Goal: Task Accomplishment & Management: Manage account settings

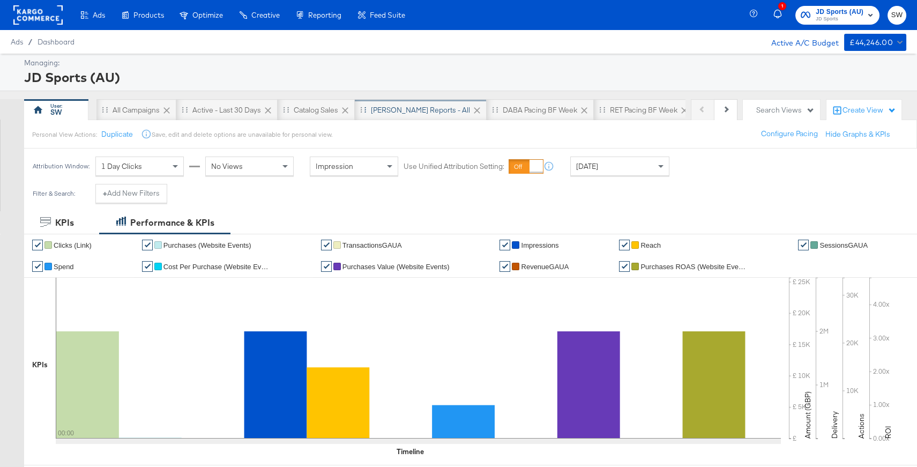
click at [403, 113] on div "[PERSON_NAME] Reports - All" at bounding box center [420, 110] width 99 height 10
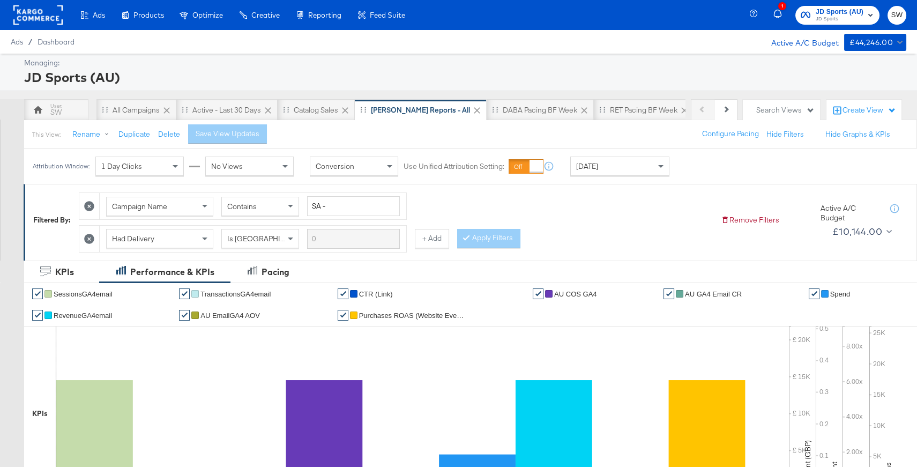
click at [842, 18] on span "JD Sports" at bounding box center [840, 19] width 48 height 9
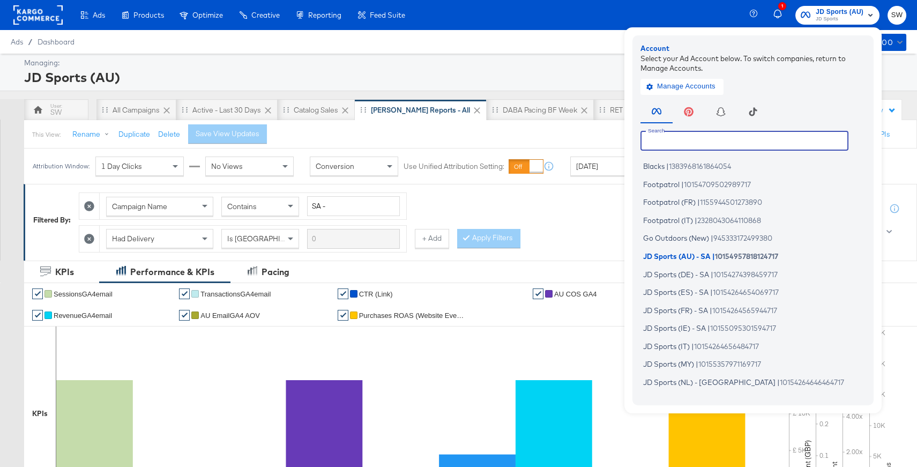
click at [730, 146] on input "text" at bounding box center [745, 140] width 208 height 19
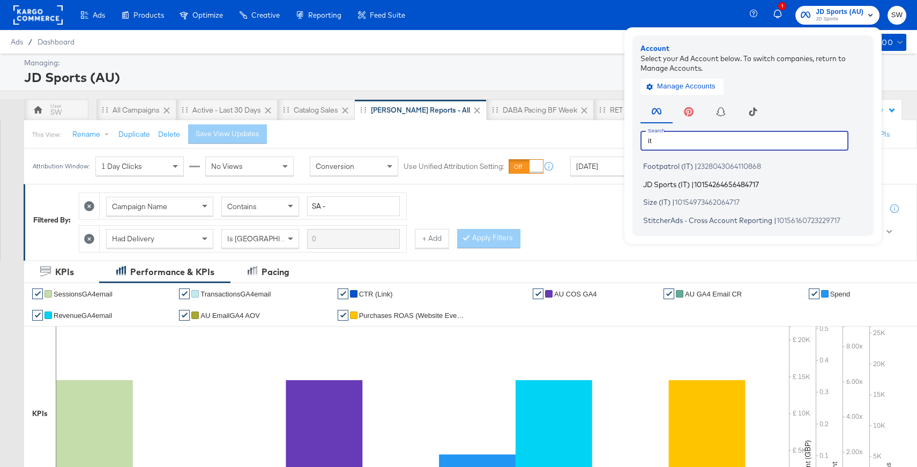
type input "it"
click at [735, 185] on span "10154264656484717" at bounding box center [726, 184] width 65 height 9
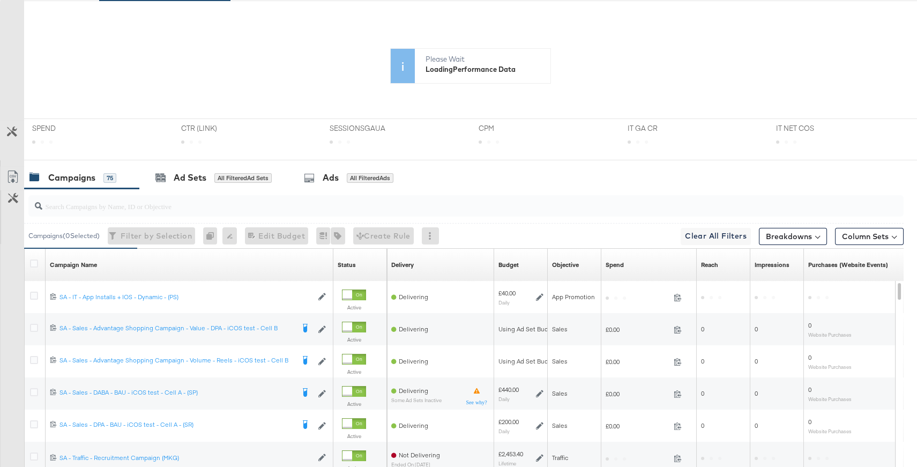
scroll to position [408, 0]
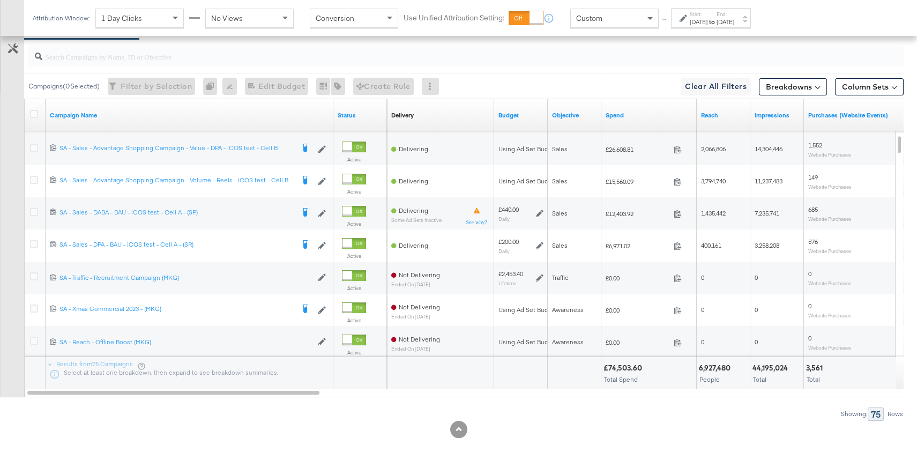
click at [606, 24] on div "Custom" at bounding box center [614, 18] width 87 height 18
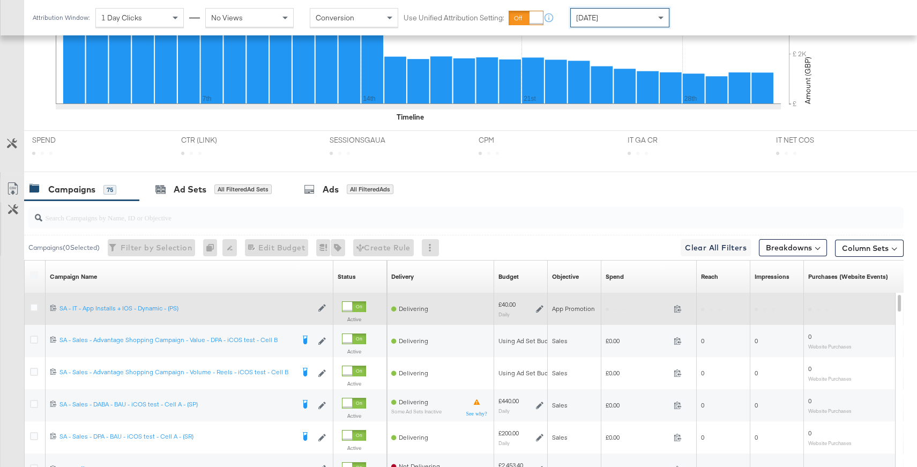
scroll to position [499, 0]
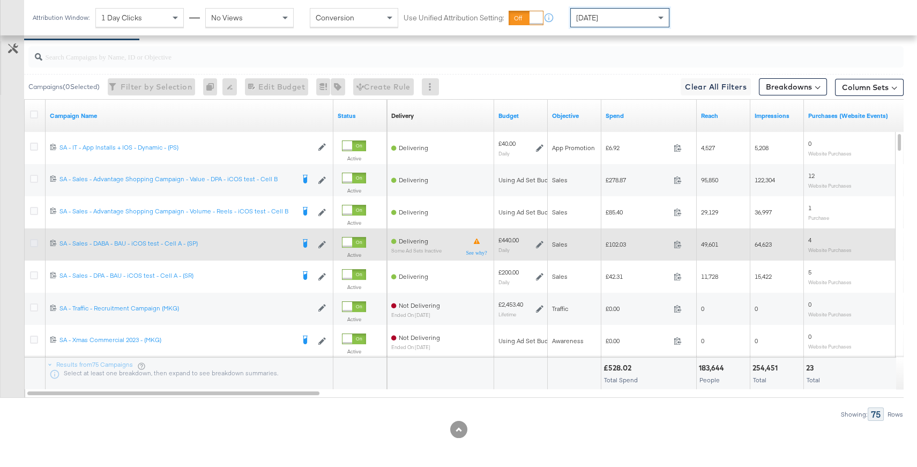
click at [36, 243] on icon at bounding box center [34, 243] width 8 height 8
click at [0, 0] on input "checkbox" at bounding box center [0, 0] width 0 height 0
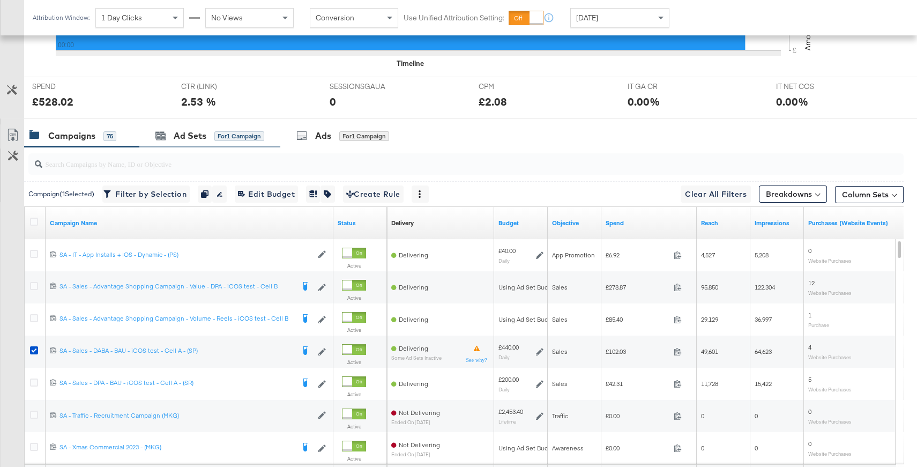
click at [191, 141] on div "Ad Sets for 1 Campaign" at bounding box center [209, 135] width 141 height 23
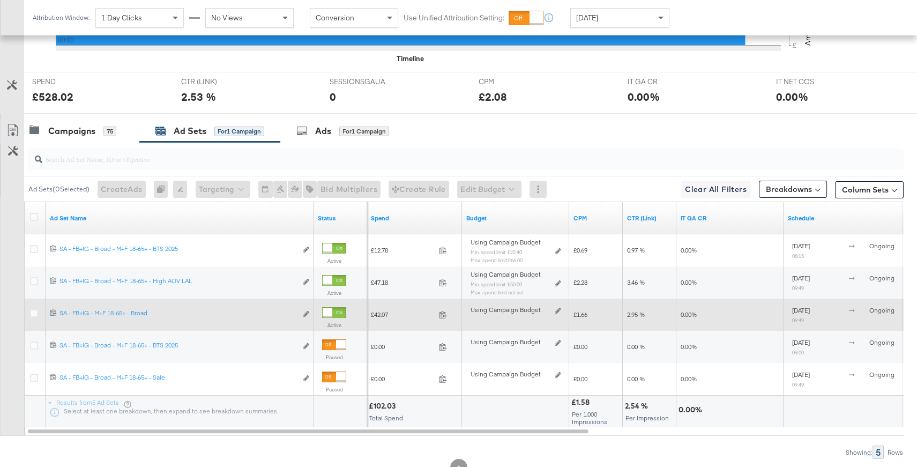
scroll to position [398, 0]
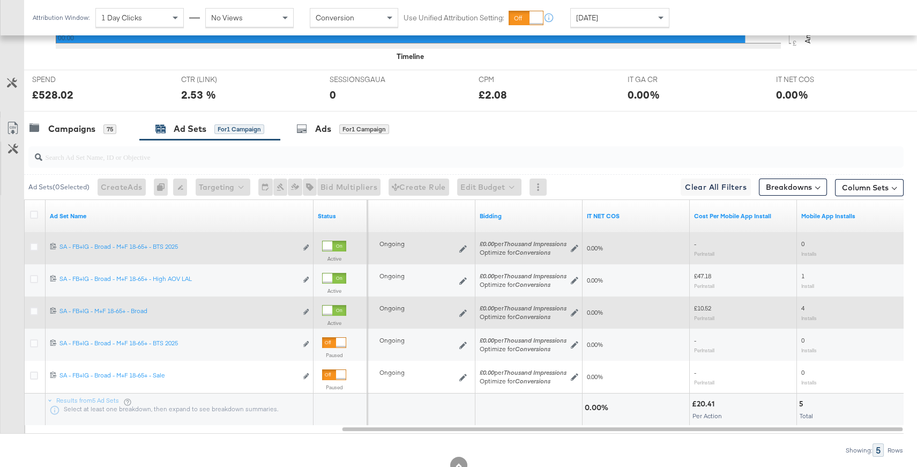
click at [32, 243] on icon at bounding box center [34, 247] width 8 height 8
click at [0, 0] on input "checkbox" at bounding box center [0, 0] width 0 height 0
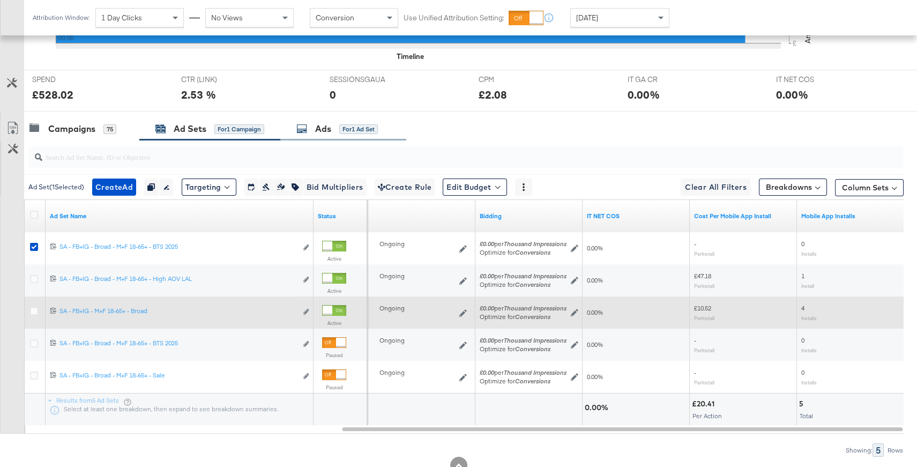
click at [320, 135] on div "Ads for 1 Ad Set" at bounding box center [343, 128] width 126 height 23
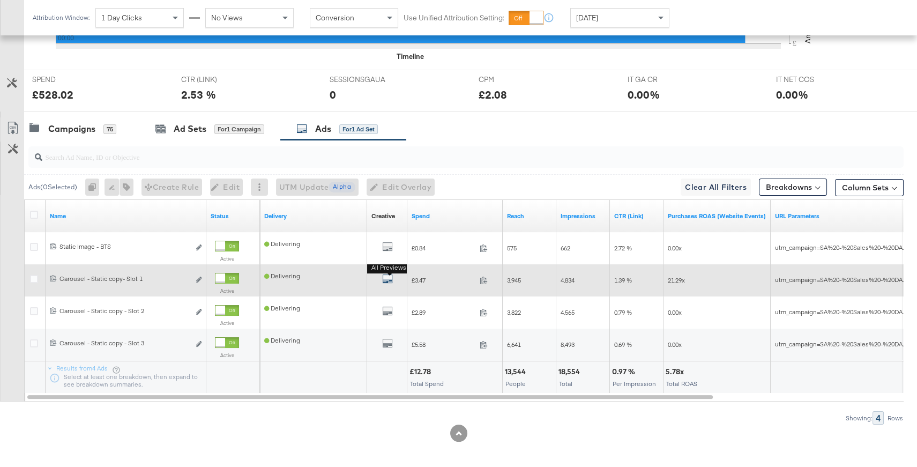
click at [389, 280] on icon "default" at bounding box center [387, 278] width 11 height 11
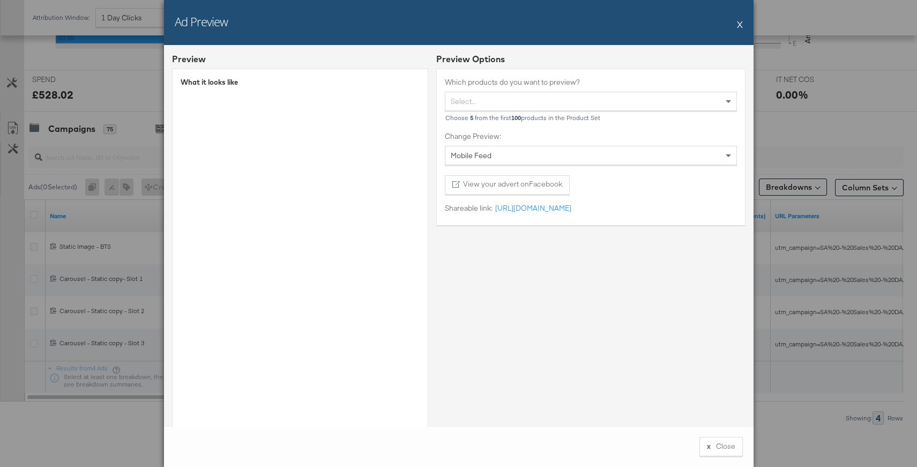
click at [739, 26] on button "X" at bounding box center [740, 23] width 6 height 21
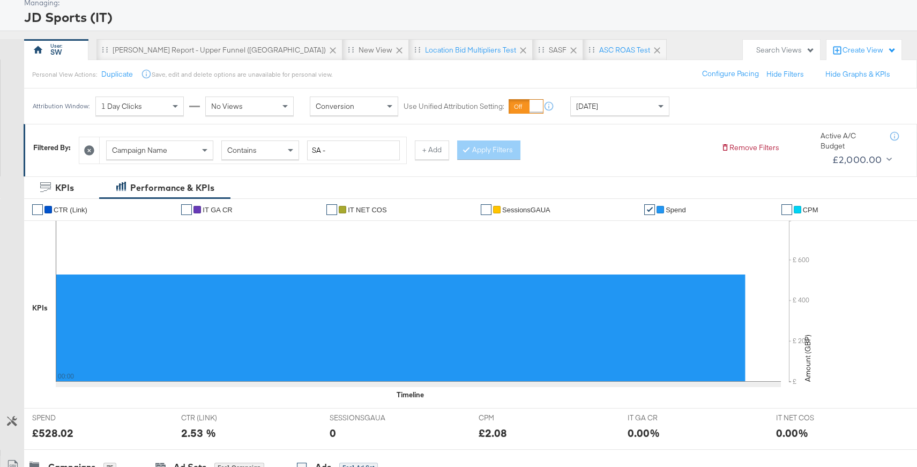
scroll to position [0, 0]
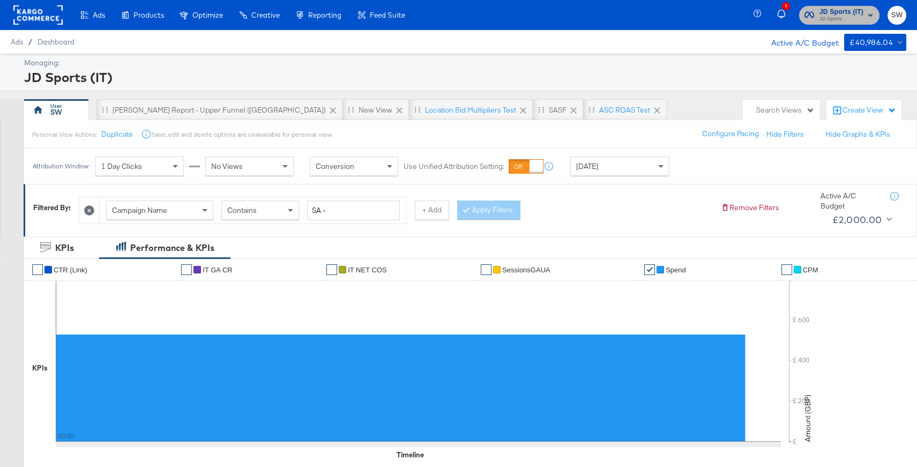
click at [846, 18] on span "JD Sports" at bounding box center [842, 19] width 44 height 9
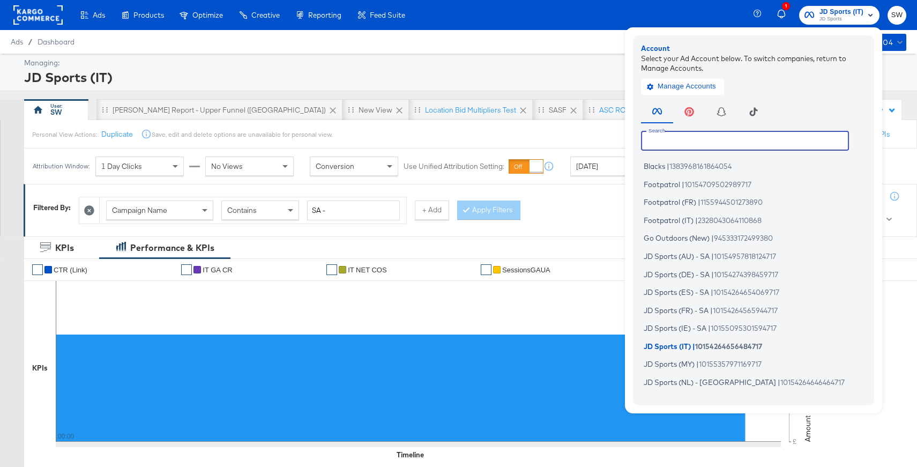
click at [747, 140] on input "text" at bounding box center [745, 140] width 208 height 19
click at [705, 139] on input "text" at bounding box center [745, 140] width 208 height 19
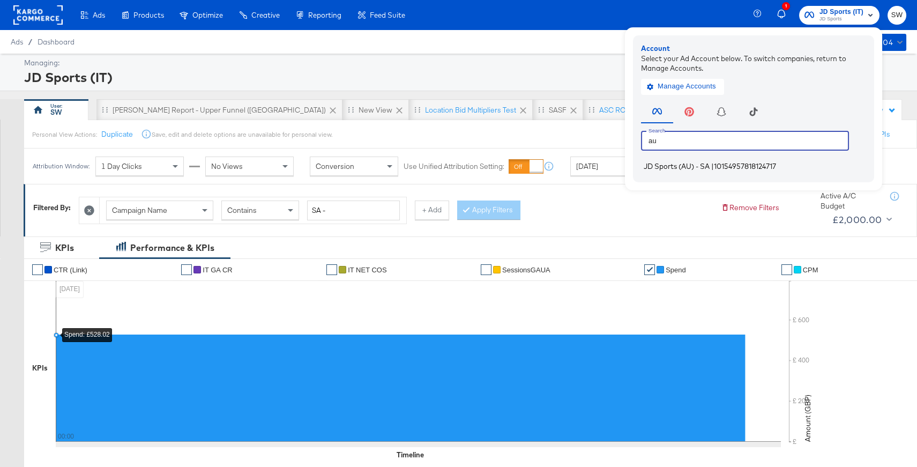
type input "au"
click at [710, 165] on span "JD Sports (AU) - SA" at bounding box center [677, 166] width 66 height 9
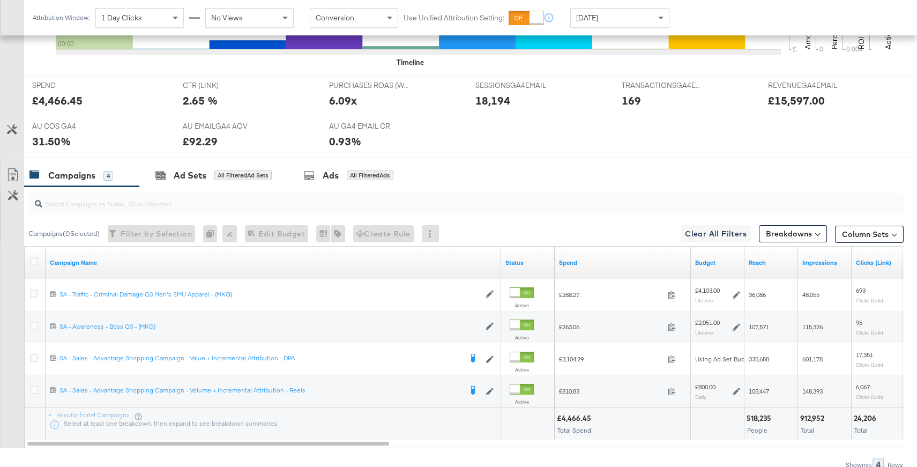
scroll to position [488, 0]
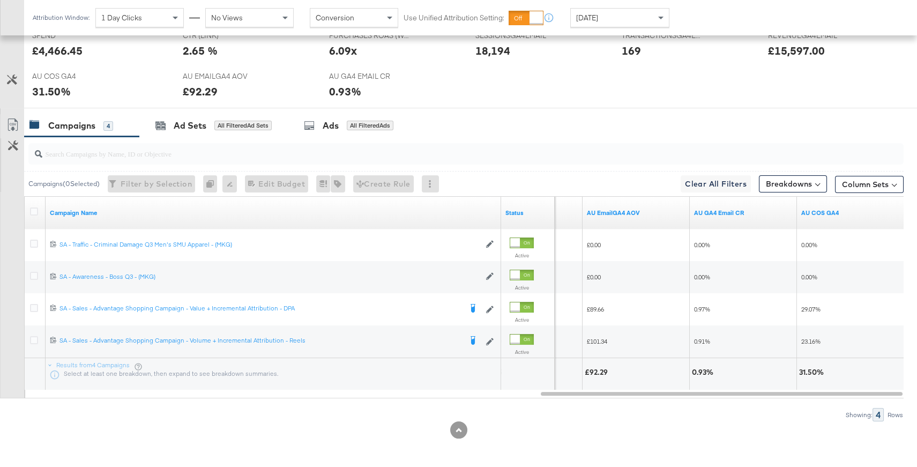
drag, startPoint x: 603, startPoint y: 13, endPoint x: 603, endPoint y: 20, distance: 7.0
click at [598, 14] on span "[DATE]" at bounding box center [587, 18] width 22 height 10
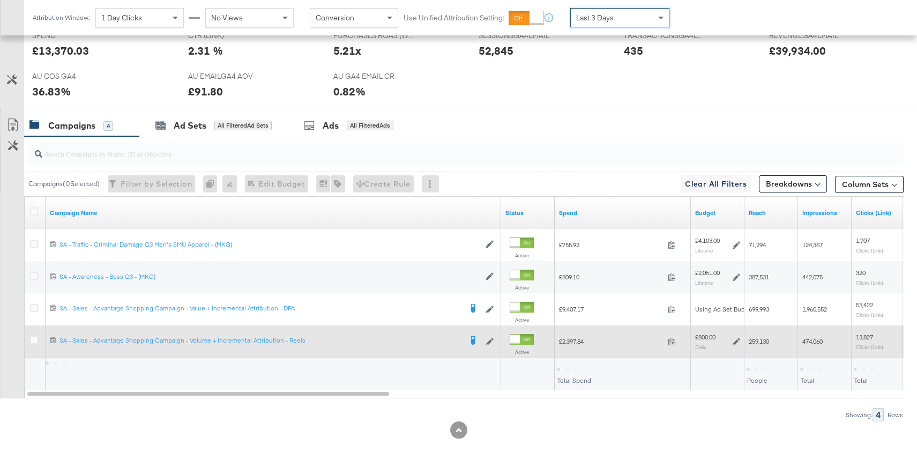
click at [629, 13] on div "Last 3 Days" at bounding box center [620, 18] width 98 height 18
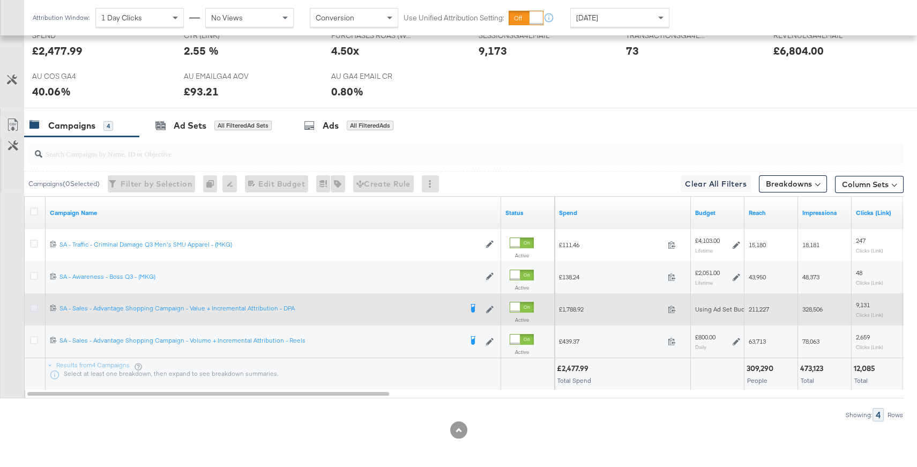
click at [33, 304] on icon at bounding box center [34, 308] width 8 height 8
click at [0, 0] on input "checkbox" at bounding box center [0, 0] width 0 height 0
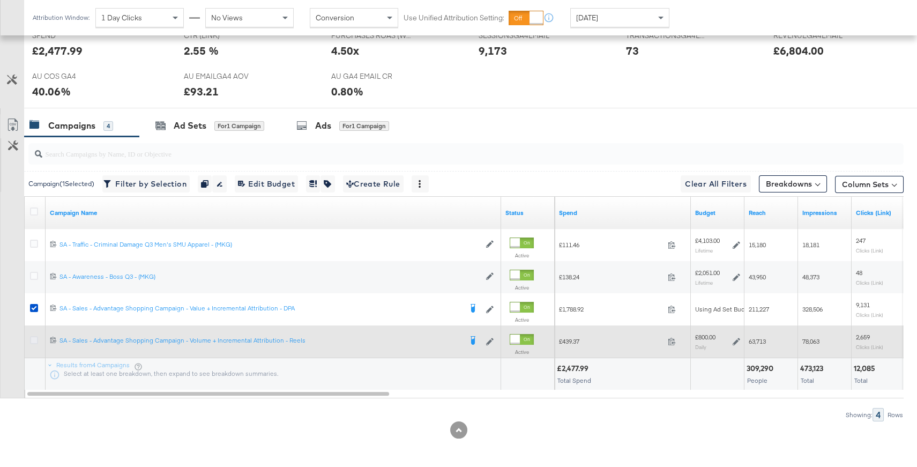
drag, startPoint x: 33, startPoint y: 335, endPoint x: 38, endPoint y: 329, distance: 6.9
click at [33, 336] on icon at bounding box center [34, 340] width 8 height 8
click at [0, 0] on input "checkbox" at bounding box center [0, 0] width 0 height 0
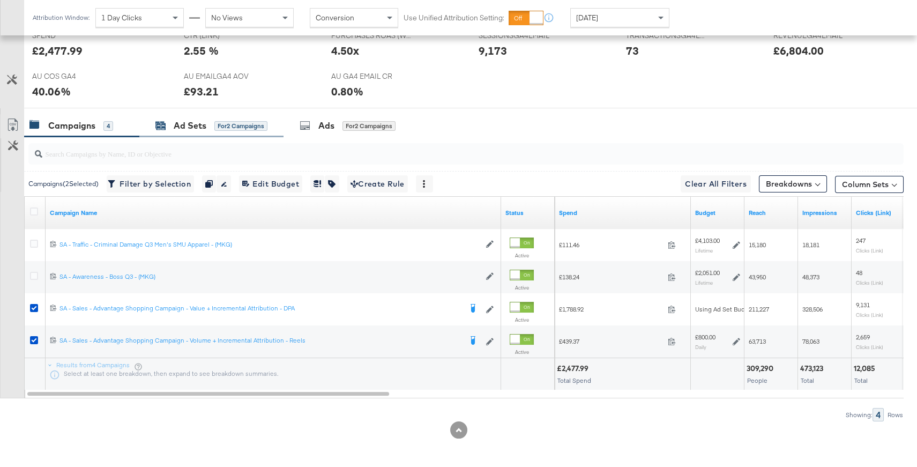
click at [205, 121] on div "Ad Sets" at bounding box center [190, 126] width 33 height 12
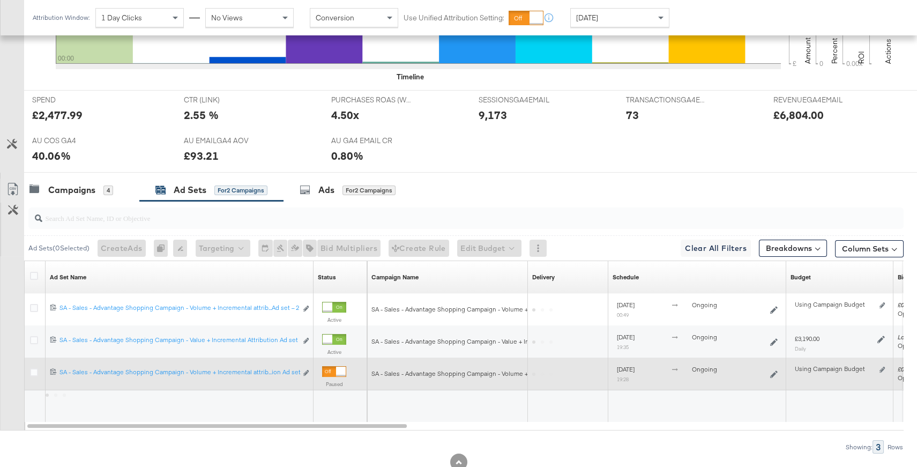
scroll to position [456, 0]
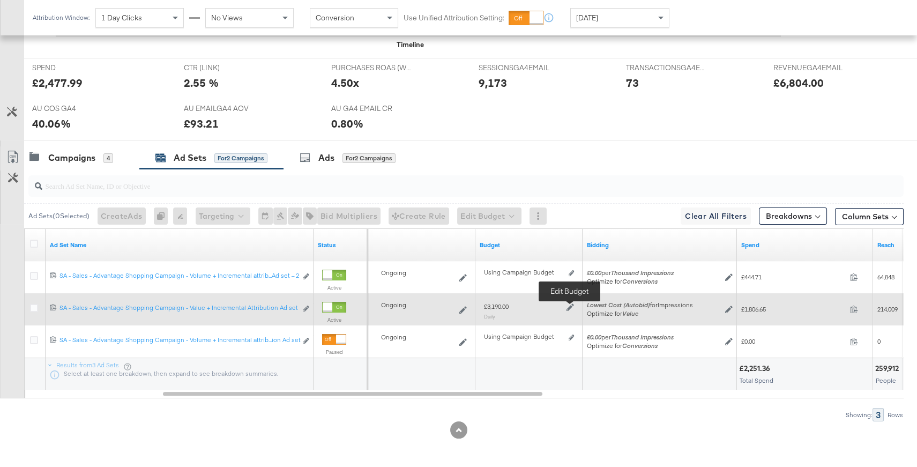
click at [570, 304] on icon at bounding box center [571, 307] width 8 height 8
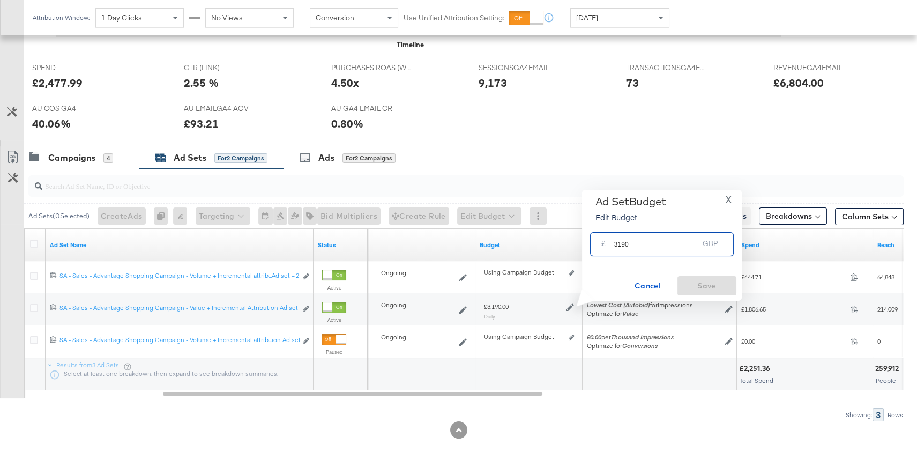
drag, startPoint x: 653, startPoint y: 247, endPoint x: 607, endPoint y: 243, distance: 45.8
click at [607, 243] on div "£ 3190 GBP" at bounding box center [662, 244] width 144 height 24
type input "2800"
click at [717, 286] on span "Save" at bounding box center [707, 285] width 50 height 13
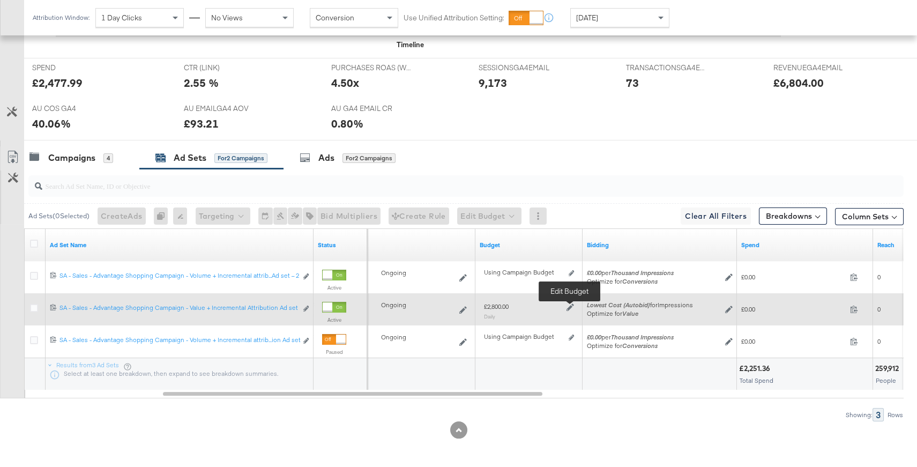
click at [571, 304] on icon at bounding box center [571, 307] width 8 height 8
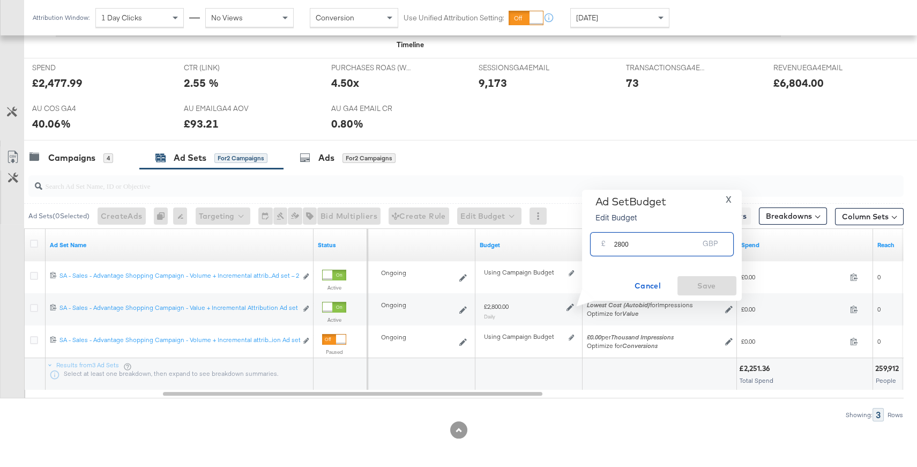
drag, startPoint x: 632, startPoint y: 245, endPoint x: 618, endPoint y: 244, distance: 14.0
click at [618, 244] on input "2800" at bounding box center [656, 239] width 85 height 23
type input "2700"
click at [724, 289] on span "Save" at bounding box center [707, 285] width 50 height 13
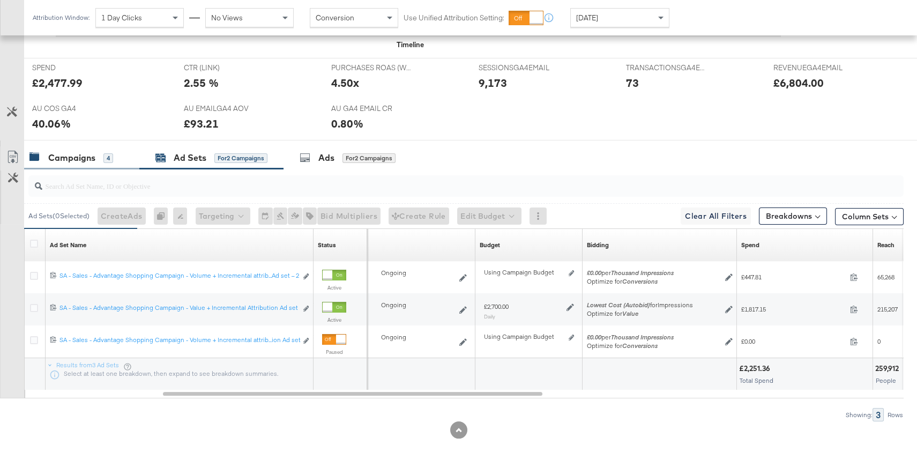
click at [90, 157] on div "Campaigns" at bounding box center [71, 158] width 47 height 12
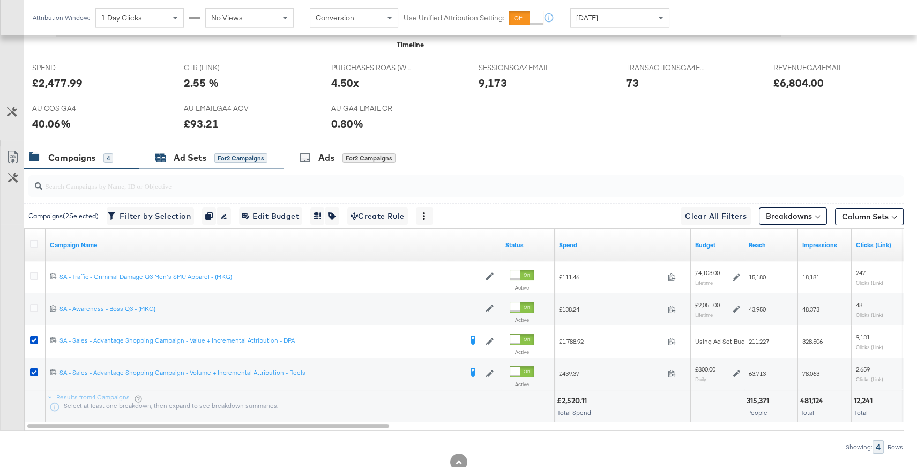
click at [202, 153] on div "Ad Sets" at bounding box center [190, 158] width 33 height 12
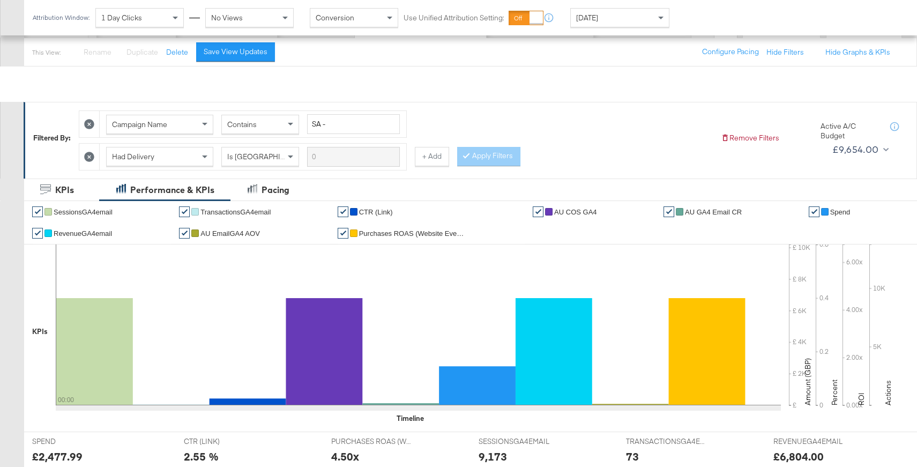
scroll to position [0, 0]
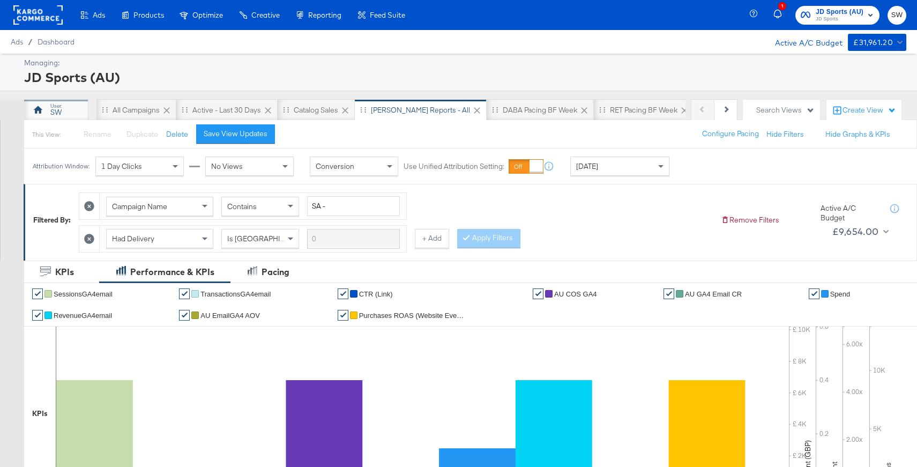
click at [69, 103] on div "SW" at bounding box center [56, 109] width 64 height 21
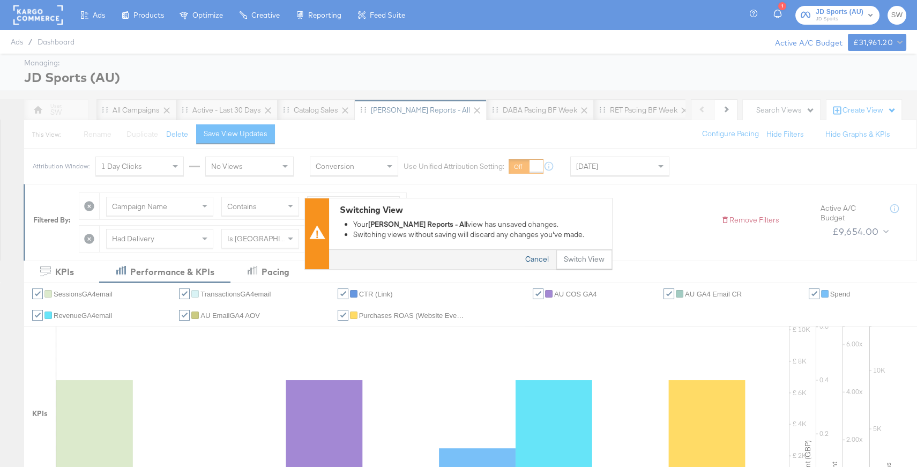
click at [540, 257] on button "Cancel" at bounding box center [537, 259] width 39 height 19
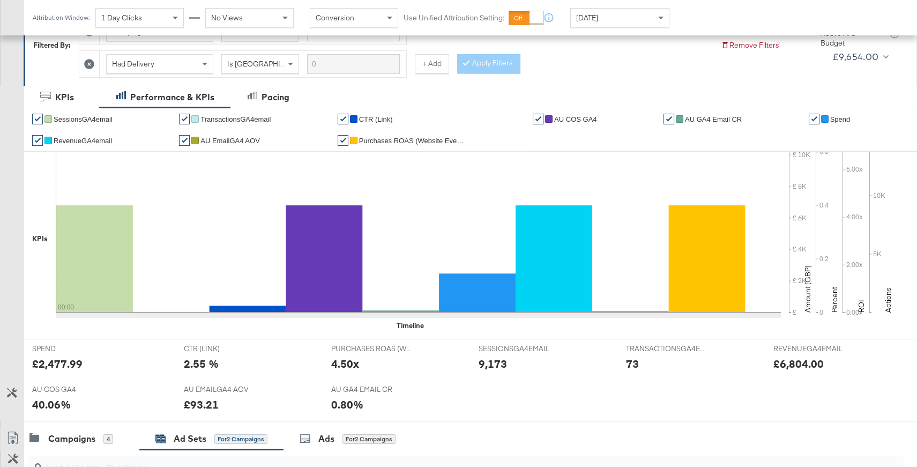
scroll to position [456, 0]
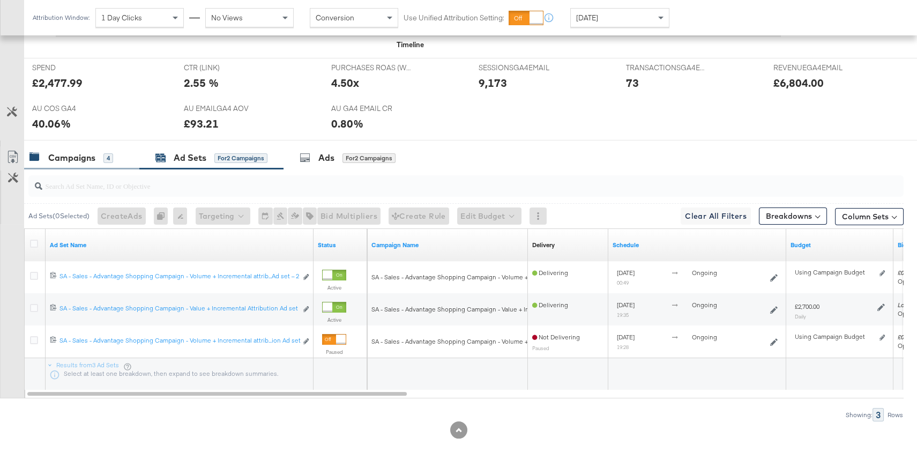
click at [87, 146] on div "Campaigns 4" at bounding box center [81, 157] width 115 height 23
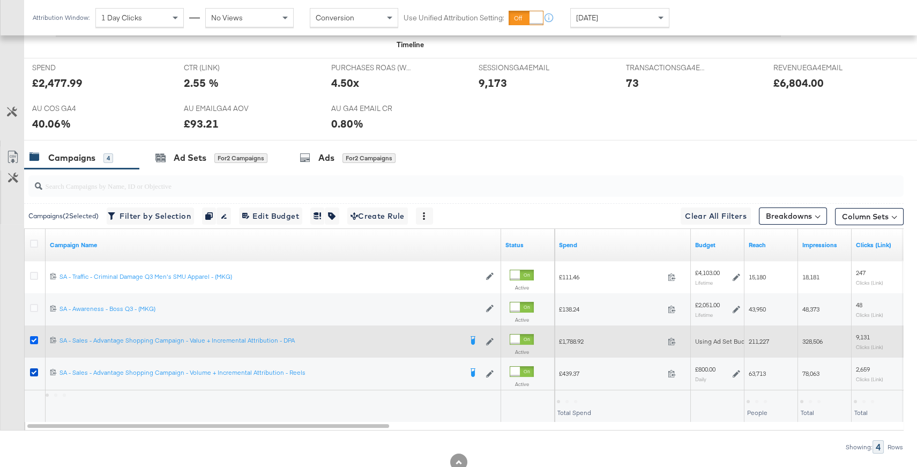
click at [33, 340] on icon at bounding box center [34, 340] width 8 height 8
click at [0, 0] on input "checkbox" at bounding box center [0, 0] width 0 height 0
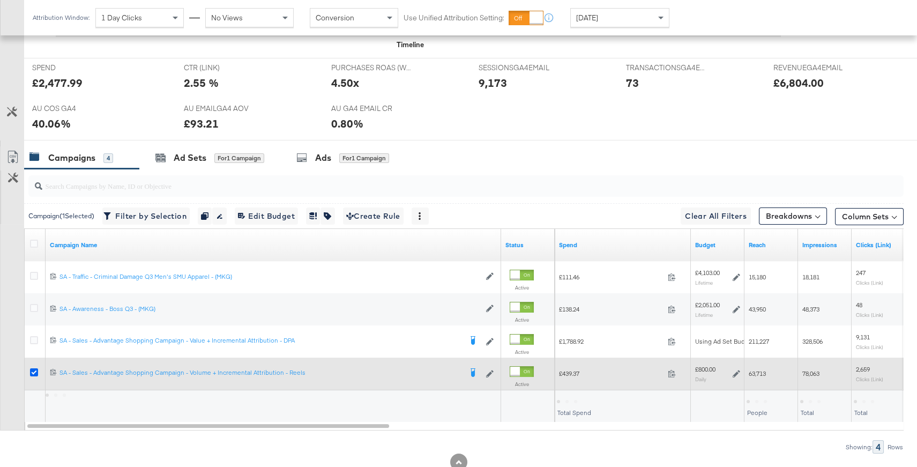
click at [32, 368] on icon at bounding box center [34, 372] width 8 height 8
click at [0, 0] on input "checkbox" at bounding box center [0, 0] width 0 height 0
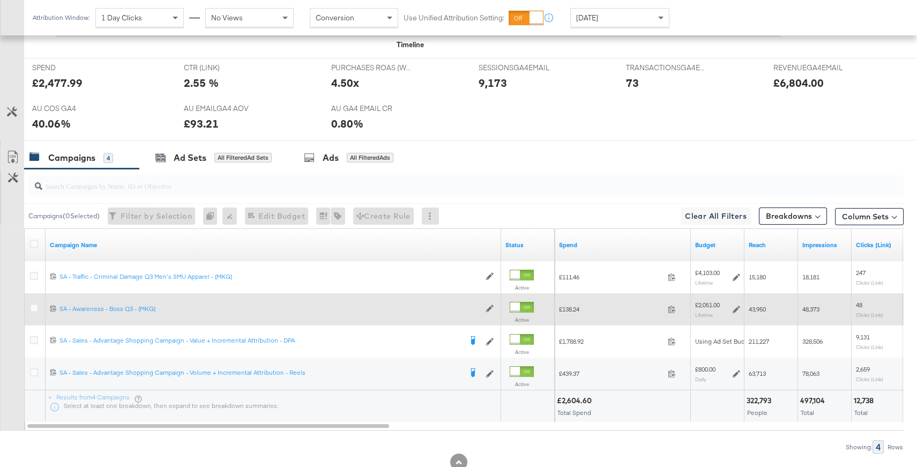
click at [36, 310] on div at bounding box center [35, 309] width 11 height 11
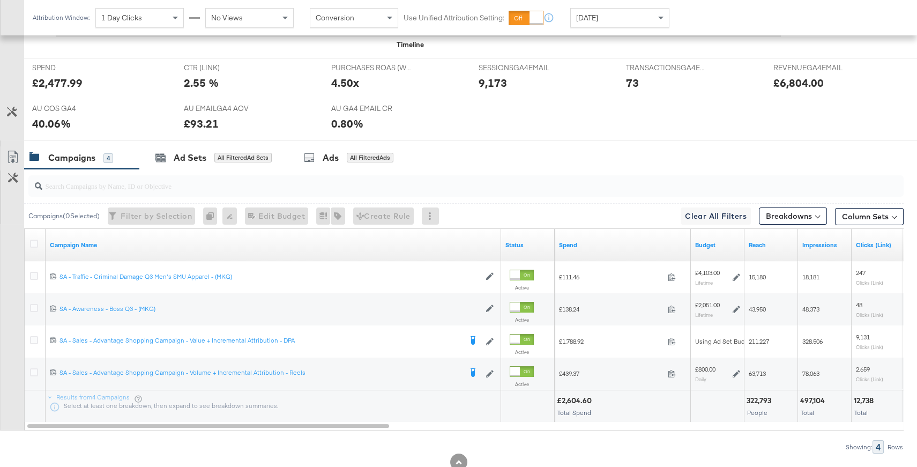
drag, startPoint x: 32, startPoint y: 273, endPoint x: 109, endPoint y: 229, distance: 88.1
click at [32, 273] on icon at bounding box center [34, 276] width 8 height 8
click at [0, 0] on input "checkbox" at bounding box center [0, 0] width 0 height 0
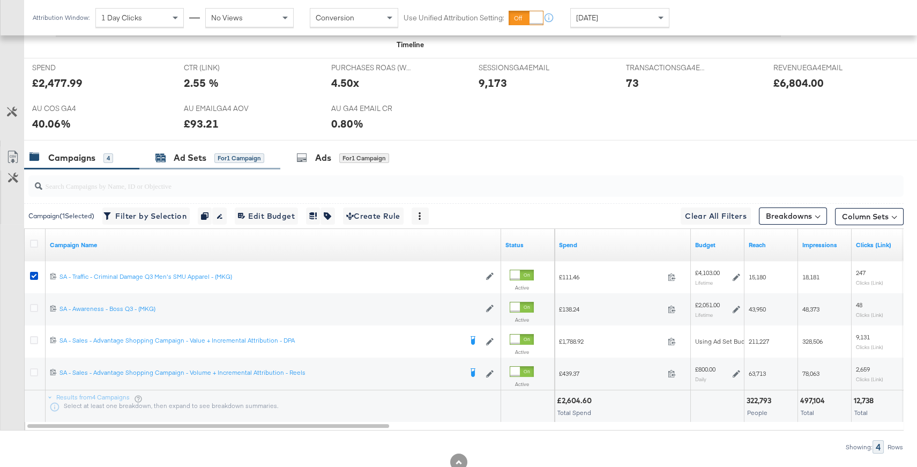
click at [192, 156] on div "Ad Sets" at bounding box center [190, 158] width 33 height 12
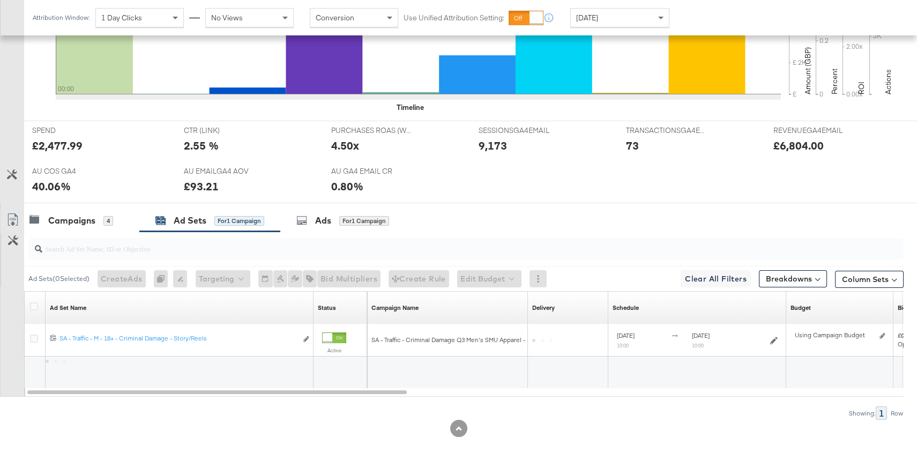
scroll to position [391, 0]
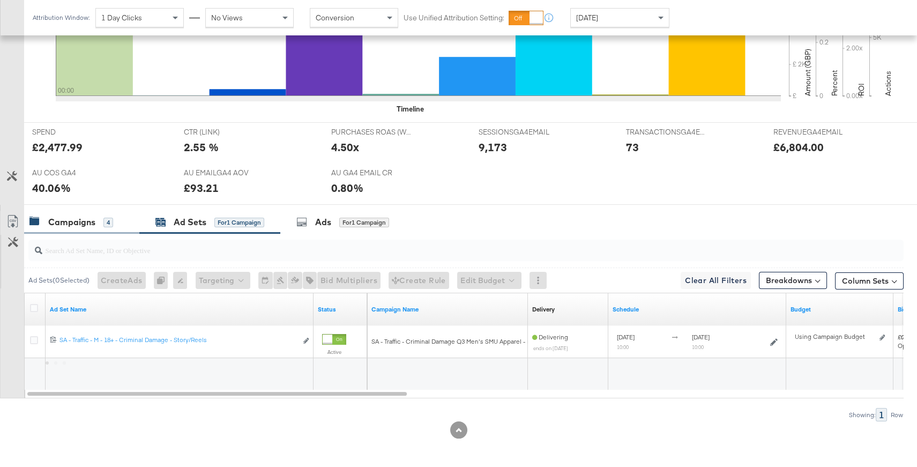
click at [87, 224] on div "Campaigns" at bounding box center [71, 222] width 47 height 12
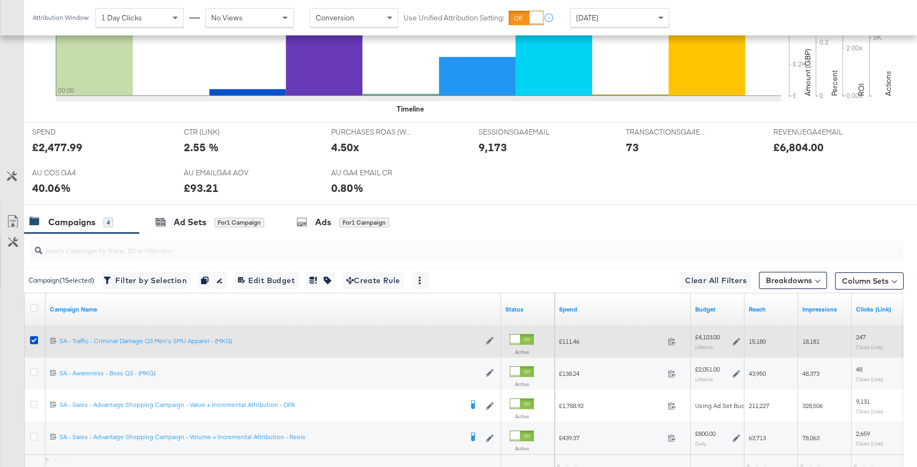
scroll to position [456, 0]
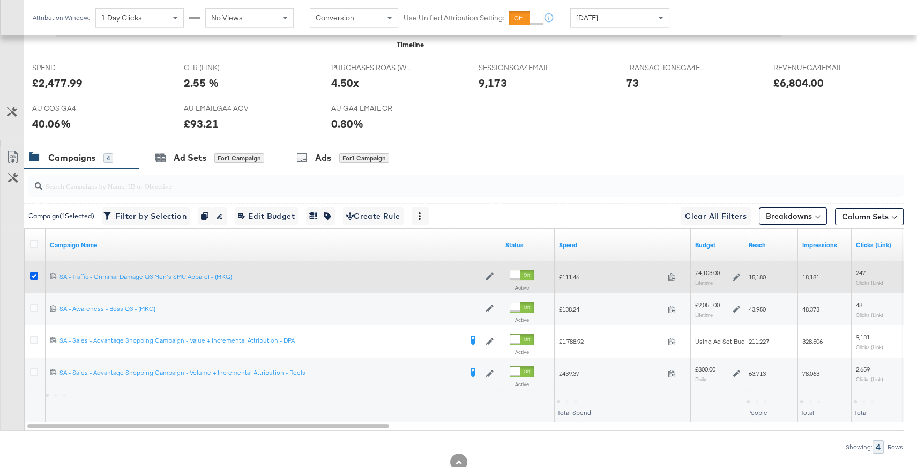
click at [34, 274] on icon at bounding box center [34, 276] width 8 height 8
click at [0, 0] on input "checkbox" at bounding box center [0, 0] width 0 height 0
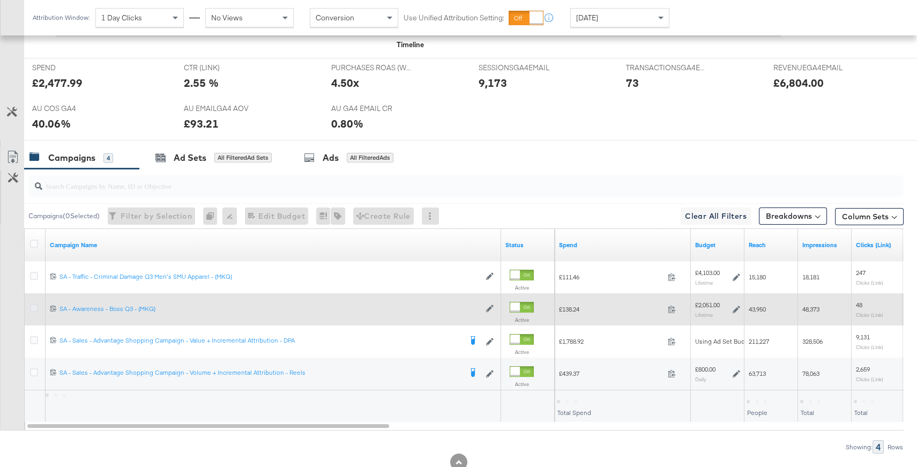
click at [36, 305] on icon at bounding box center [34, 308] width 8 height 8
click at [0, 0] on input "checkbox" at bounding box center [0, 0] width 0 height 0
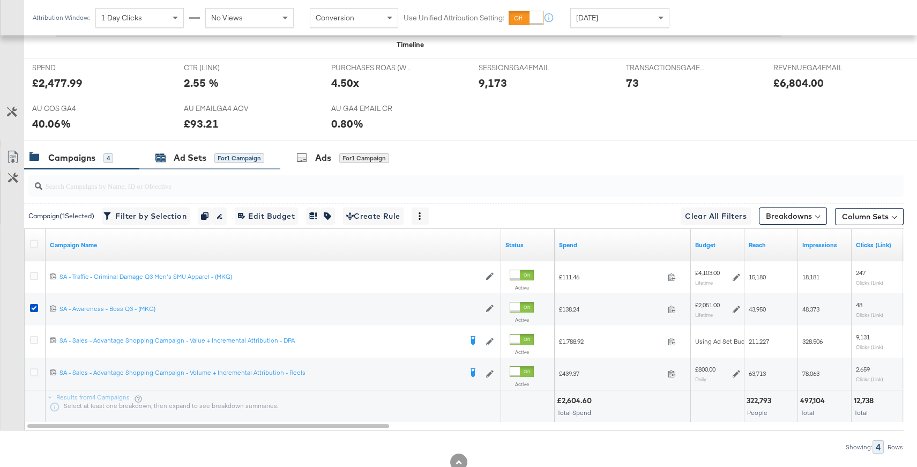
click at [205, 159] on div "Ad Sets" at bounding box center [190, 158] width 33 height 12
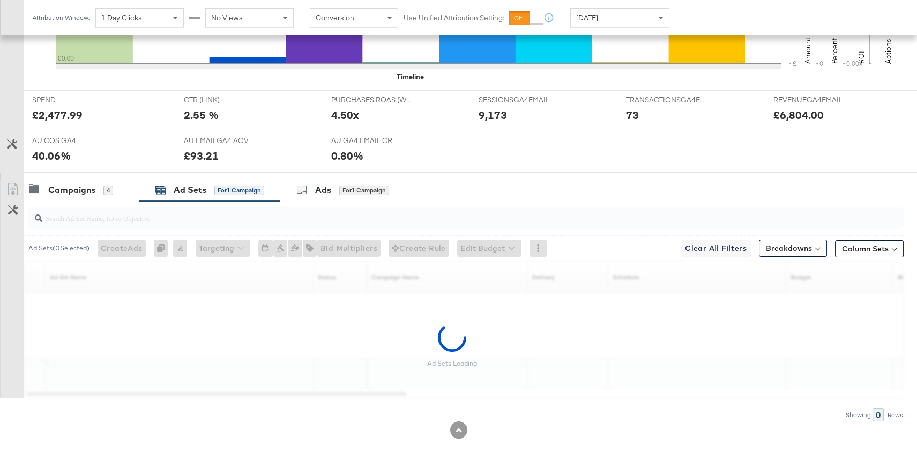
scroll to position [391, 0]
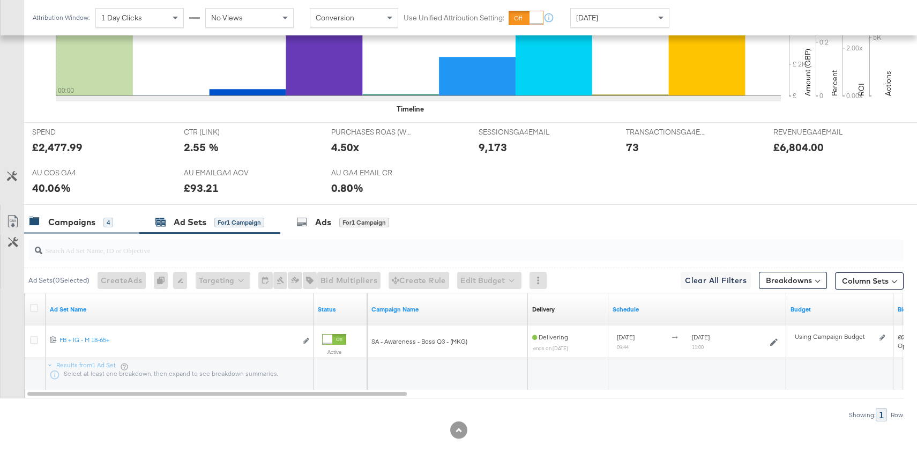
click at [69, 212] on div "Campaigns 4" at bounding box center [81, 222] width 115 height 23
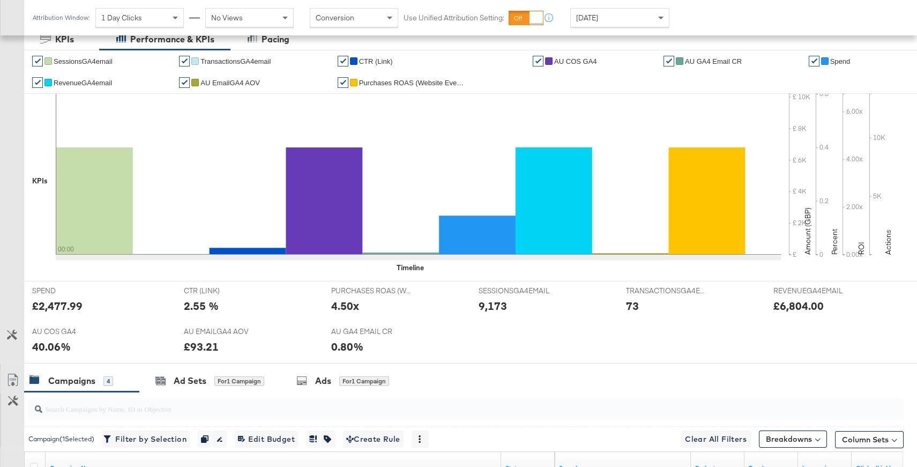
scroll to position [0, 0]
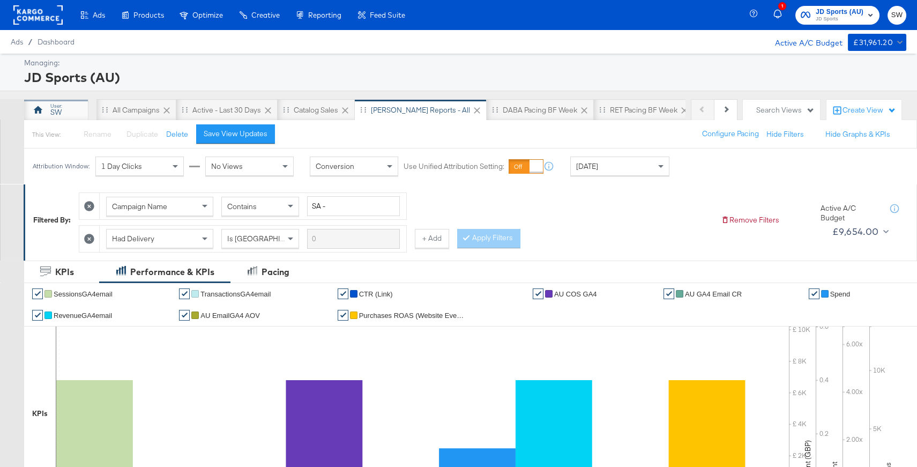
click at [54, 113] on div "SW" at bounding box center [55, 112] width 11 height 10
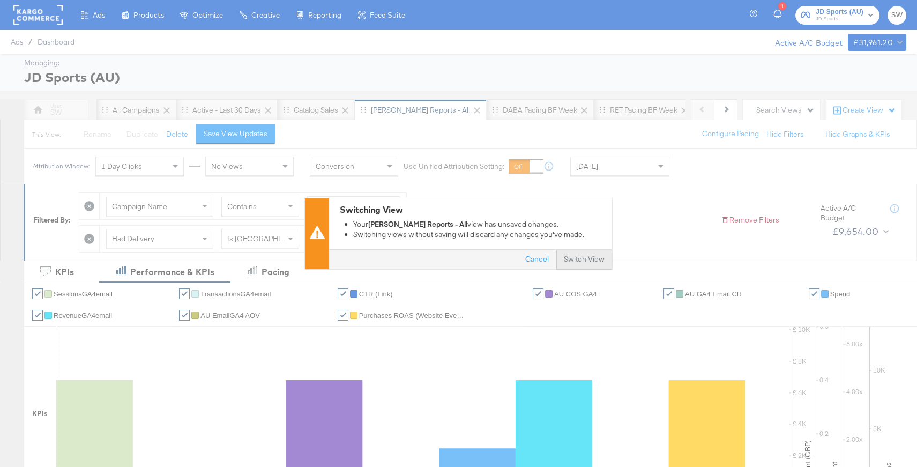
click at [570, 259] on button "Switch View" at bounding box center [584, 259] width 56 height 19
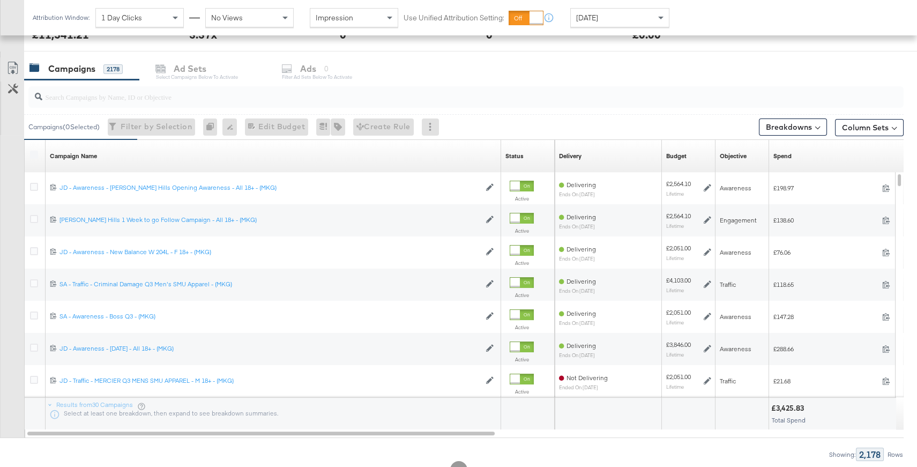
scroll to position [536, 0]
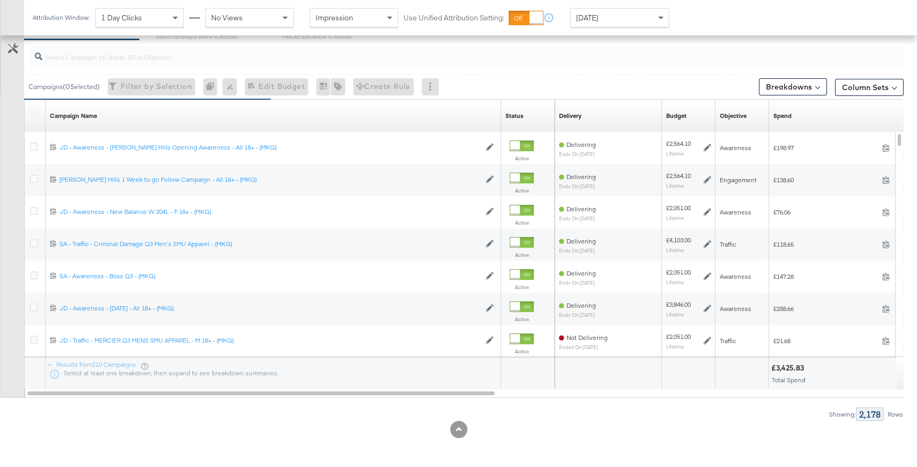
click at [180, 60] on input "search" at bounding box center [433, 52] width 782 height 21
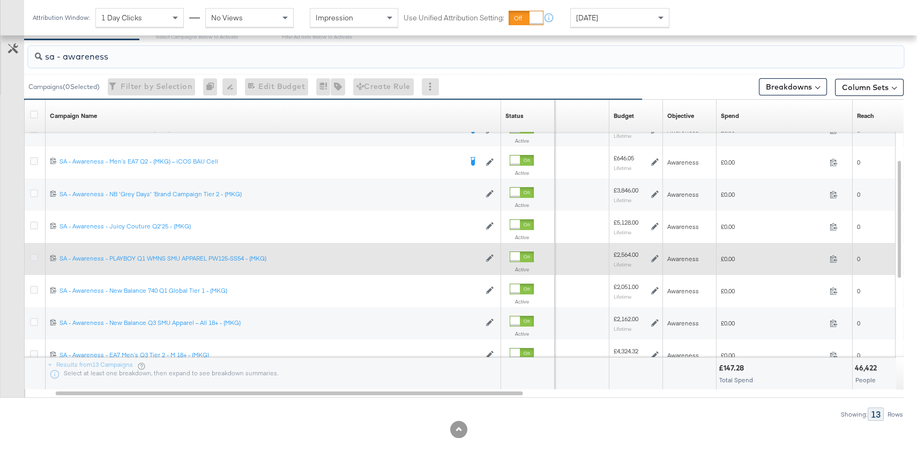
type input "sa - awareness"
click at [35, 256] on icon at bounding box center [34, 258] width 8 height 8
click at [0, 0] on input "checkbox" at bounding box center [0, 0] width 0 height 0
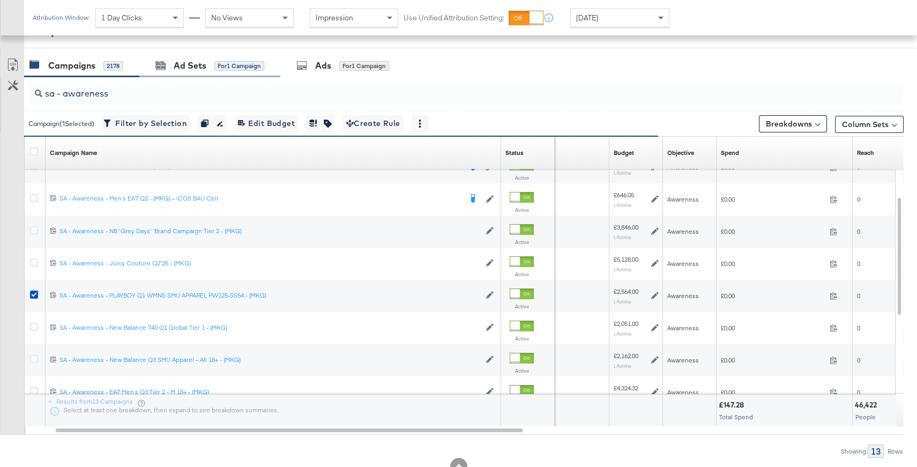
click at [219, 53] on div at bounding box center [458, 52] width 917 height 9
click at [215, 60] on div "Ad Sets for 1 Campaign" at bounding box center [209, 66] width 109 height 12
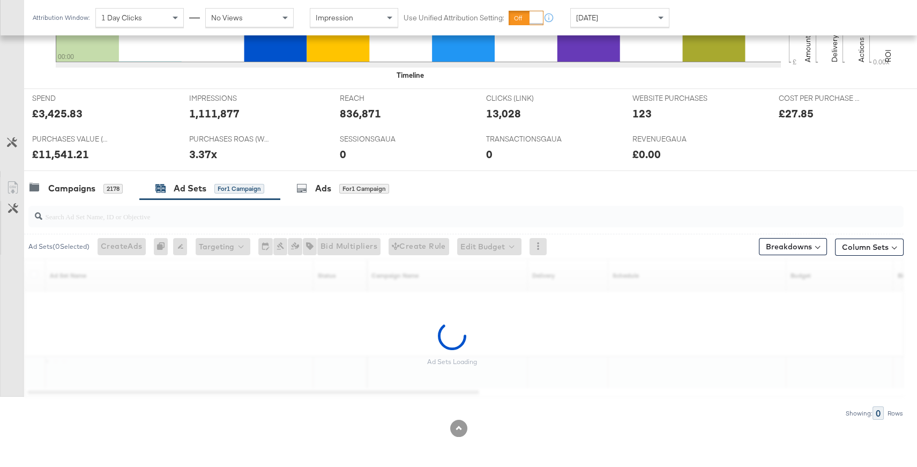
scroll to position [375, 0]
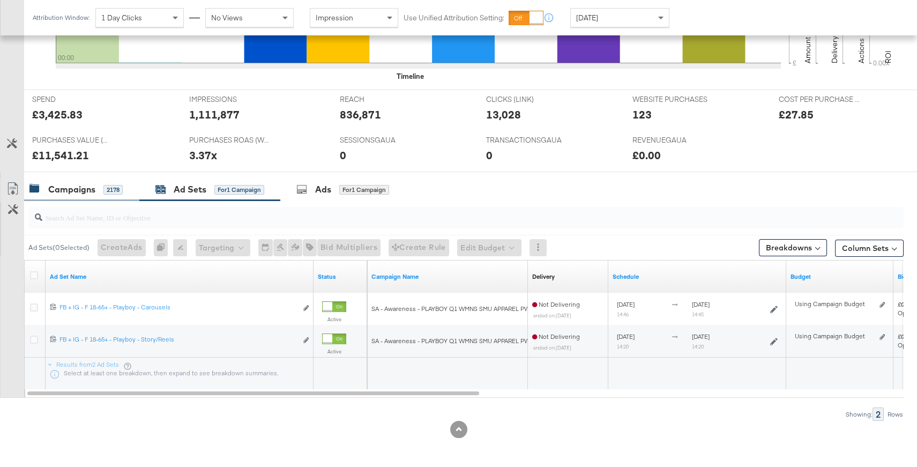
click at [124, 196] on div "Campaigns 2178" at bounding box center [81, 189] width 115 height 23
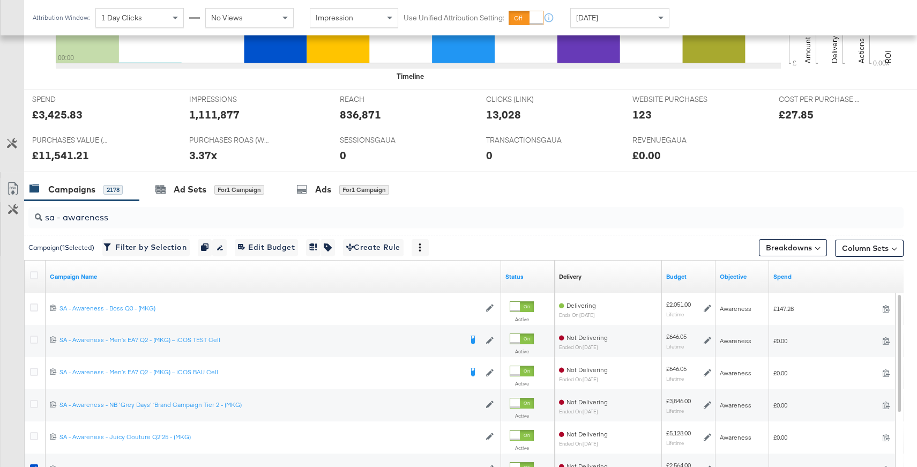
scroll to position [499, 0]
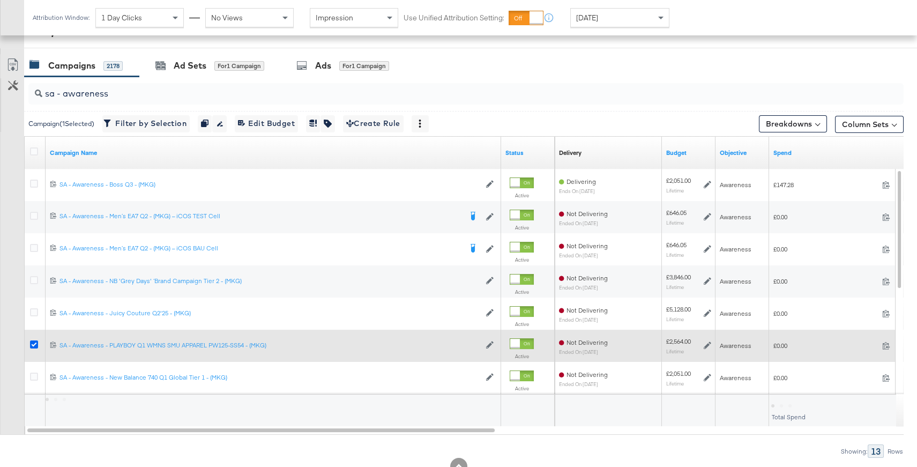
click at [34, 343] on icon at bounding box center [34, 344] width 8 height 8
click at [0, 0] on input "checkbox" at bounding box center [0, 0] width 0 height 0
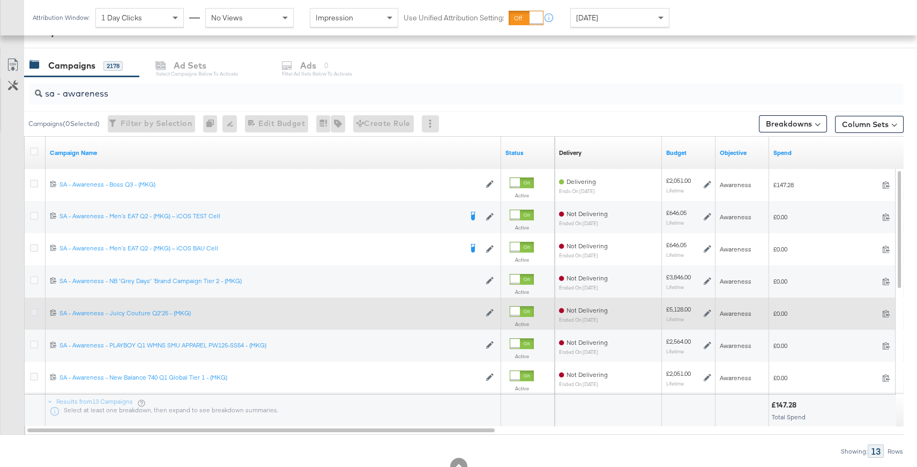
click at [34, 313] on icon at bounding box center [34, 312] width 8 height 8
click at [0, 0] on input "checkbox" at bounding box center [0, 0] width 0 height 0
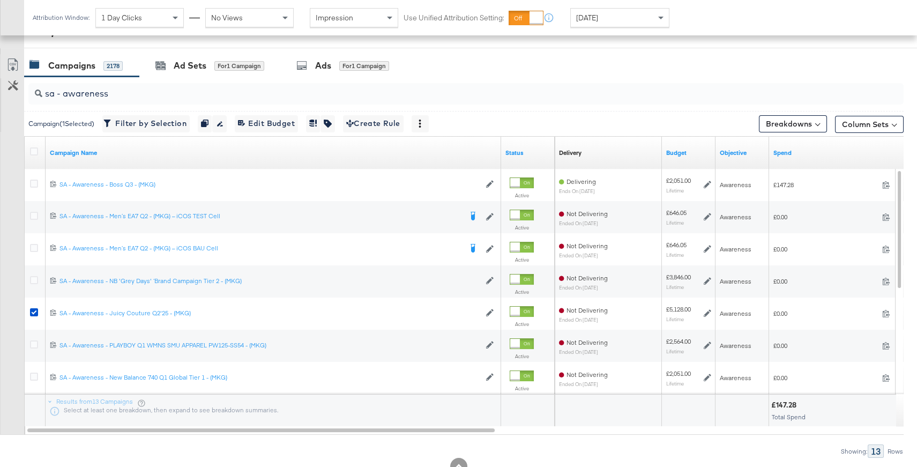
click at [197, 79] on input "sa - awareness" at bounding box center [433, 89] width 782 height 21
click at [190, 68] on div "Ad Sets" at bounding box center [190, 66] width 33 height 12
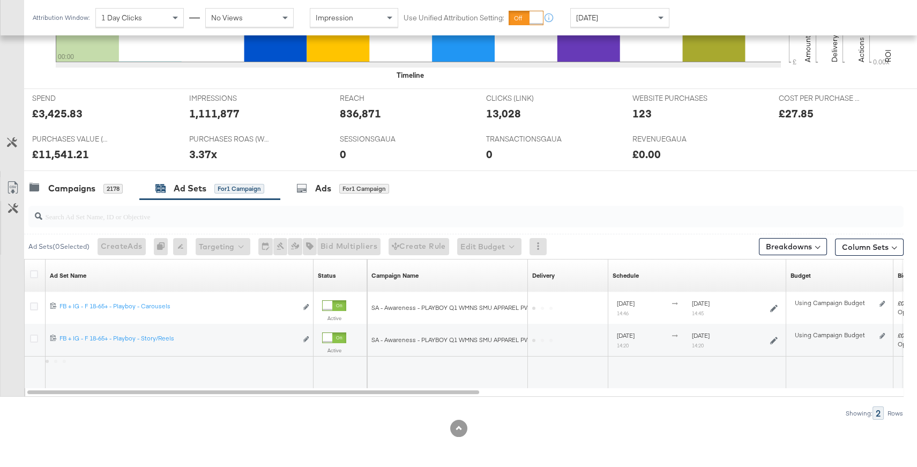
scroll to position [375, 0]
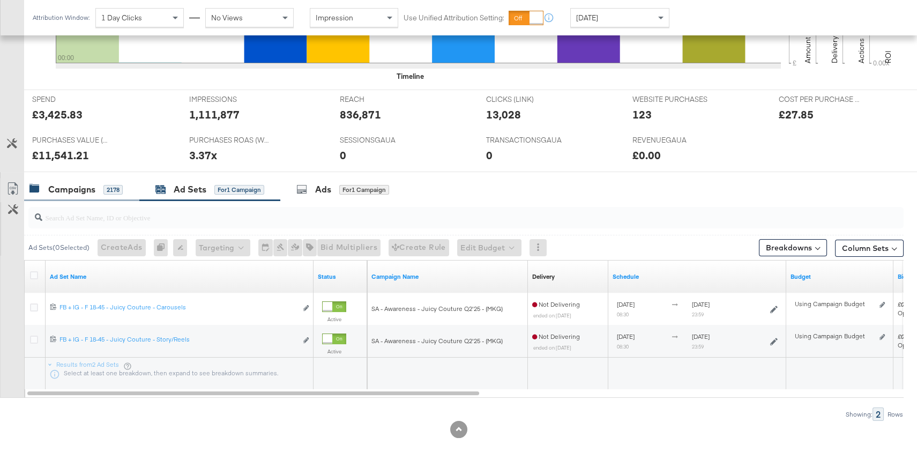
click at [68, 188] on div "Campaigns" at bounding box center [71, 189] width 47 height 12
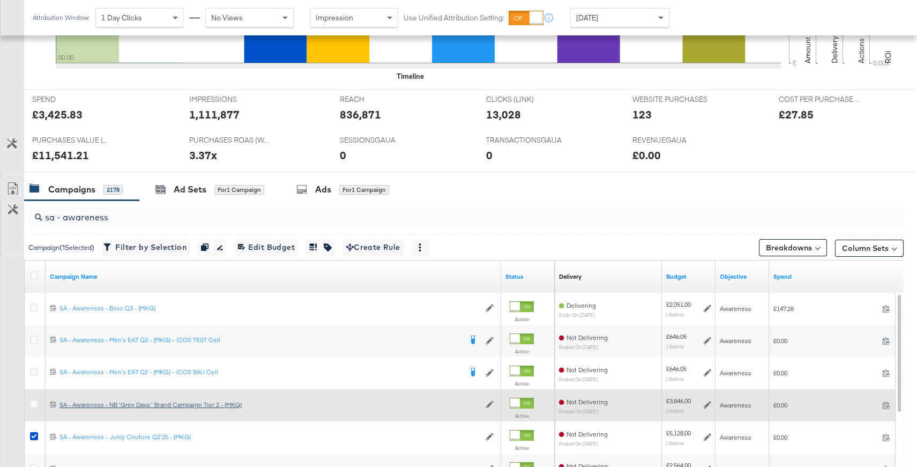
scroll to position [499, 0]
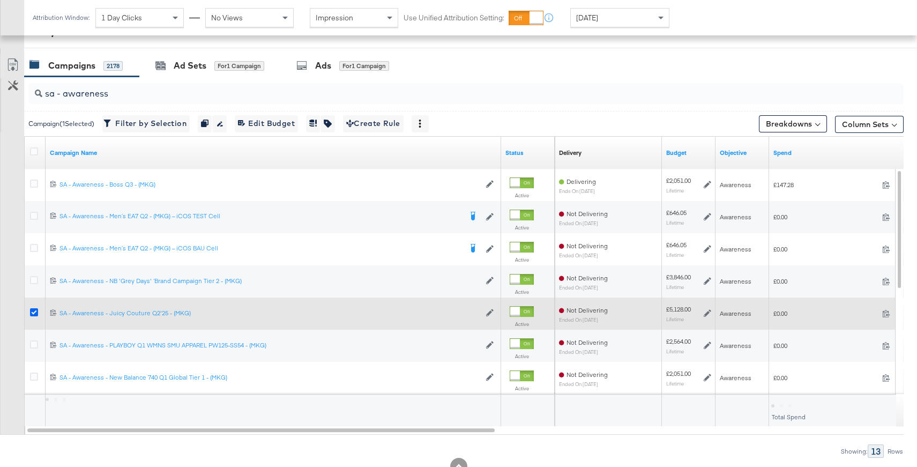
click at [32, 311] on icon at bounding box center [34, 312] width 8 height 8
click at [0, 0] on input "checkbox" at bounding box center [0, 0] width 0 height 0
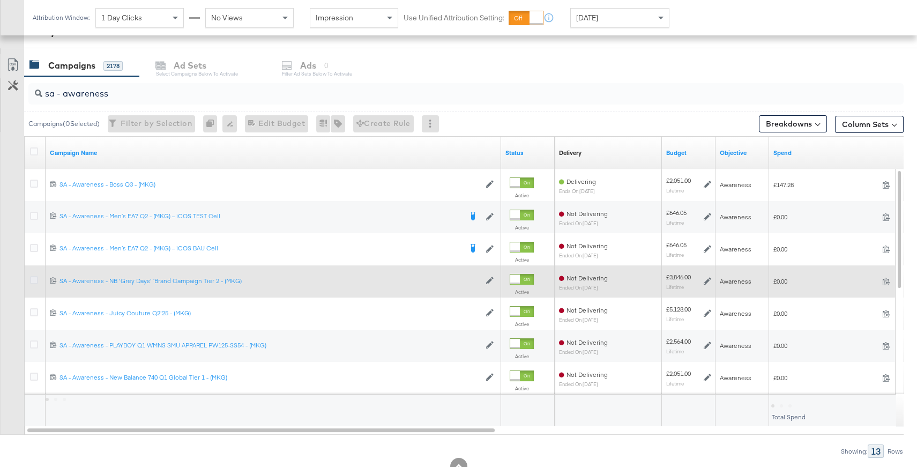
click at [33, 280] on icon at bounding box center [34, 280] width 8 height 8
click at [0, 0] on input "checkbox" at bounding box center [0, 0] width 0 height 0
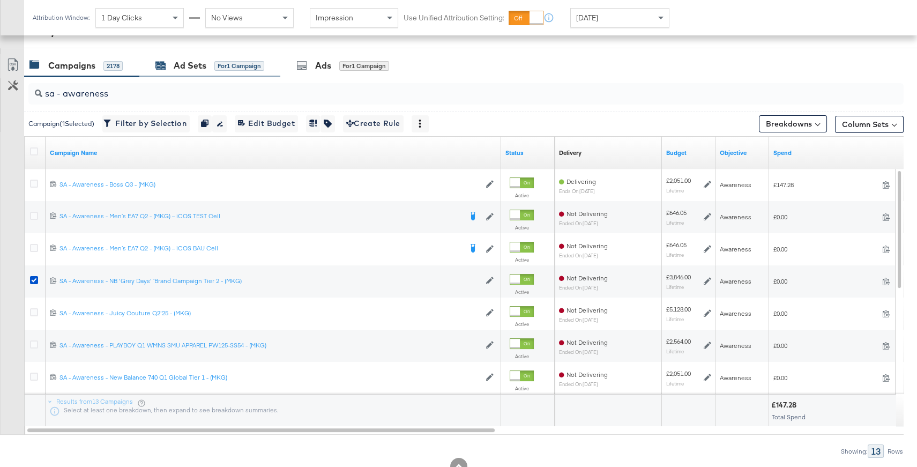
click at [211, 70] on div "Ad Sets for 1 Campaign" at bounding box center [209, 66] width 109 height 12
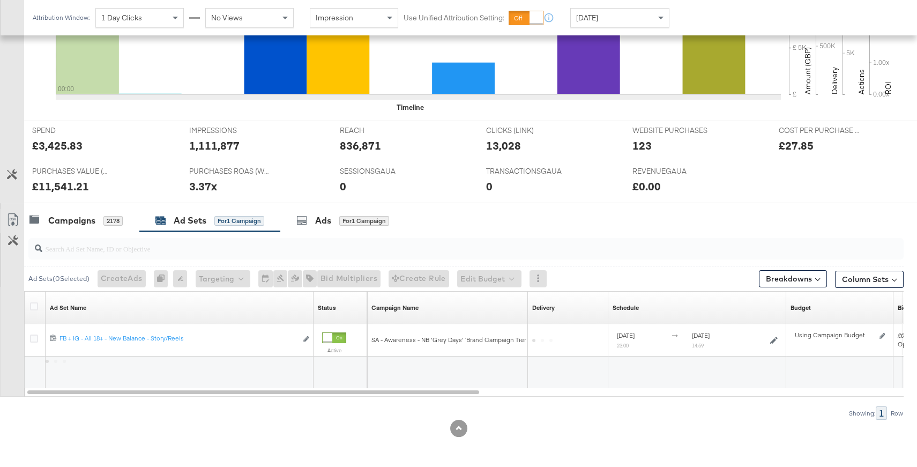
scroll to position [343, 0]
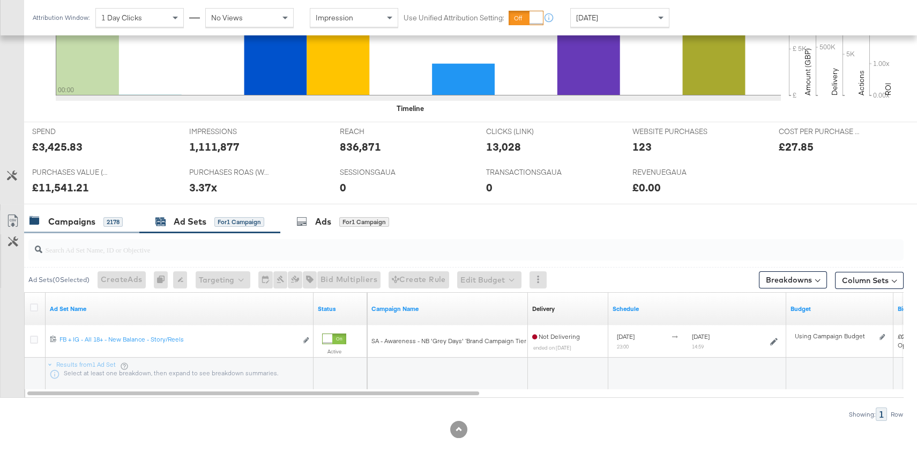
click at [68, 216] on div "Campaigns" at bounding box center [71, 222] width 47 height 12
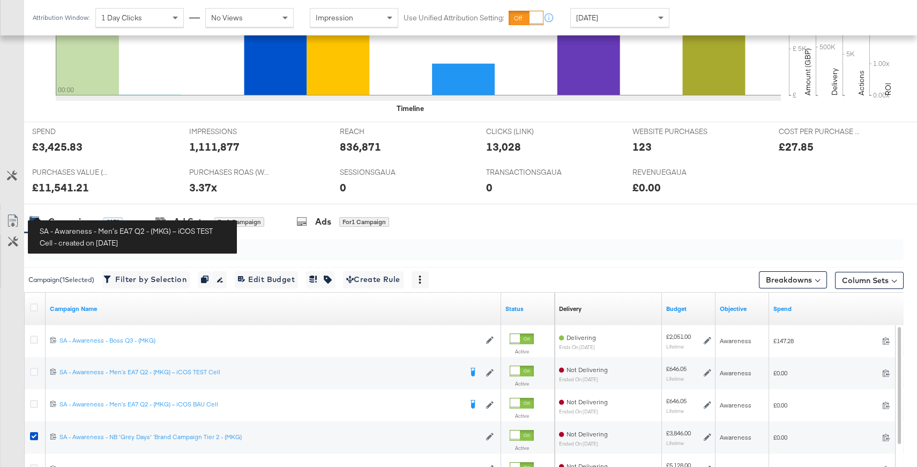
scroll to position [499, 0]
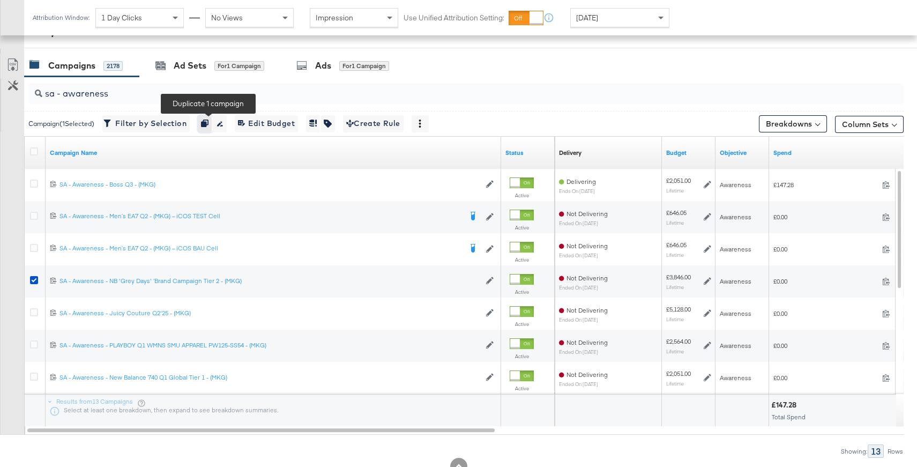
click at [207, 123] on icon "button" at bounding box center [205, 124] width 8 height 8
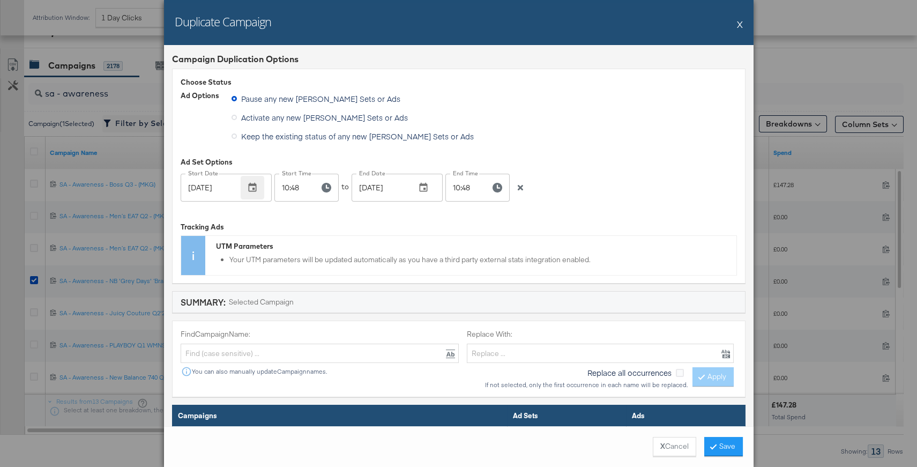
click at [259, 186] on button "button" at bounding box center [253, 188] width 24 height 24
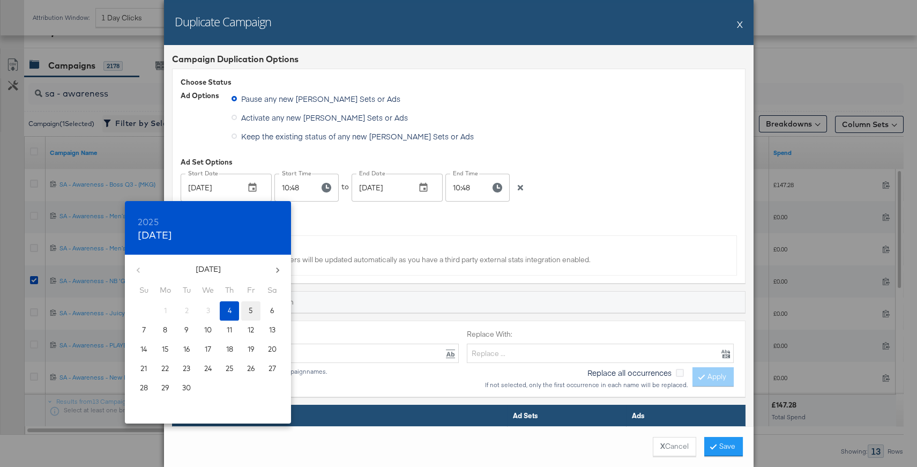
click at [255, 306] on span "5" at bounding box center [250, 311] width 19 height 10
type input "[DATE]"
click at [317, 185] on div at bounding box center [458, 233] width 917 height 467
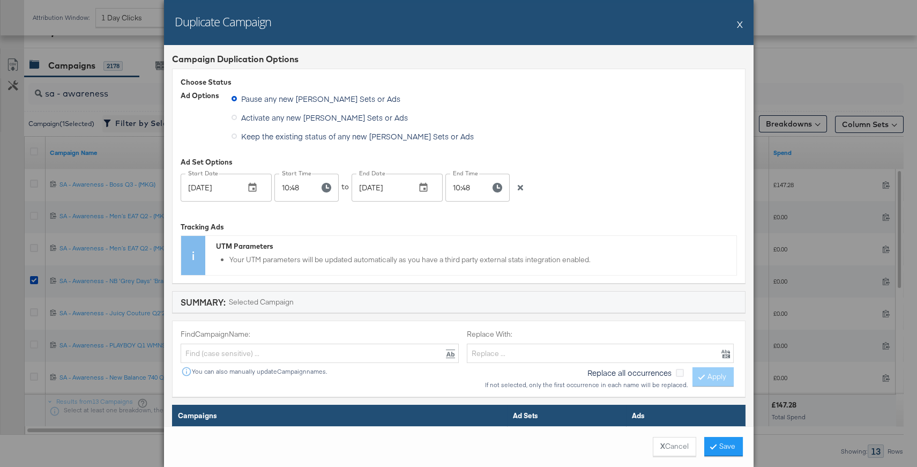
click at [301, 186] on input "10:48" at bounding box center [292, 188] width 36 height 28
click at [324, 185] on icon "button" at bounding box center [327, 188] width 10 height 10
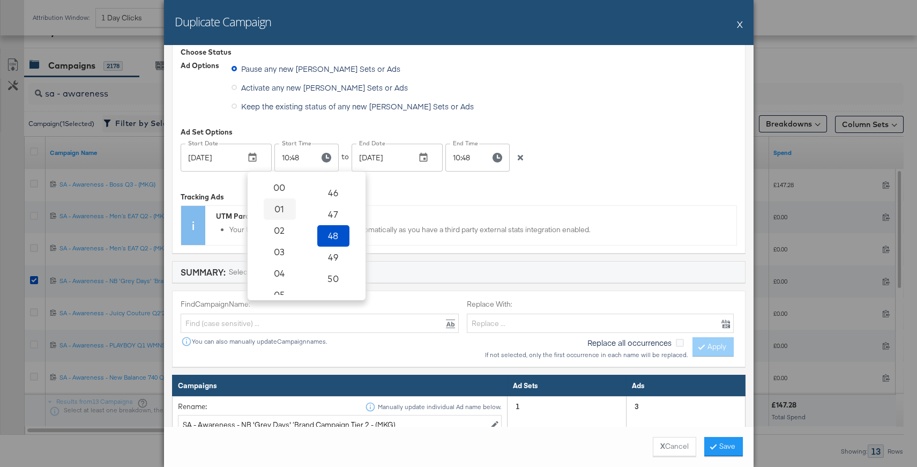
scroll to position [0, 0]
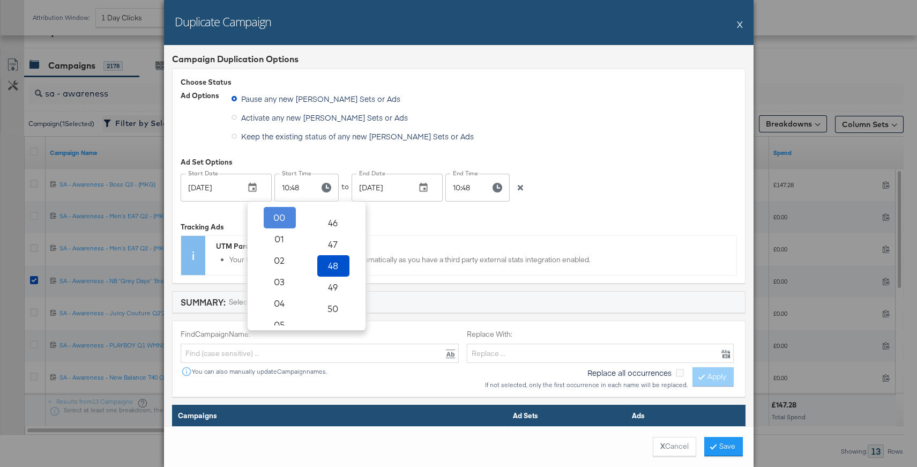
click at [284, 218] on span "00" at bounding box center [280, 217] width 24 height 15
click at [333, 234] on span "01" at bounding box center [334, 239] width 24 height 15
type input "00:01"
click at [422, 187] on icon "button" at bounding box center [423, 187] width 11 height 11
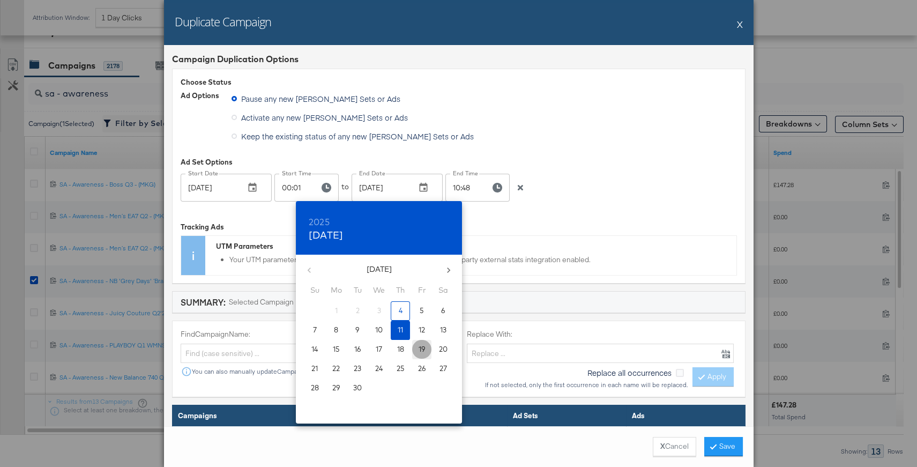
click at [422, 348] on p "19" at bounding box center [422, 349] width 7 height 10
type input "[DATE]"
click at [573, 227] on div at bounding box center [458, 233] width 917 height 467
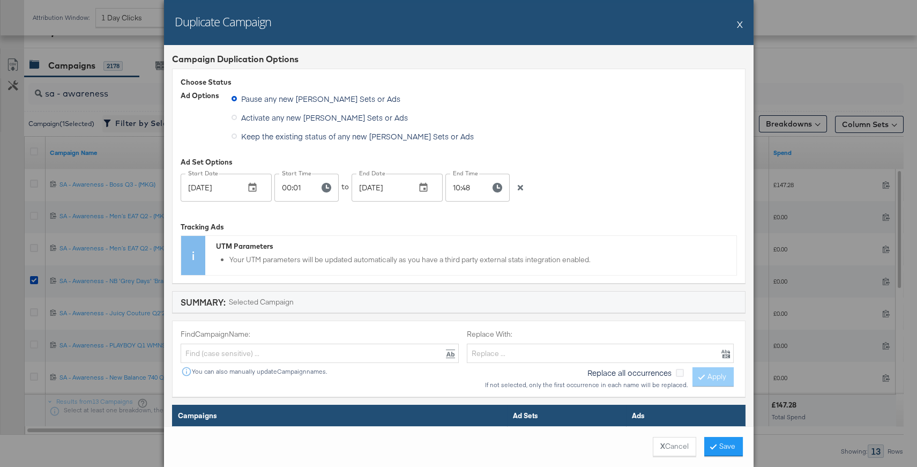
click at [464, 190] on input "10:48" at bounding box center [463, 188] width 36 height 28
click at [495, 186] on icon "button" at bounding box center [498, 188] width 10 height 10
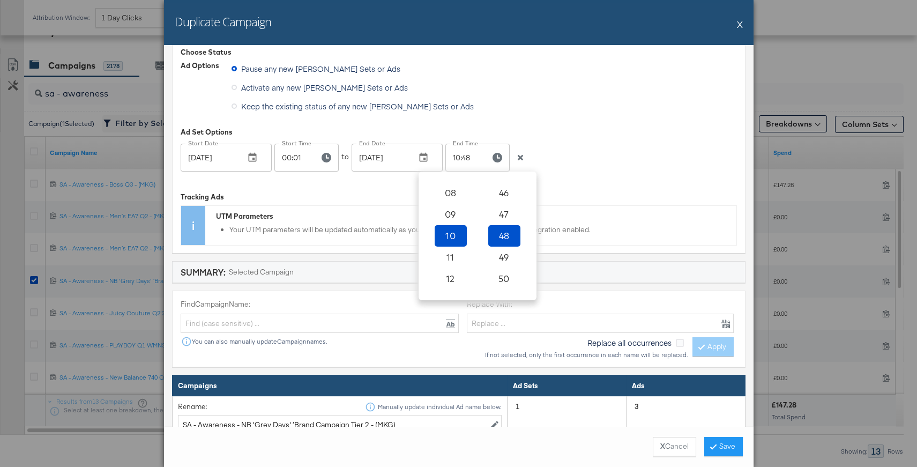
scroll to position [397, 0]
click at [447, 284] on span "23" at bounding box center [451, 284] width 24 height 15
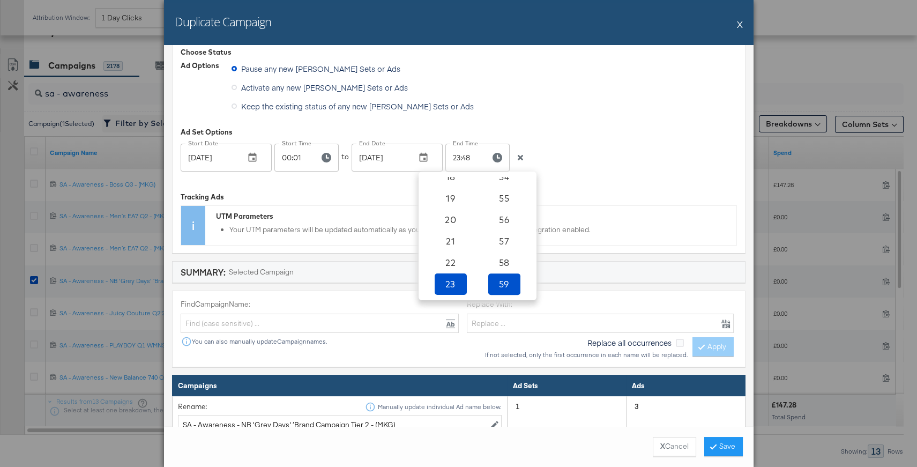
click at [502, 286] on span "59" at bounding box center [505, 284] width 24 height 15
type input "23:59"
click at [644, 192] on div "Tracking Ads" at bounding box center [459, 197] width 556 height 10
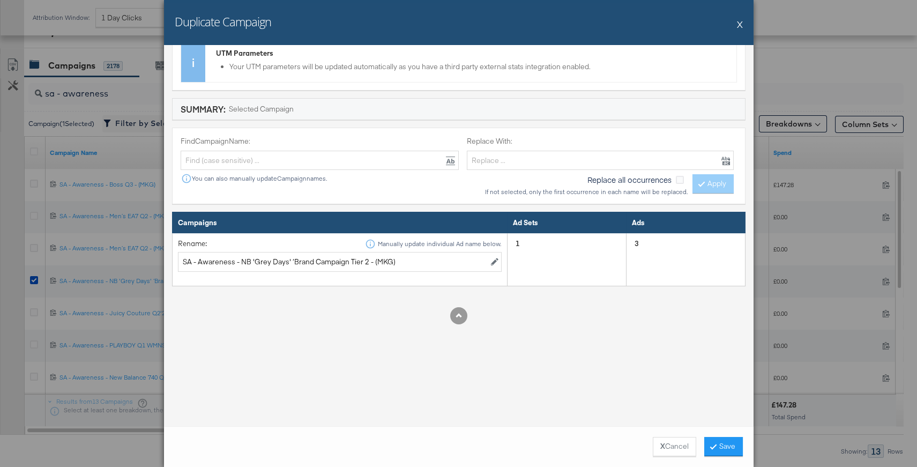
scroll to position [204, 0]
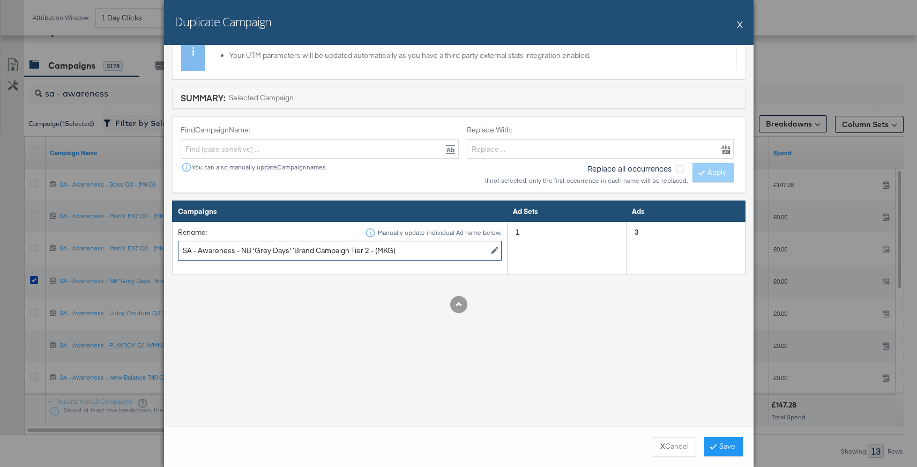
drag, startPoint x: 367, startPoint y: 251, endPoint x: 239, endPoint y: 251, distance: 127.6
click at [239, 251] on input "SA - Awareness - NB 'Grey Days' ‘Brand Campaign Tier 2 - (MKG)" at bounding box center [340, 251] width 324 height 20
paste input "On Lumos Q3 Footwear & Apparel"
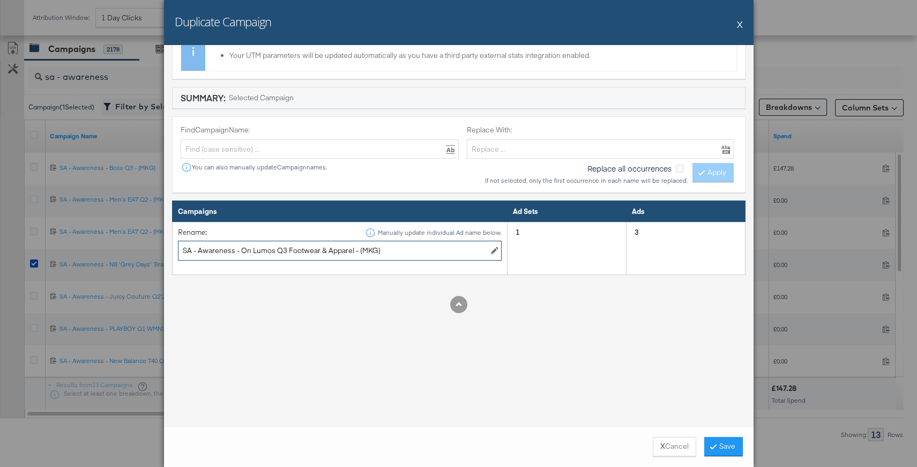
scroll to position [536, 0]
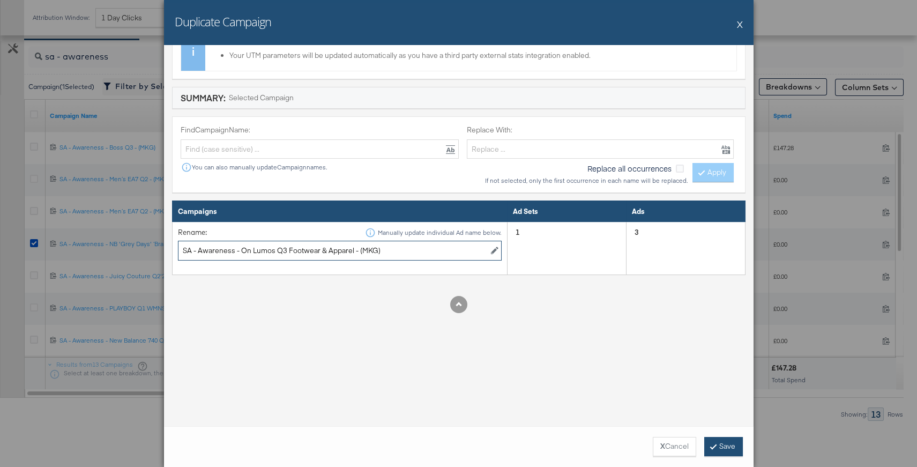
type input "SA - Awareness - On Lumos Q3 Footwear & Apparel - (MKG)"
click at [718, 441] on button "Save" at bounding box center [723, 446] width 39 height 19
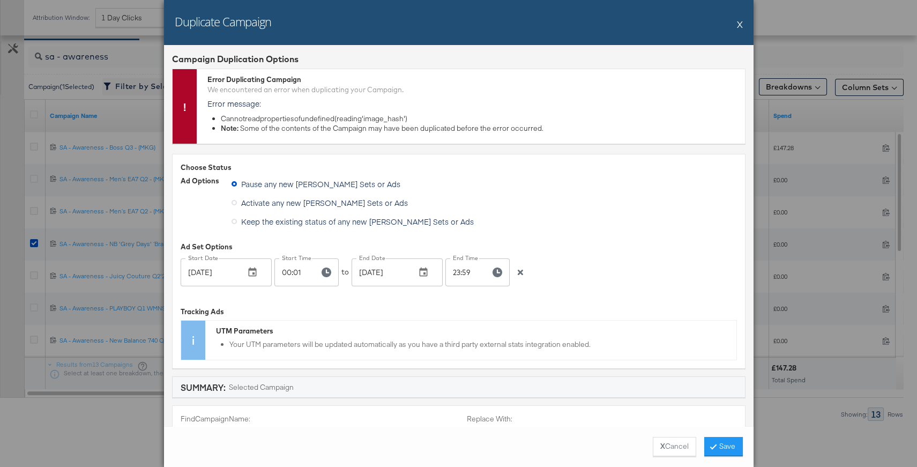
scroll to position [24, 0]
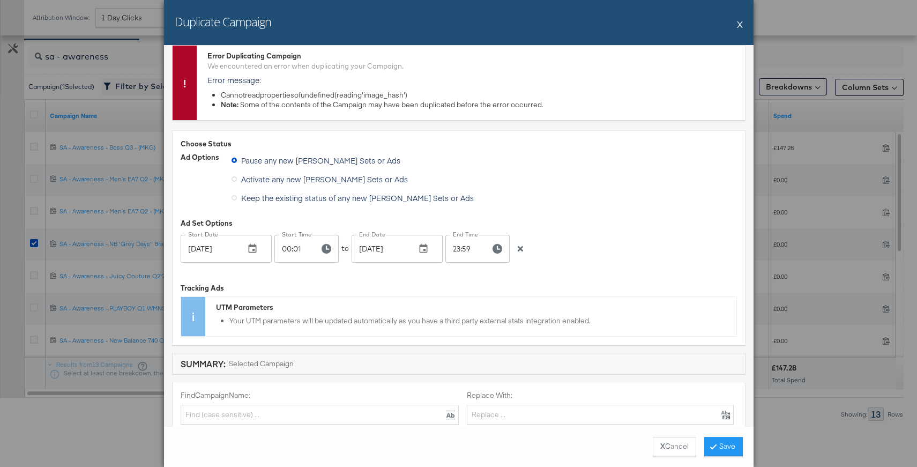
click at [739, 25] on button "X" at bounding box center [740, 23] width 6 height 21
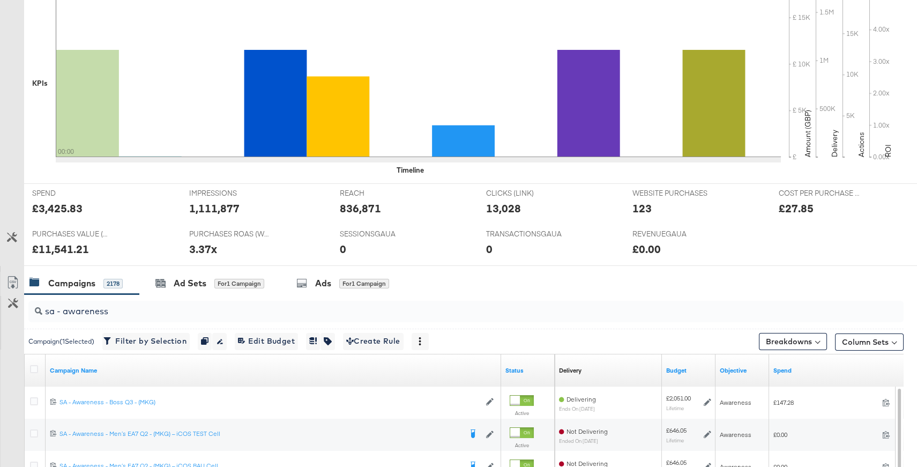
scroll to position [0, 0]
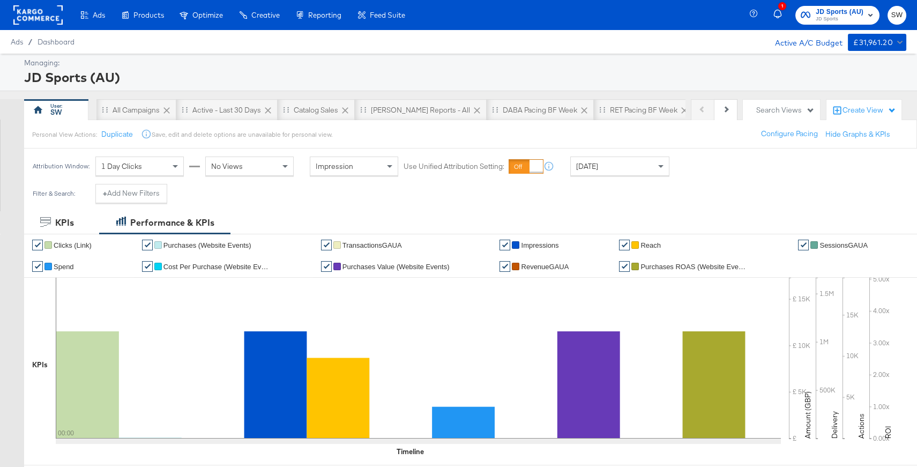
click at [59, 117] on div "SW" at bounding box center [56, 109] width 64 height 21
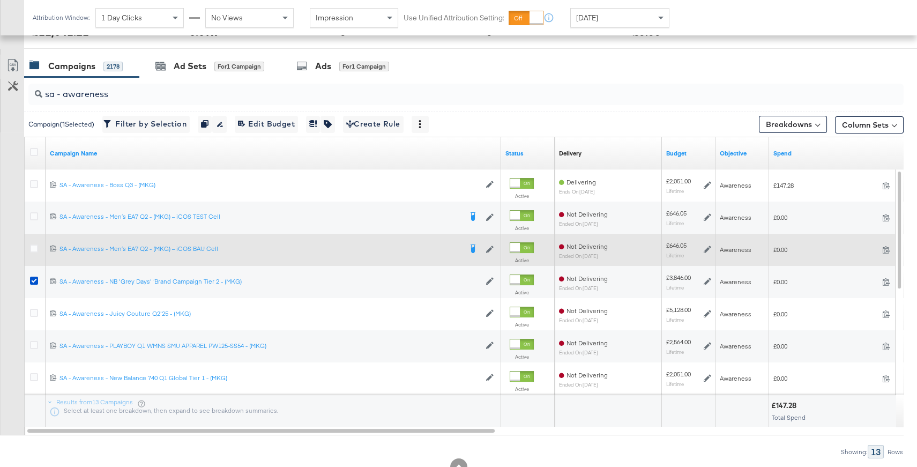
drag, startPoint x: 35, startPoint y: 279, endPoint x: 52, endPoint y: 249, distance: 33.8
click at [35, 279] on icon at bounding box center [34, 281] width 8 height 8
click at [0, 0] on input "checkbox" at bounding box center [0, 0] width 0 height 0
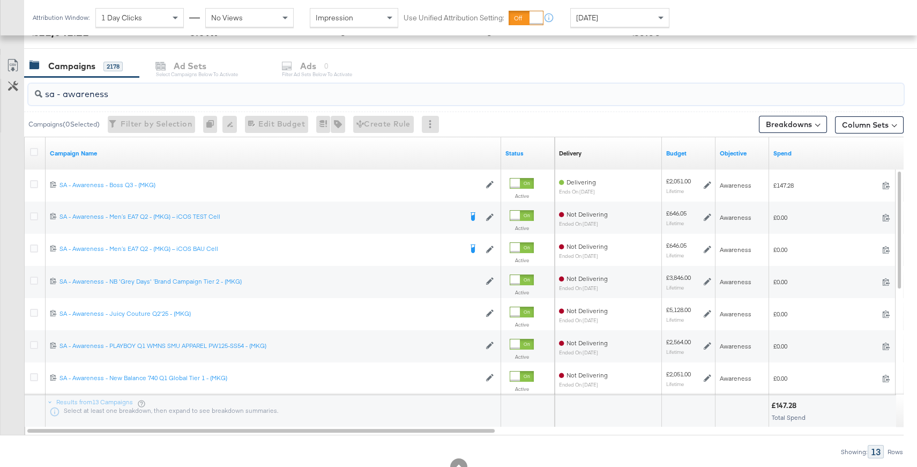
click at [96, 94] on input "sa - awareness" at bounding box center [433, 89] width 782 height 21
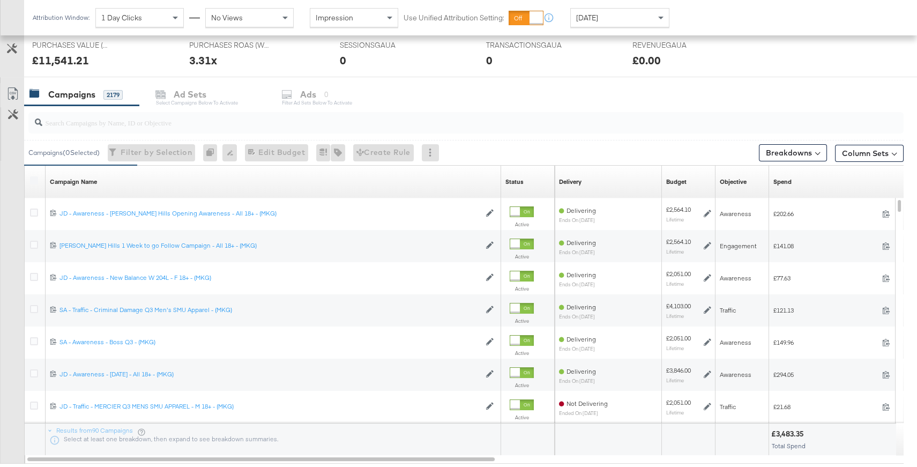
scroll to position [471, 0]
click at [180, 118] on input "search" at bounding box center [433, 117] width 782 height 21
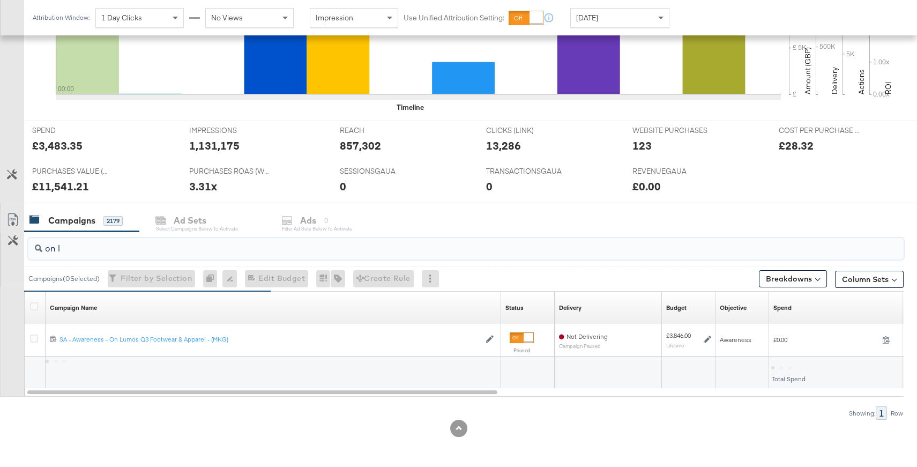
scroll to position [343, 0]
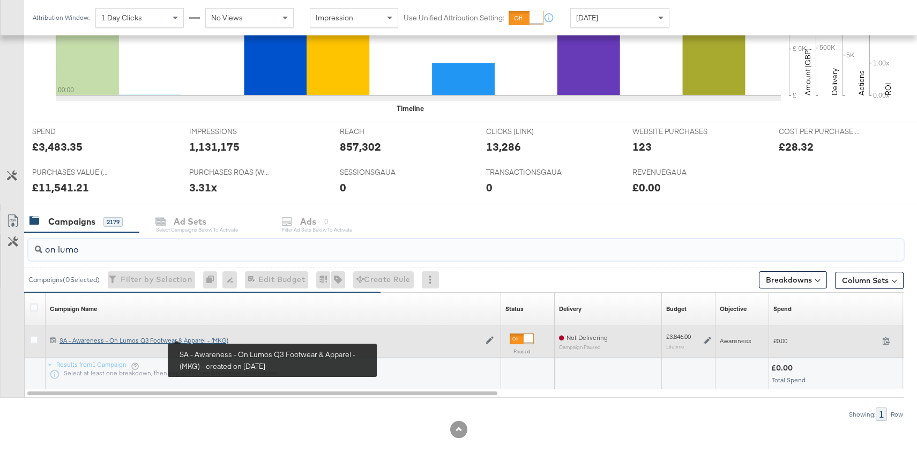
type input "on lumo"
click at [208, 339] on div "SA - Awareness - On Lumos Q3 Footwear & Apparel - (MKG) SA - Awareness - On Lum…" at bounding box center [270, 340] width 421 height 9
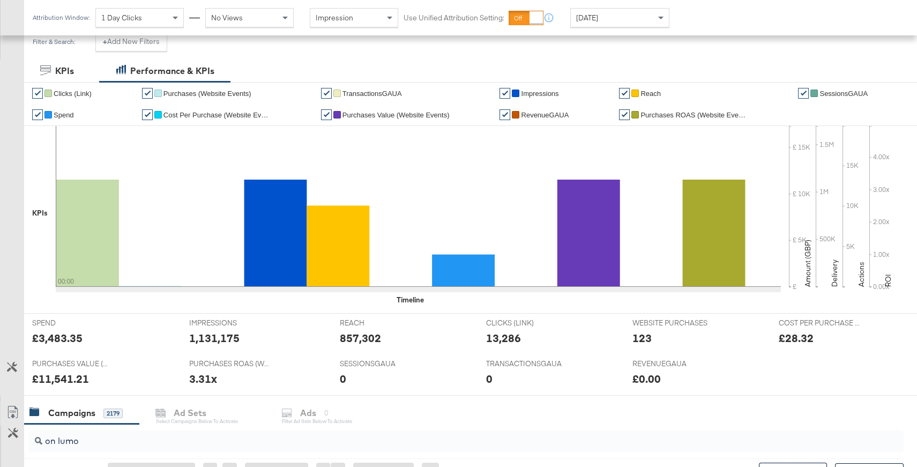
scroll to position [343, 0]
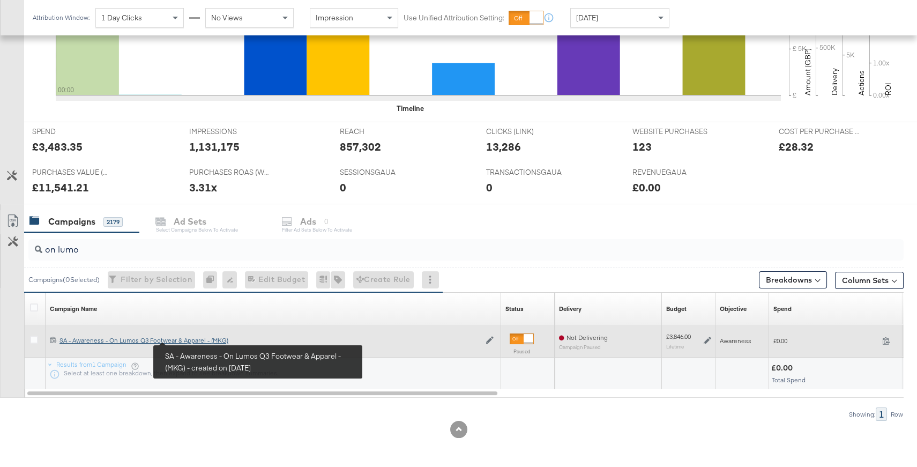
click at [194, 340] on div "SA - Awareness - On Lumos Q3 Footwear & Apparel - (MKG) SA - Awareness - On Lum…" at bounding box center [270, 340] width 421 height 9
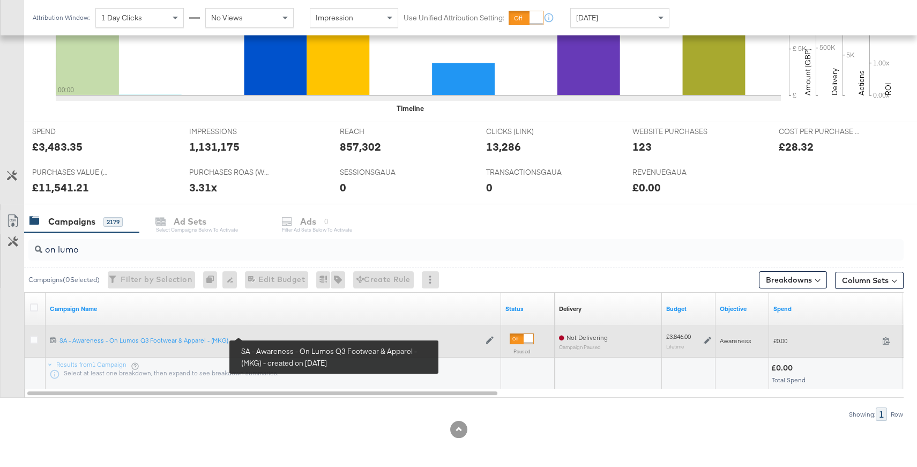
click at [707, 341] on icon at bounding box center [708, 341] width 8 height 8
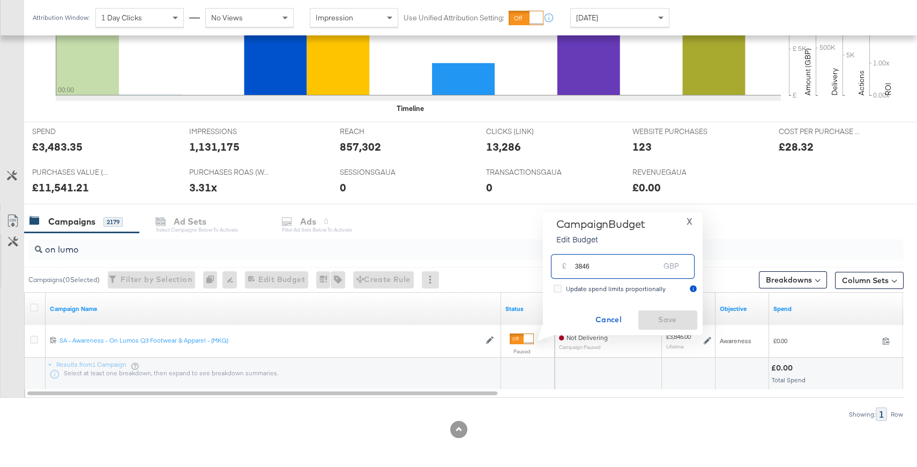
drag, startPoint x: 607, startPoint y: 266, endPoint x: 553, endPoint y: 262, distance: 54.3
click at [553, 262] on div "£ 3846 GBP" at bounding box center [623, 266] width 144 height 24
type input "4103"
click at [662, 323] on span "Save" at bounding box center [668, 319] width 50 height 13
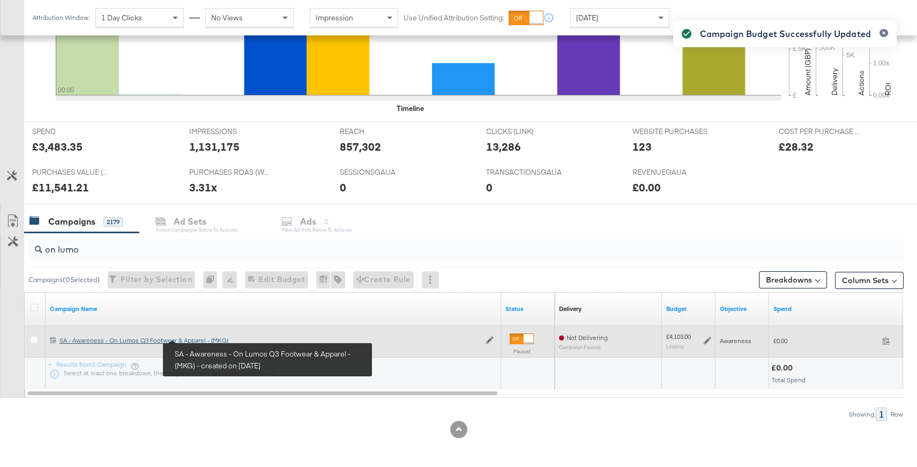
click at [203, 338] on div "SA - Awareness - On Lumos Q3 Footwear & Apparel - (MKG) SA - Awareness - On Lum…" at bounding box center [270, 340] width 421 height 9
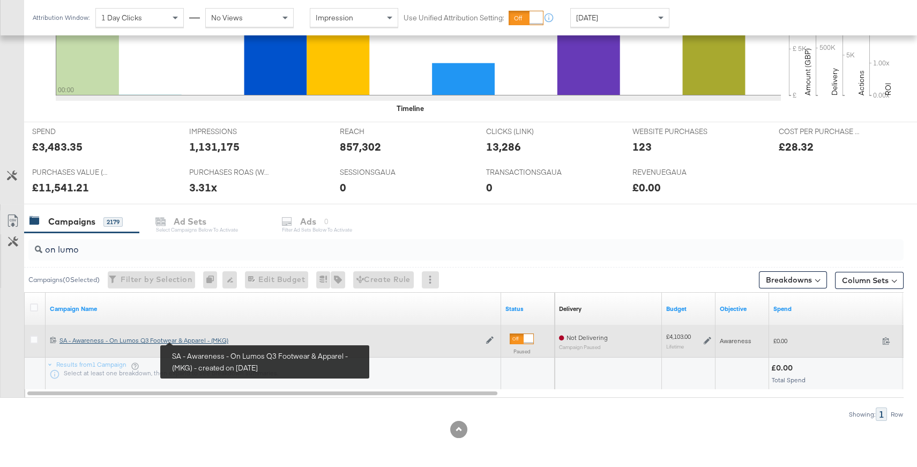
click at [200, 340] on div "SA - Awareness - On Lumos Q3 Footwear & Apparel - (MKG) SA - Awareness - On Lum…" at bounding box center [270, 340] width 421 height 9
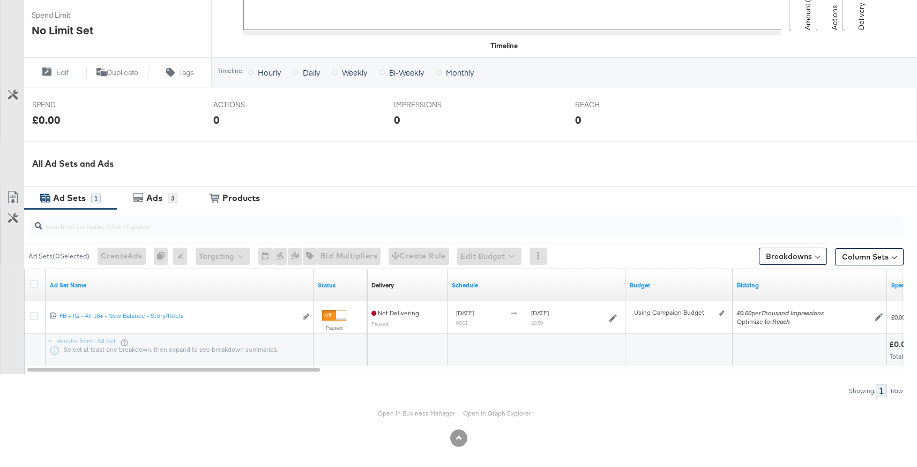
scroll to position [351, 0]
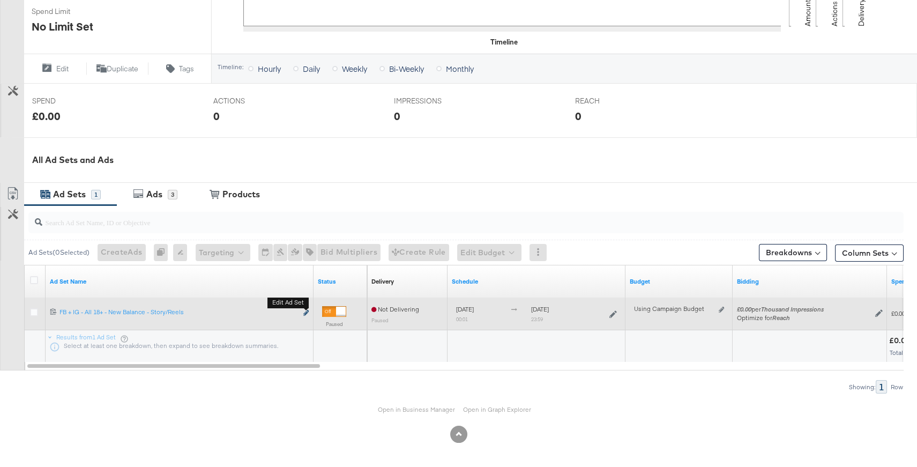
click at [308, 314] on icon "link" at bounding box center [305, 313] width 5 height 6
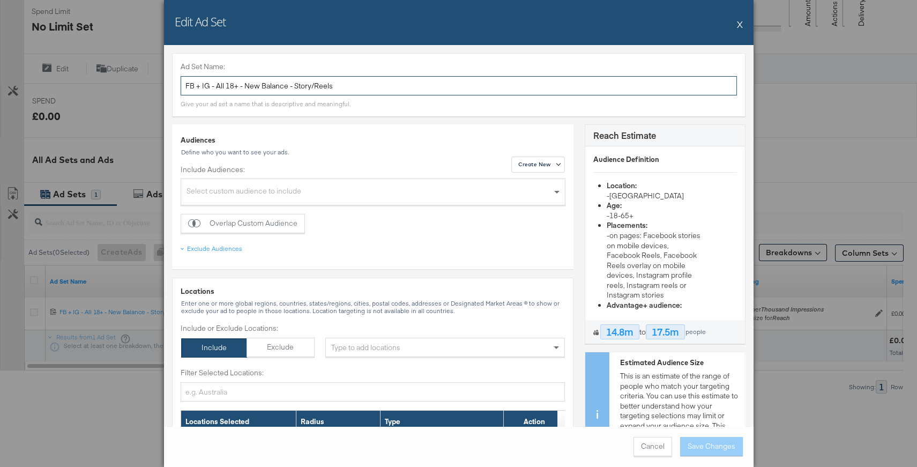
drag, startPoint x: 288, startPoint y: 87, endPoint x: 244, endPoint y: 87, distance: 44.0
click at [244, 87] on input "FB + IG - All 18+ - New Balance - Story/Reels" at bounding box center [459, 86] width 556 height 20
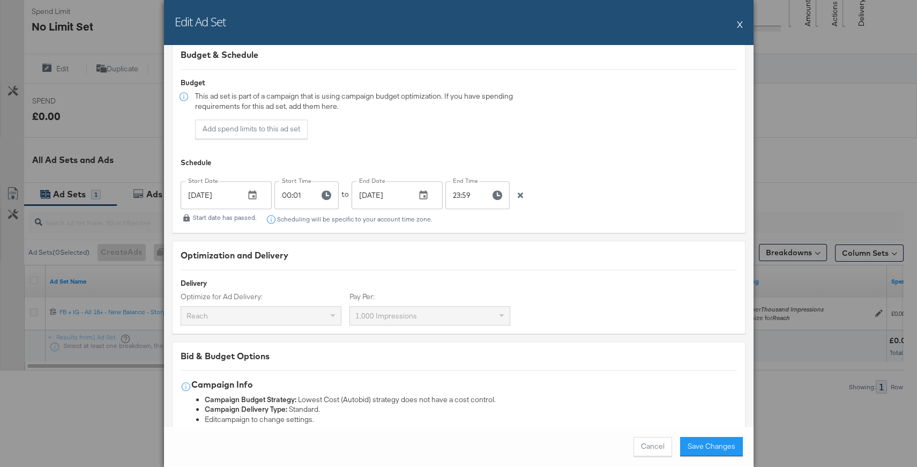
scroll to position [2389, 0]
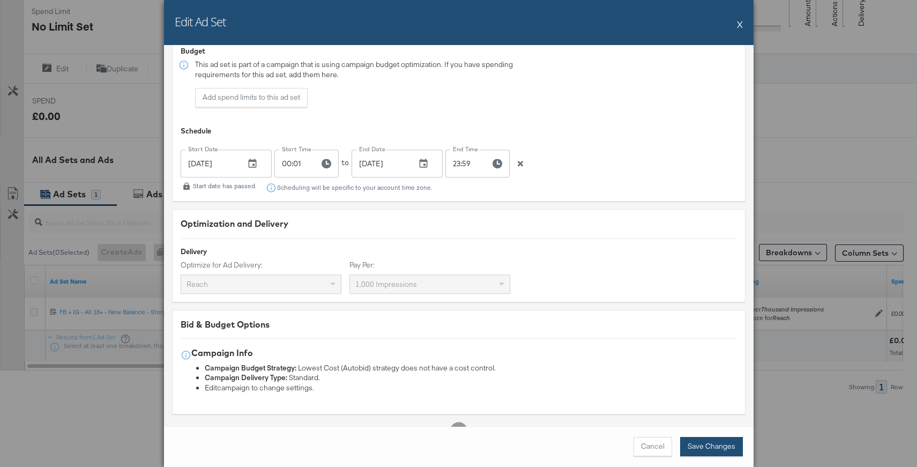
type input "FB + IG - All 18+ - On Lumos - Story/Reels"
click at [727, 450] on button "Save Changes" at bounding box center [711, 446] width 63 height 19
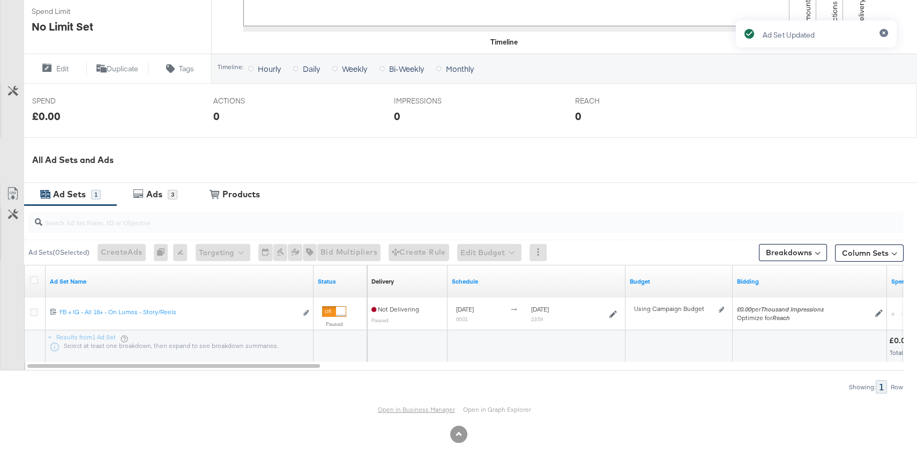
click at [404, 408] on link "Open in Business Manager" at bounding box center [416, 409] width 77 height 8
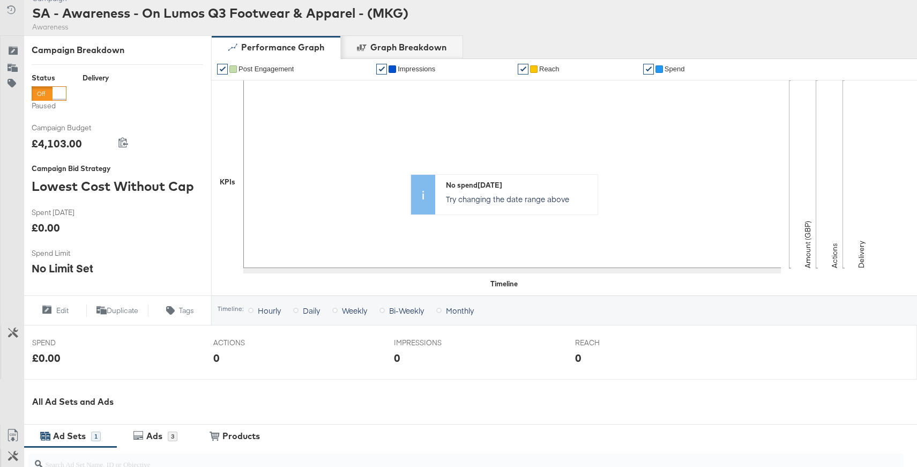
scroll to position [351, 0]
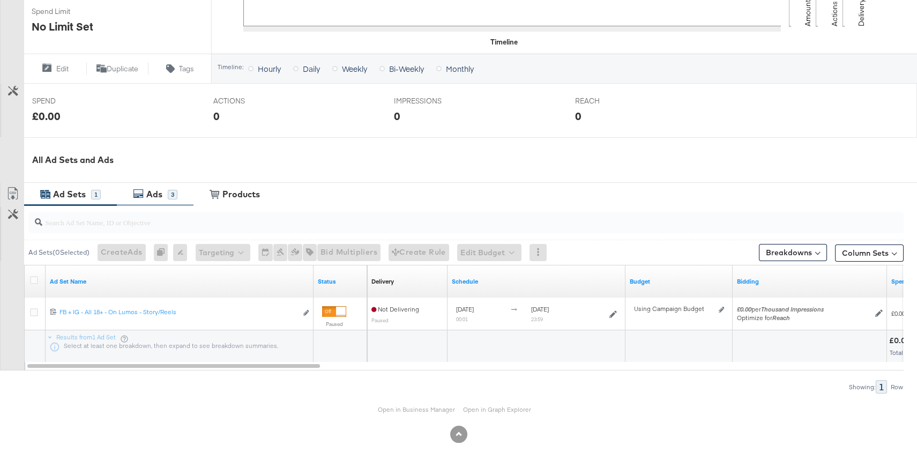
click at [157, 195] on div "Ads" at bounding box center [154, 194] width 16 height 12
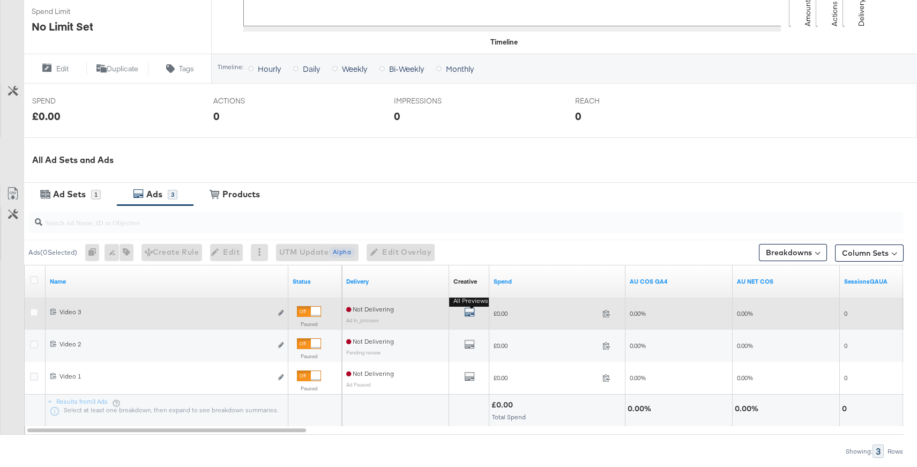
click at [465, 313] on icon "default" at bounding box center [469, 312] width 11 height 11
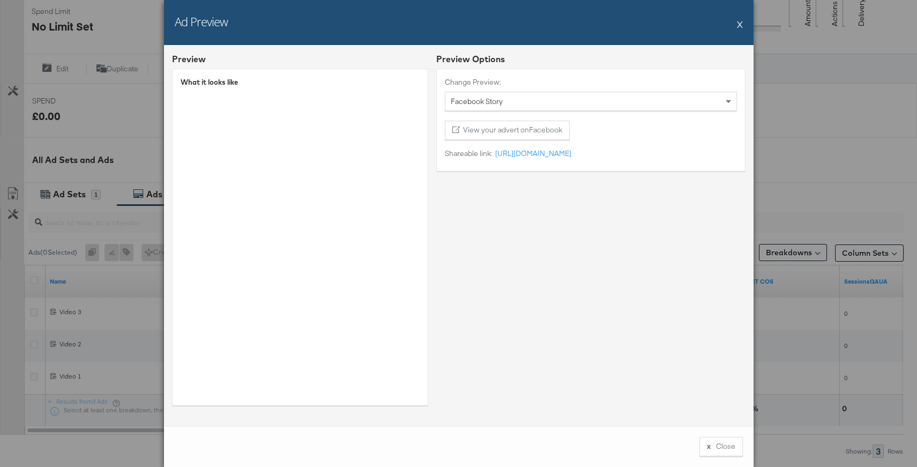
drag, startPoint x: 739, startPoint y: 24, endPoint x: 718, endPoint y: 42, distance: 27.3
click at [739, 24] on button "X" at bounding box center [740, 23] width 6 height 21
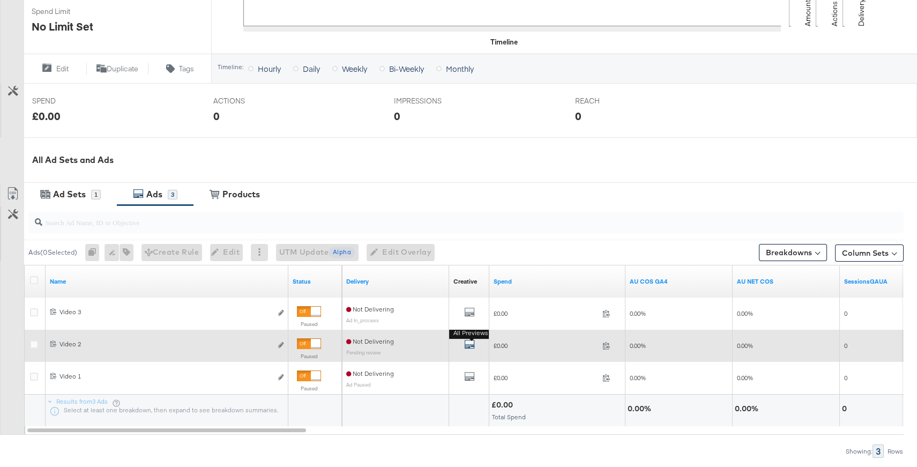
click at [467, 343] on icon "default" at bounding box center [469, 344] width 11 height 11
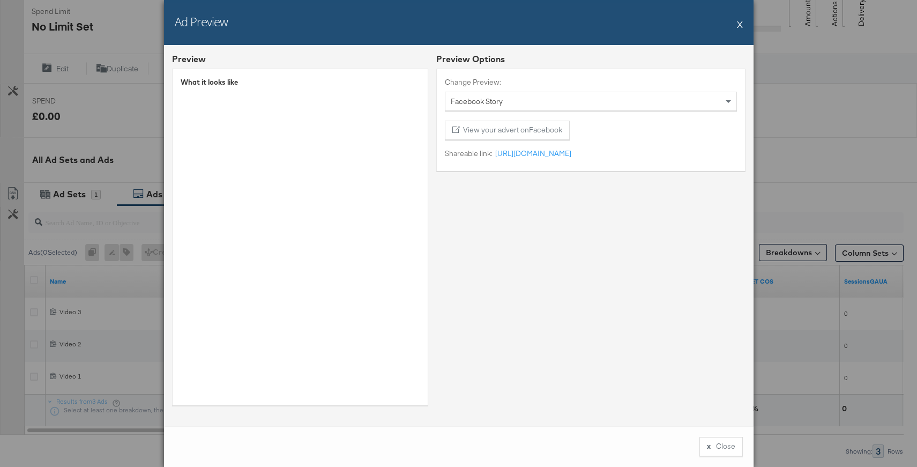
click at [739, 23] on button "X" at bounding box center [740, 23] width 6 height 21
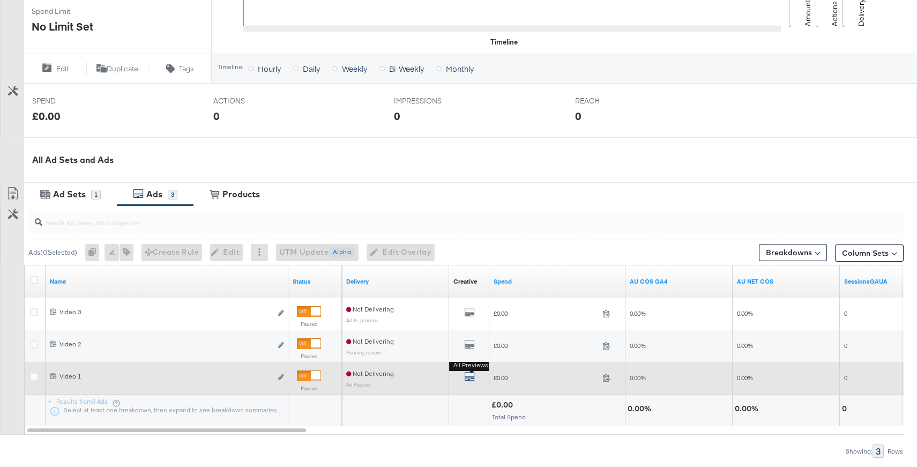
click at [469, 378] on icon "default" at bounding box center [469, 376] width 11 height 11
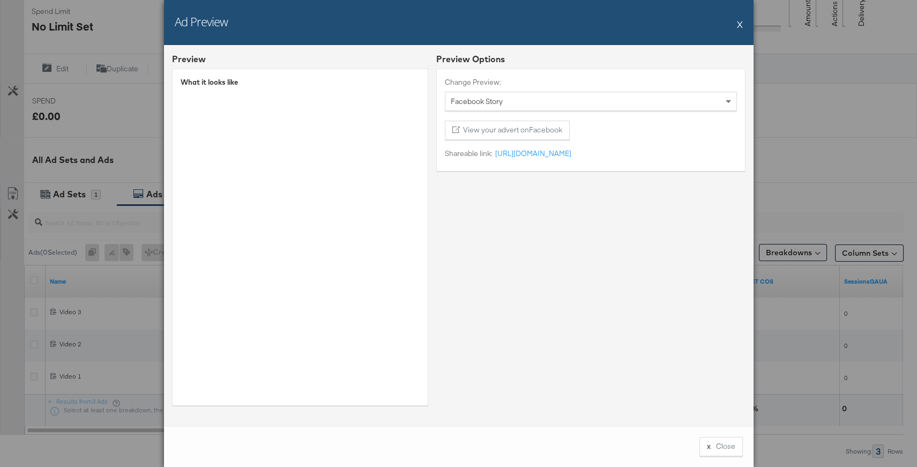
click at [740, 25] on button "X" at bounding box center [740, 23] width 6 height 21
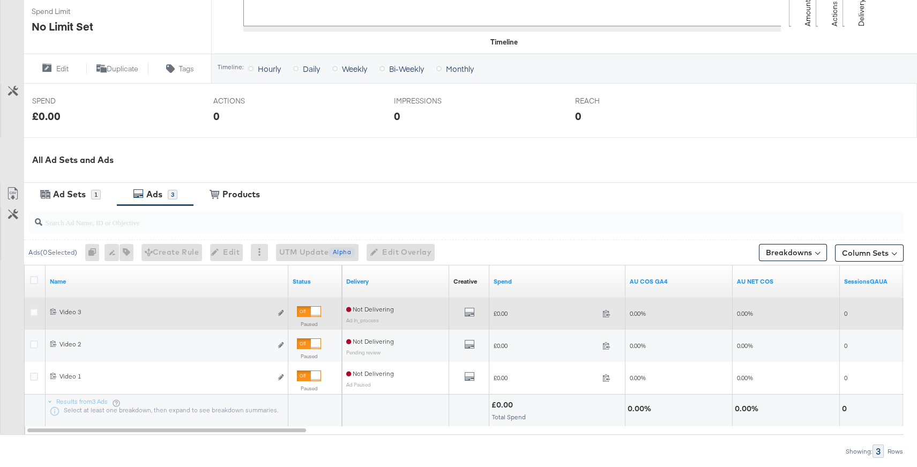
click at [322, 313] on div "Paused" at bounding box center [315, 319] width 45 height 34
click at [316, 311] on div at bounding box center [316, 312] width 10 height 10
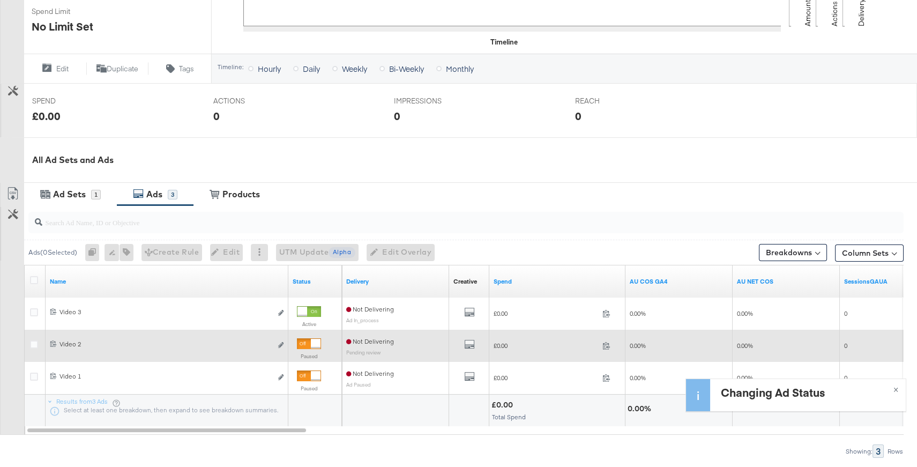
click at [311, 345] on div at bounding box center [316, 344] width 10 height 10
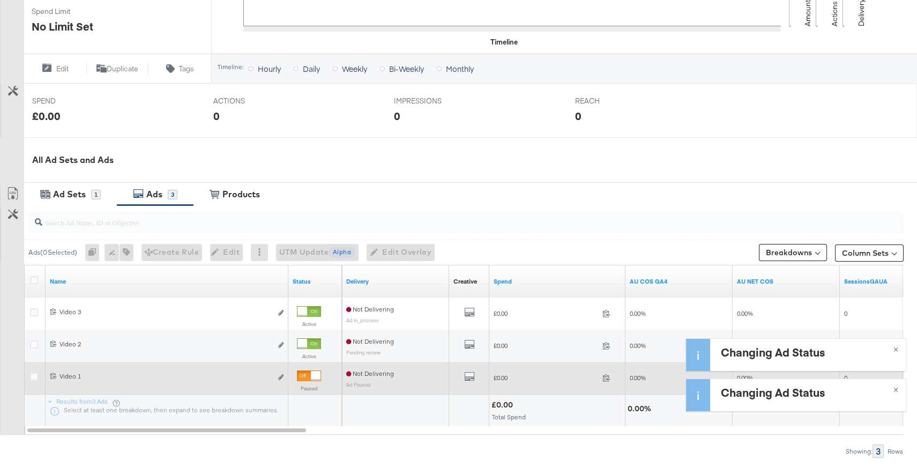
drag, startPoint x: 311, startPoint y: 376, endPoint x: 281, endPoint y: 366, distance: 31.9
click at [311, 376] on div at bounding box center [316, 376] width 10 height 10
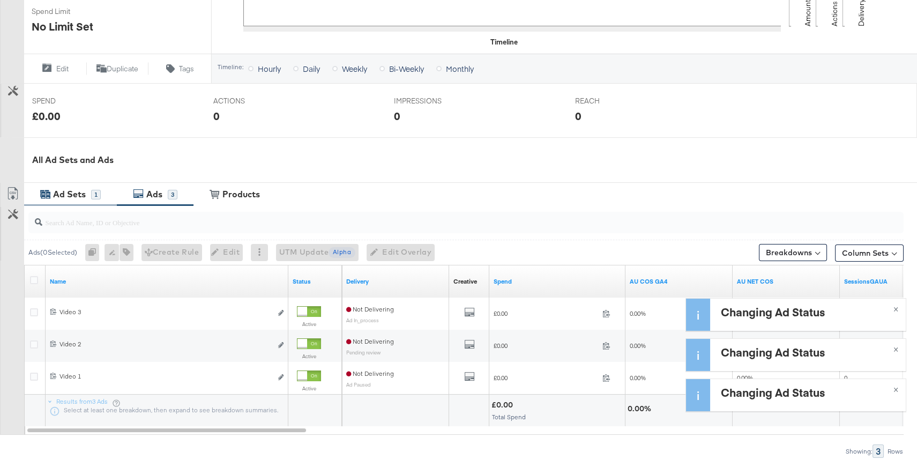
click at [84, 197] on div "Ad Sets" at bounding box center [69, 194] width 33 height 12
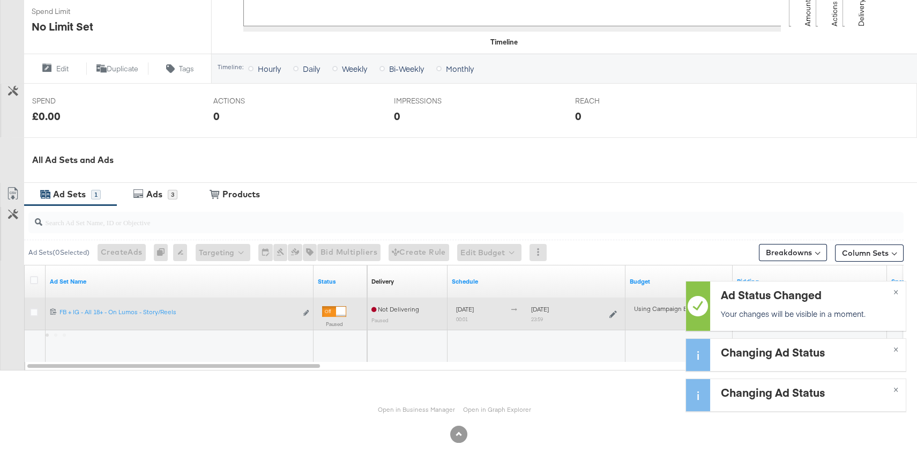
click at [338, 313] on div at bounding box center [341, 312] width 10 height 10
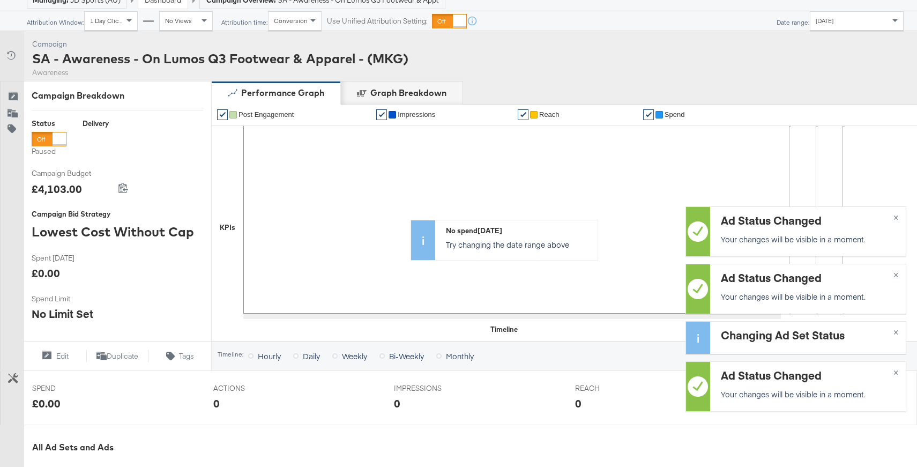
scroll to position [0, 0]
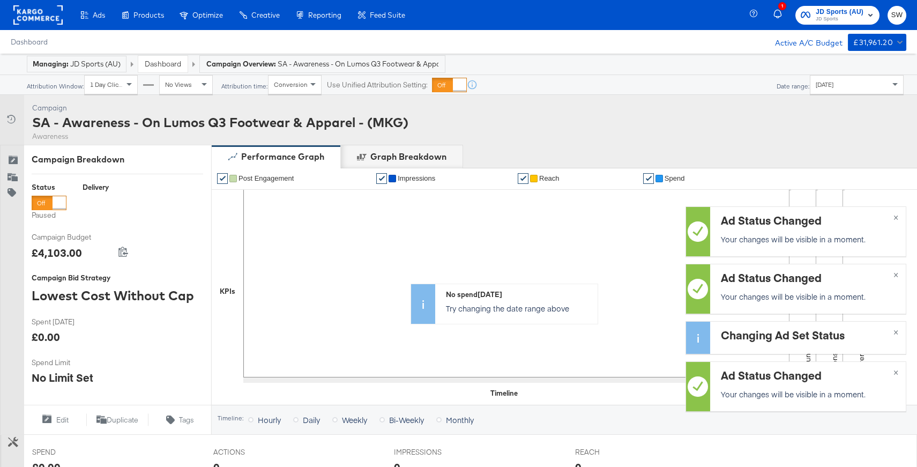
click at [53, 201] on div at bounding box center [59, 202] width 13 height 13
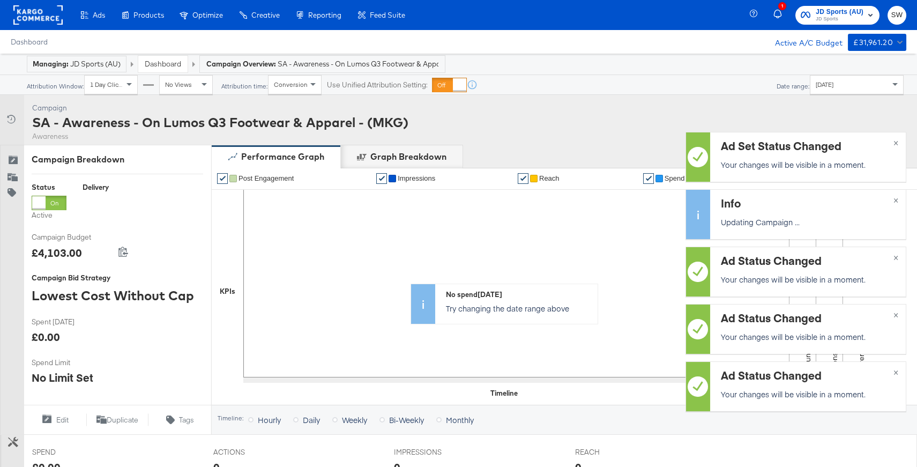
click at [174, 63] on link "Dashboard" at bounding box center [163, 64] width 36 height 10
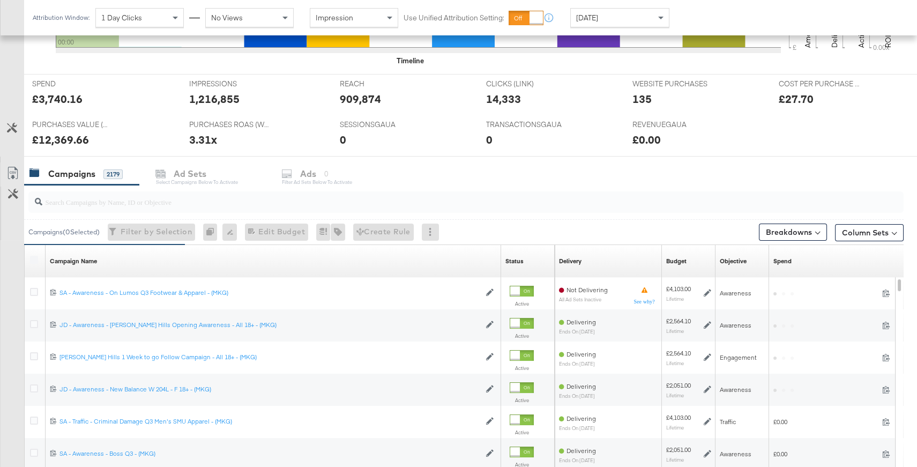
scroll to position [456, 0]
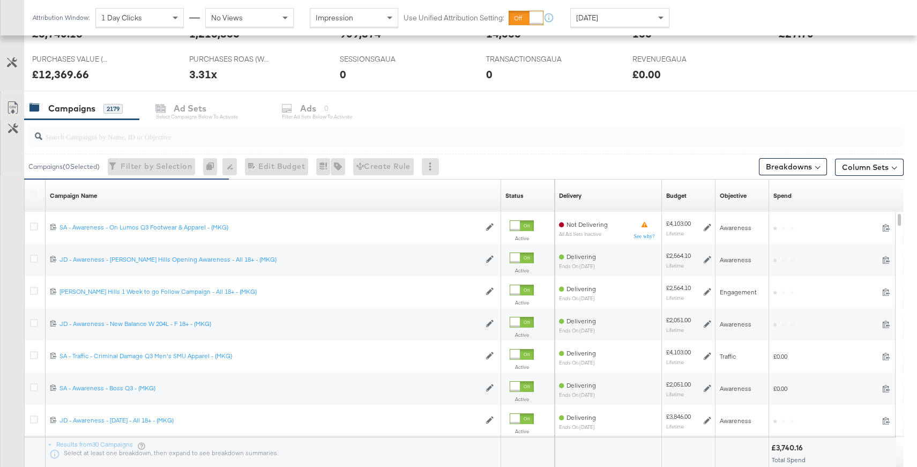
click at [204, 140] on input "search" at bounding box center [433, 132] width 782 height 21
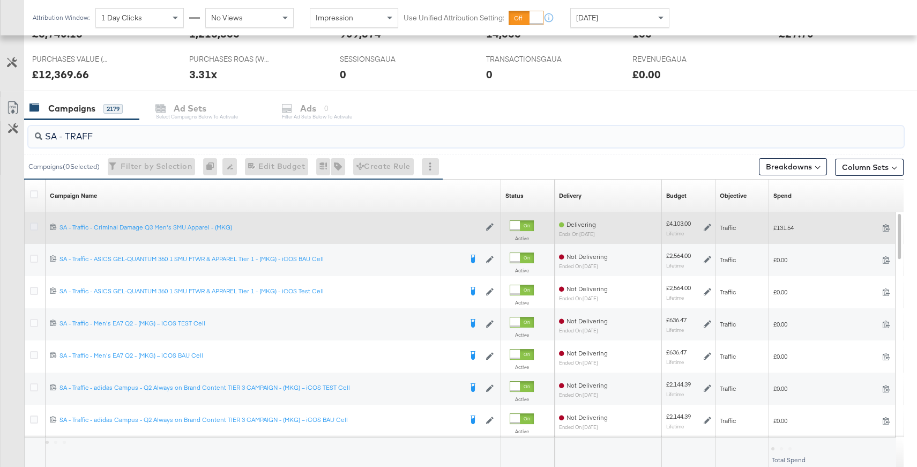
type input "SA - TRAFF"
click at [34, 227] on icon at bounding box center [34, 226] width 8 height 8
click at [0, 0] on input "checkbox" at bounding box center [0, 0] width 0 height 0
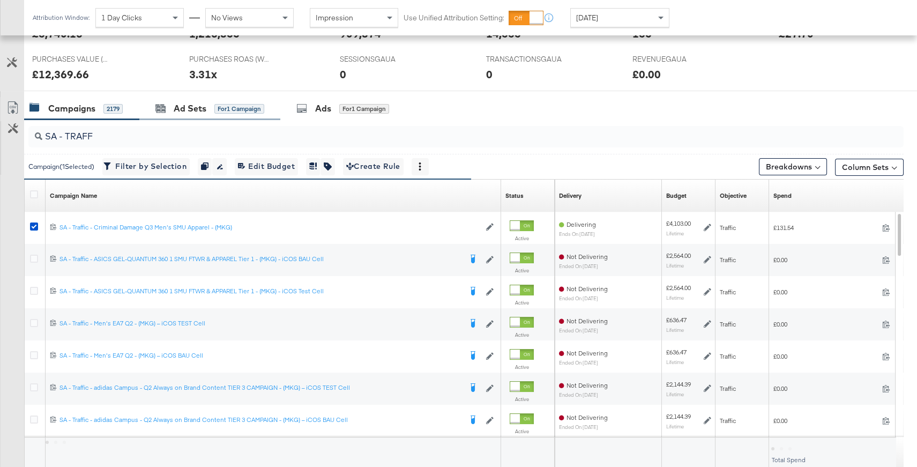
click at [202, 114] on div "Ad Sets for 1 Campaign" at bounding box center [209, 108] width 141 height 23
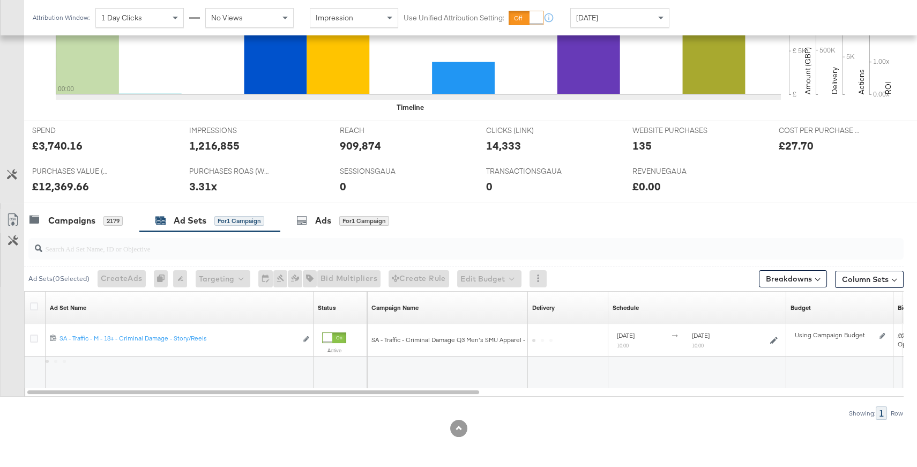
scroll to position [343, 0]
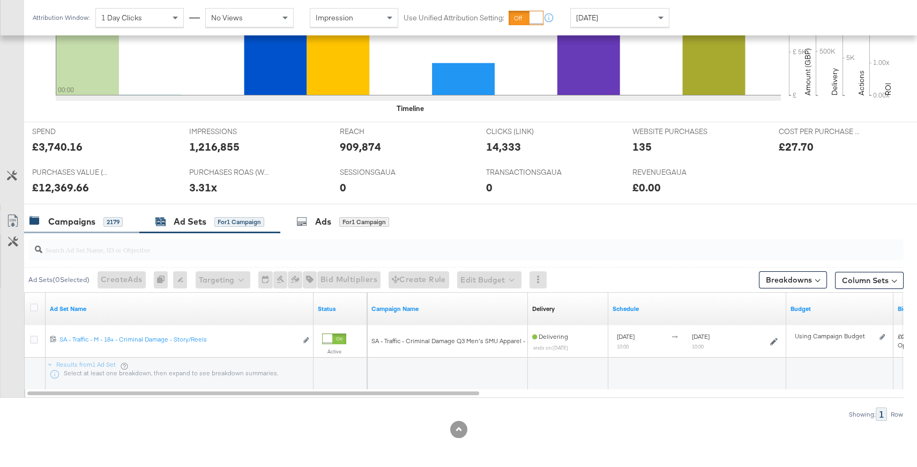
click at [87, 225] on div "Campaigns" at bounding box center [71, 222] width 47 height 12
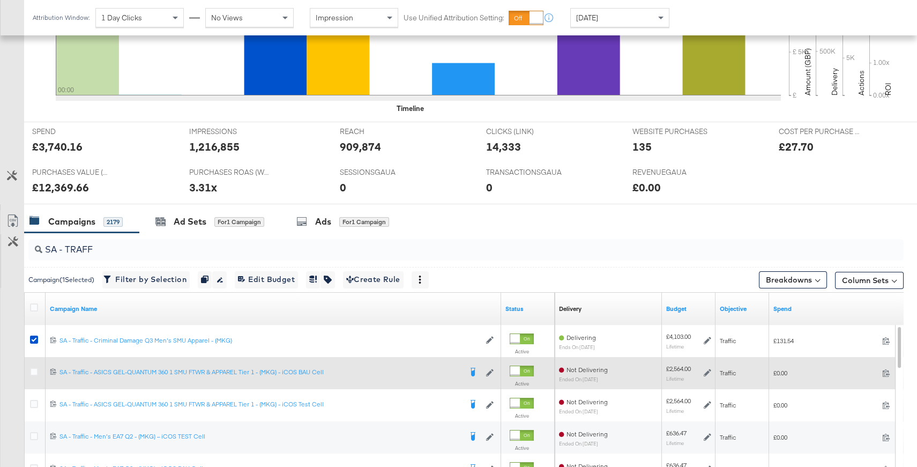
scroll to position [456, 0]
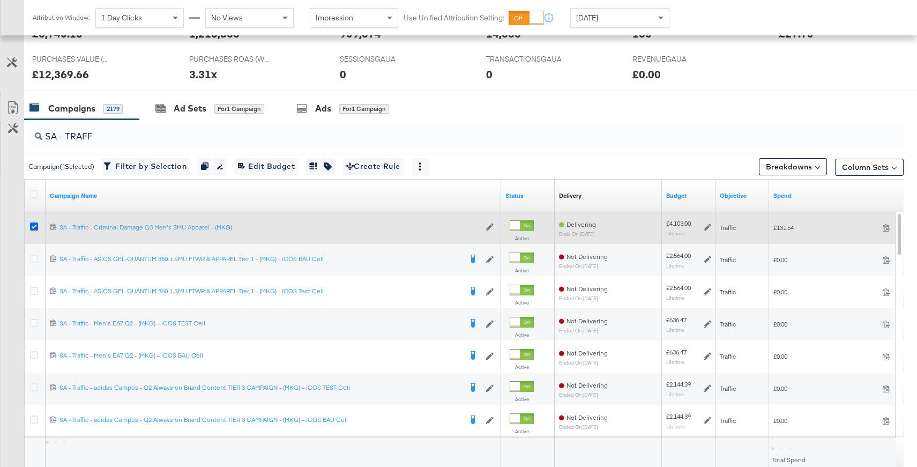
click at [35, 226] on icon at bounding box center [34, 226] width 8 height 8
click at [0, 0] on input "checkbox" at bounding box center [0, 0] width 0 height 0
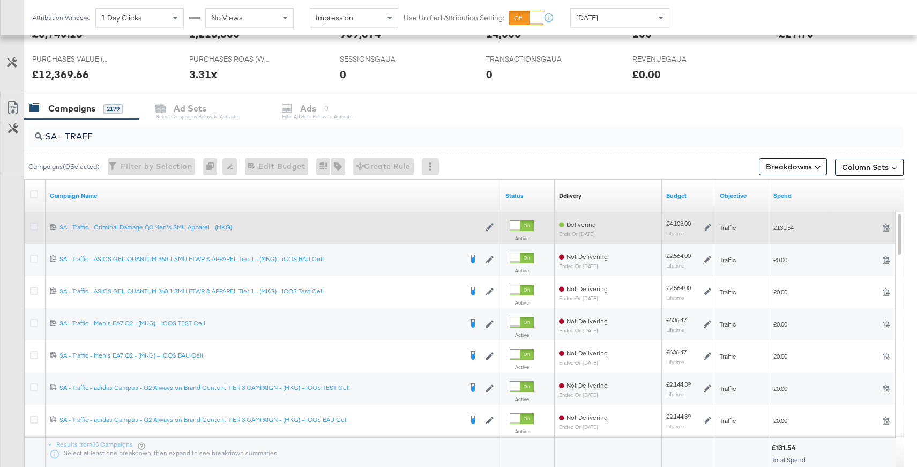
click at [35, 226] on icon at bounding box center [34, 226] width 8 height 8
click at [0, 0] on input "checkbox" at bounding box center [0, 0] width 0 height 0
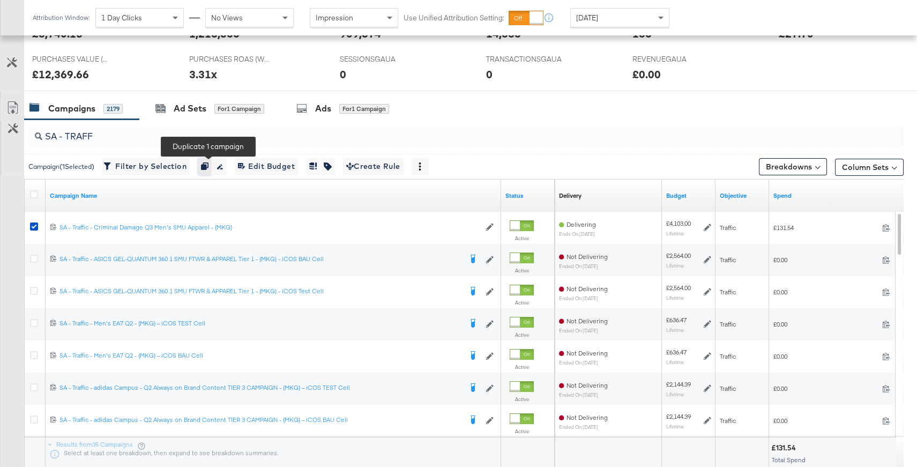
click at [209, 164] on icon "button" at bounding box center [205, 166] width 8 height 8
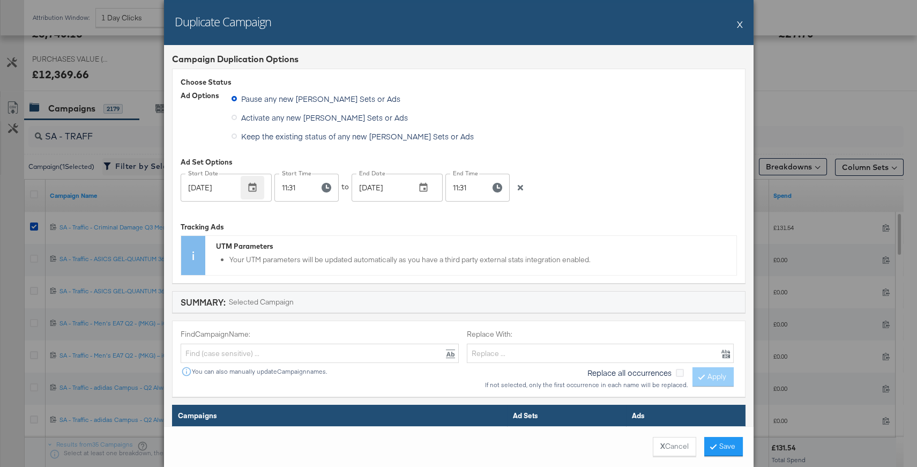
click at [253, 187] on icon "button" at bounding box center [252, 187] width 11 height 11
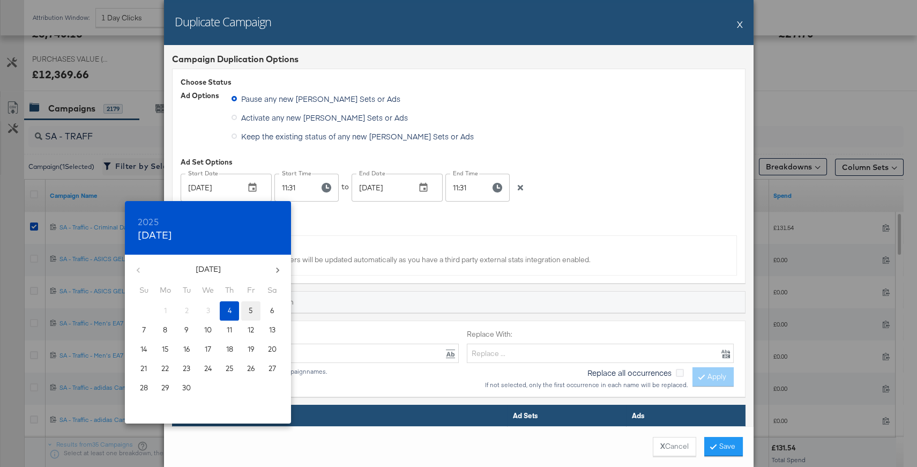
click at [248, 307] on span "5" at bounding box center [250, 311] width 19 height 10
type input "[DATE]"
click at [325, 181] on div at bounding box center [458, 233] width 917 height 467
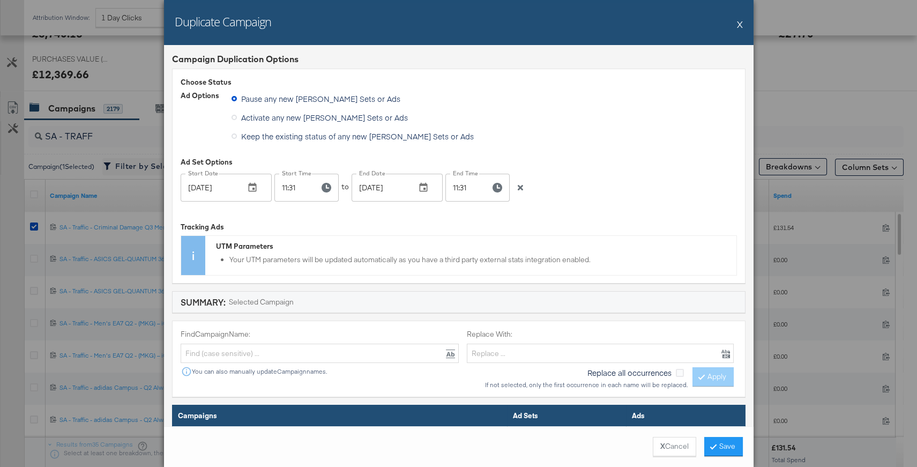
click at [292, 187] on input "11:31" at bounding box center [292, 188] width 36 height 28
click at [283, 187] on input "11:31" at bounding box center [292, 188] width 36 height 28
click at [285, 187] on input "11:31" at bounding box center [292, 188] width 36 height 28
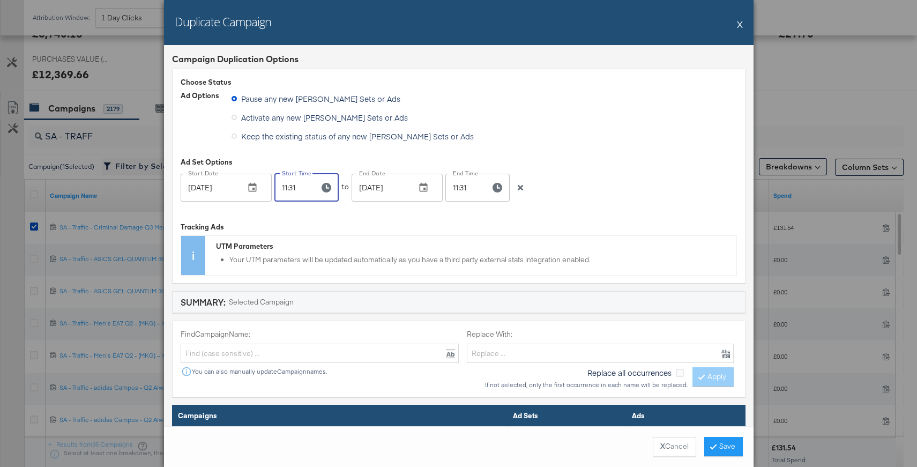
click at [285, 187] on input "11:31" at bounding box center [292, 188] width 36 height 28
type input "00:01"
click at [428, 182] on button "button" at bounding box center [424, 188] width 24 height 24
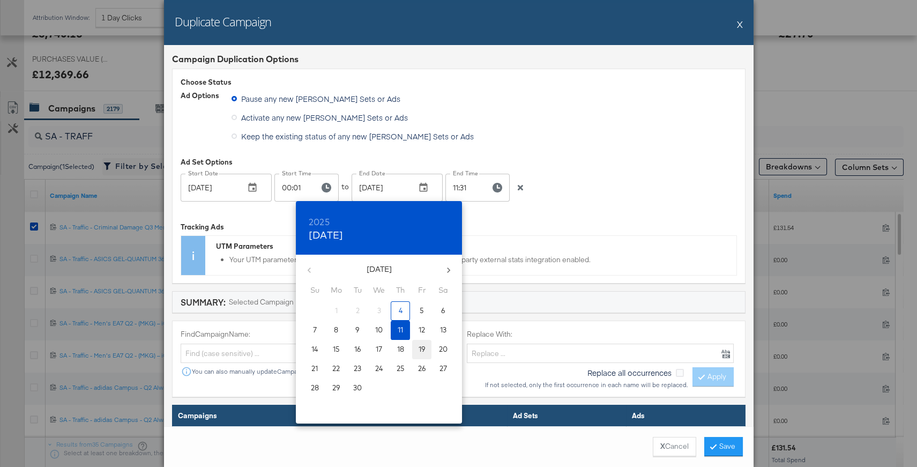
click at [424, 352] on p "19" at bounding box center [422, 349] width 7 height 10
type input "[DATE]"
drag, startPoint x: 467, startPoint y: 210, endPoint x: 467, endPoint y: 194, distance: 16.1
click at [467, 210] on div at bounding box center [458, 233] width 917 height 467
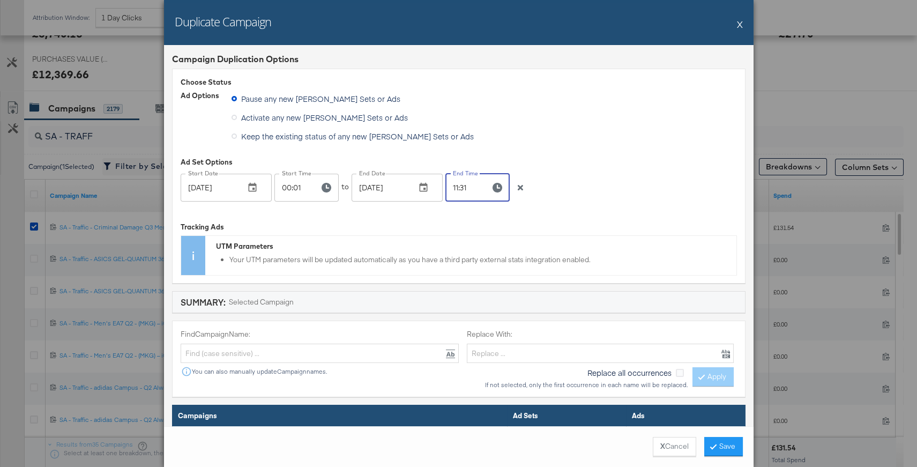
click at [455, 186] on input "11:31" at bounding box center [463, 188] width 36 height 28
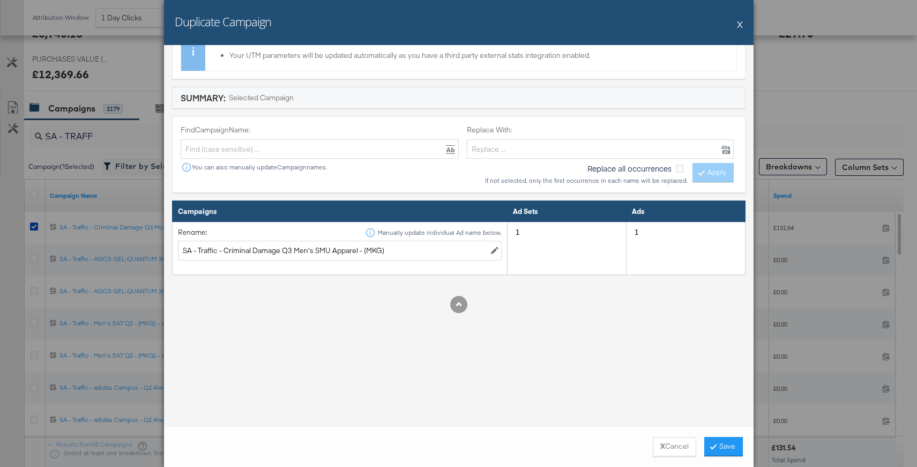
type input "23:59"
drag, startPoint x: 359, startPoint y: 249, endPoint x: 224, endPoint y: 246, distance: 134.6
click at [224, 246] on input "SA - Traffic - Criminal Damage Q3 Men's SMU Apparel - (MKG)" at bounding box center [340, 251] width 324 height 20
paste input "On Lumos Q3 Footwear &"
type input "SA - Traffic - On Lumos Q3 Footwear & Apparel - (MKG)"
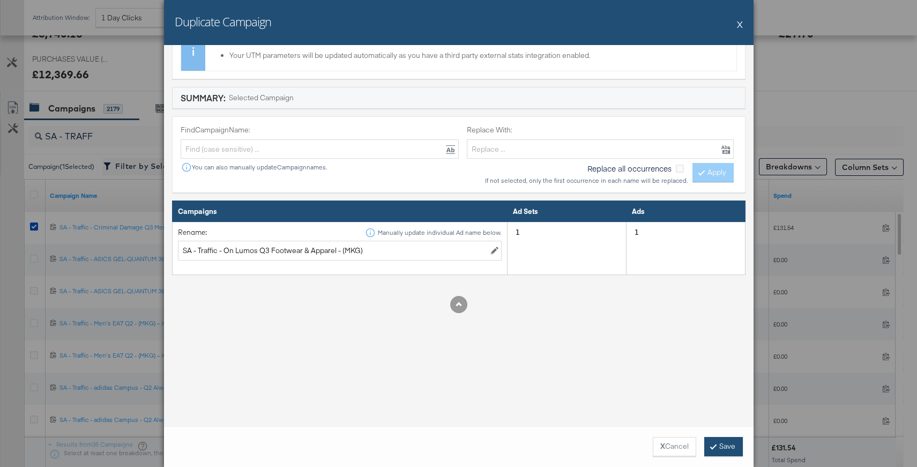
click at [736, 443] on button "Save" at bounding box center [723, 446] width 39 height 19
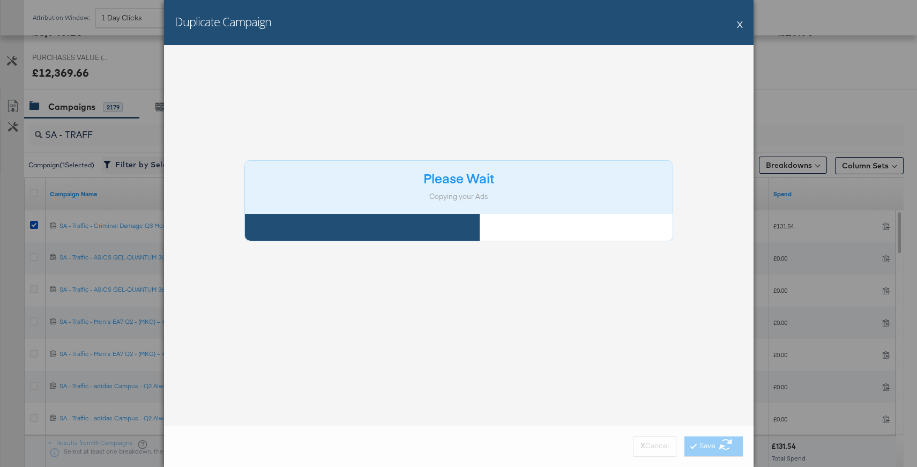
scroll to position [24, 0]
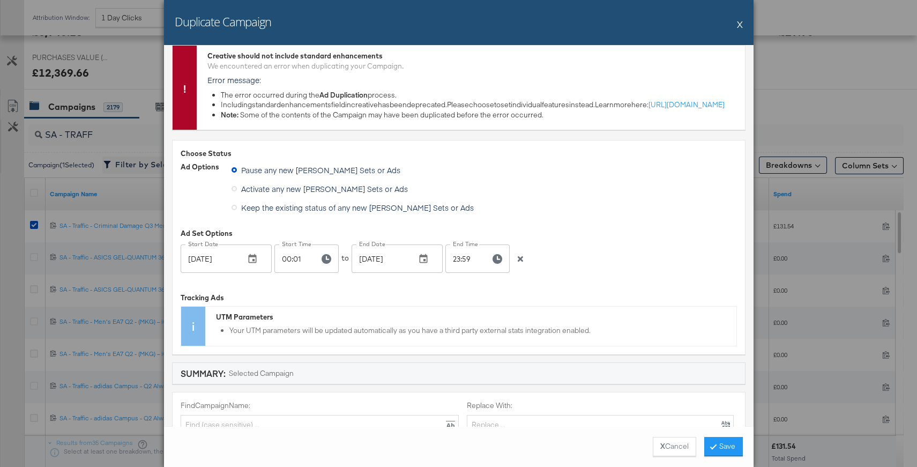
click at [737, 25] on button "X" at bounding box center [740, 23] width 6 height 21
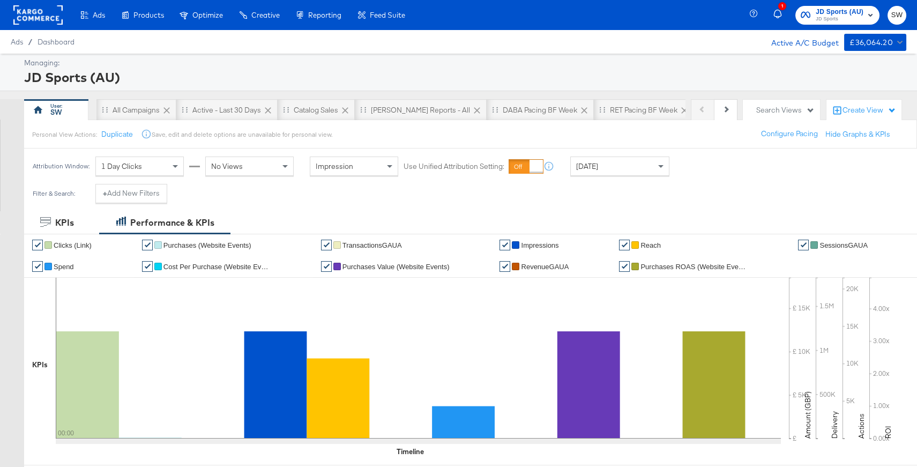
scroll to position [437, 0]
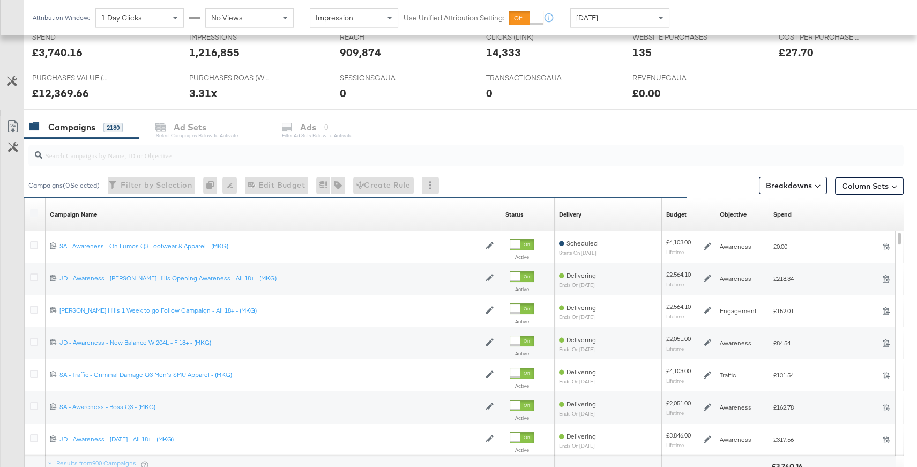
click at [164, 157] on input "search" at bounding box center [433, 150] width 782 height 21
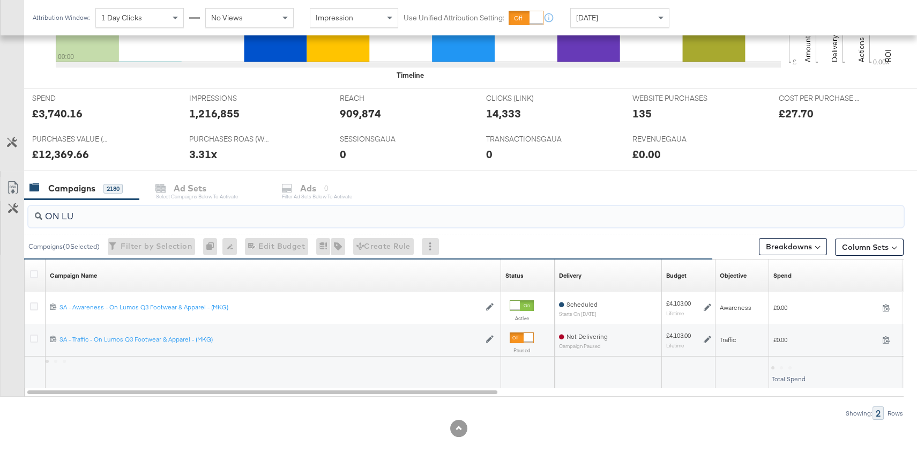
scroll to position [375, 0]
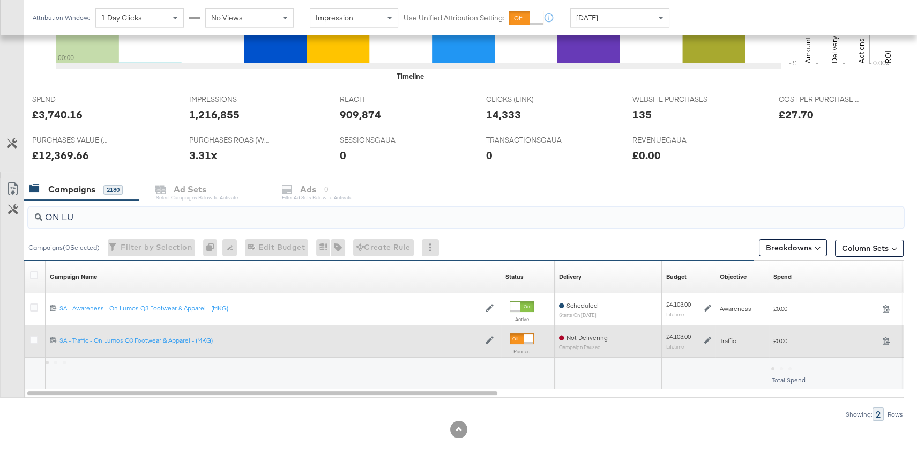
type input "ON LU"
click at [710, 341] on icon at bounding box center [708, 341] width 8 height 8
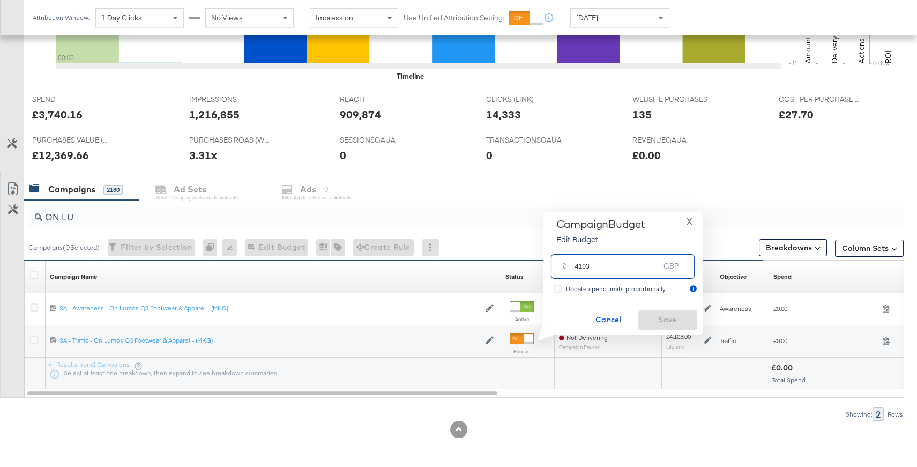
drag, startPoint x: 598, startPoint y: 266, endPoint x: 559, endPoint y: 264, distance: 39.2
click at [559, 264] on div "£ 4103 GBP" at bounding box center [623, 266] width 144 height 24
type input "2564"
click at [662, 320] on span "Save" at bounding box center [668, 319] width 50 height 13
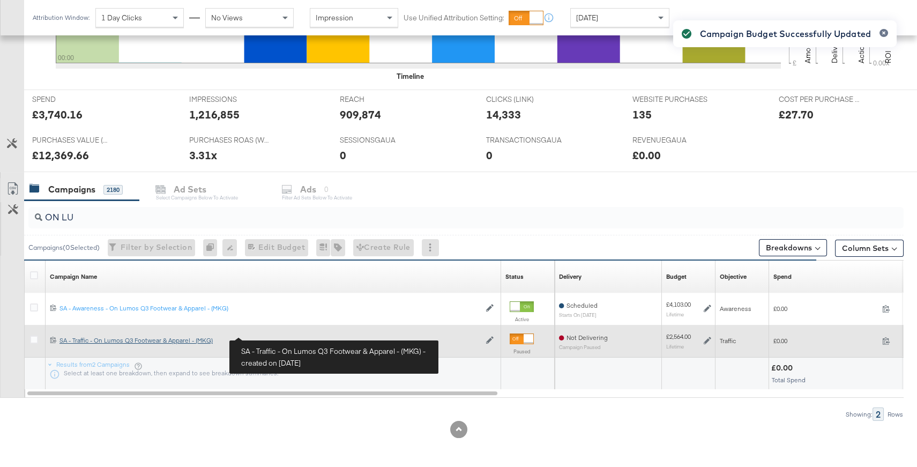
click at [202, 340] on div "SA - Traffic - On Lumos Q3 Footwear & Apparel - (MKG) SA - Traffic - On Lumos Q…" at bounding box center [270, 340] width 421 height 9
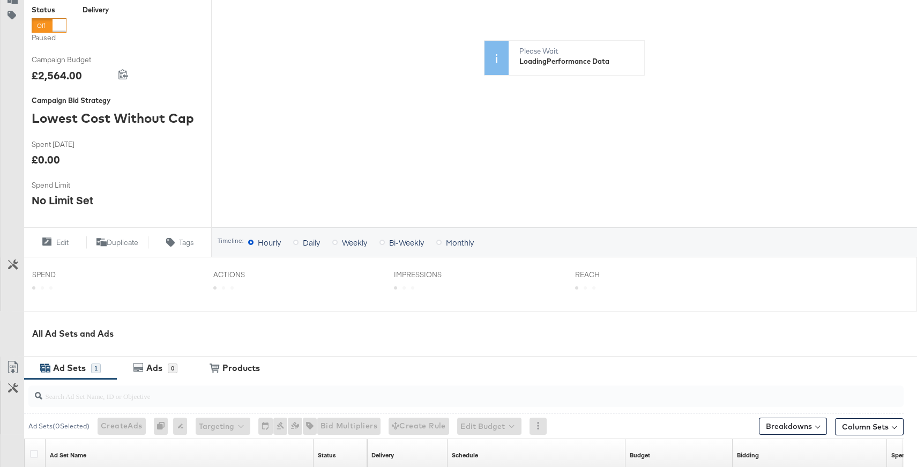
scroll to position [351, 0]
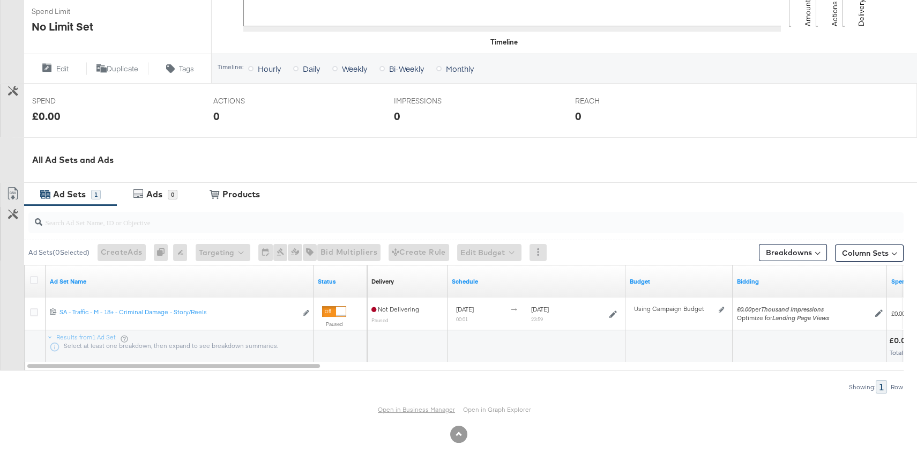
click at [403, 407] on link "Open in Business Manager" at bounding box center [416, 409] width 77 height 8
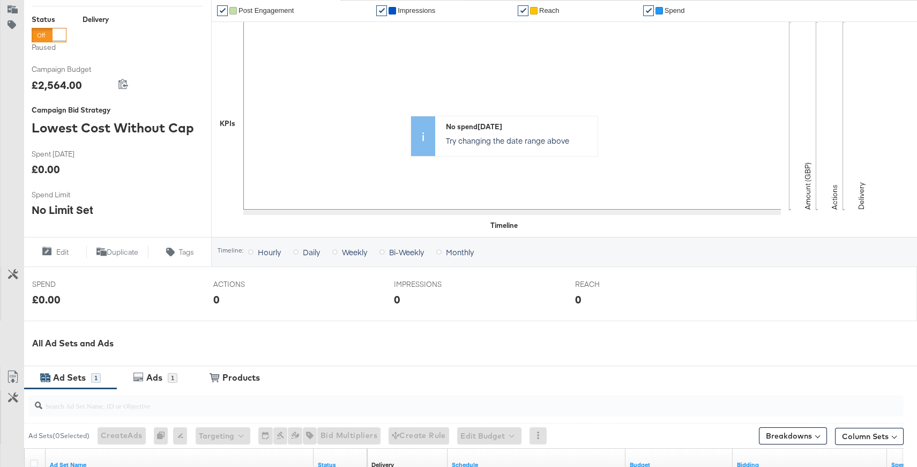
scroll to position [351, 0]
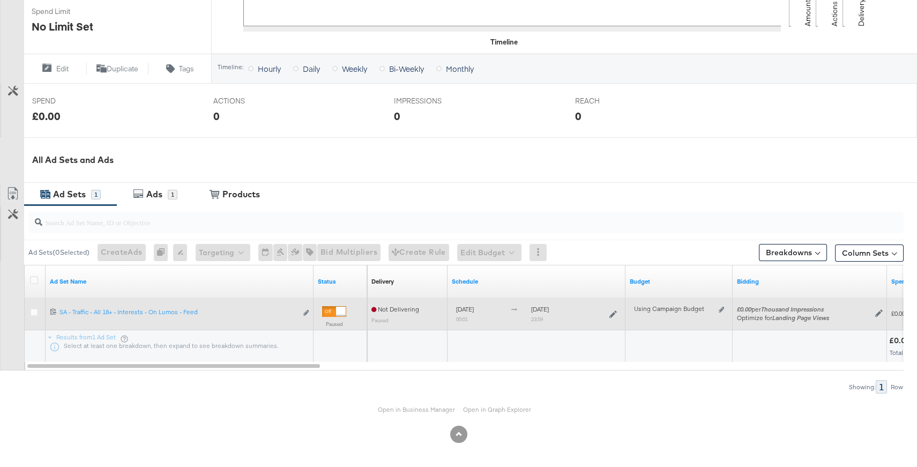
click at [336, 309] on div at bounding box center [341, 312] width 10 height 10
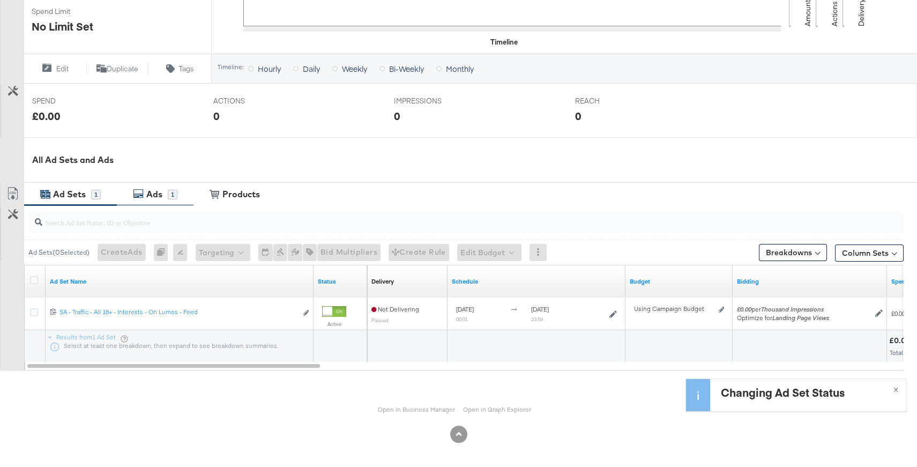
click at [151, 196] on div "Ads" at bounding box center [154, 194] width 16 height 12
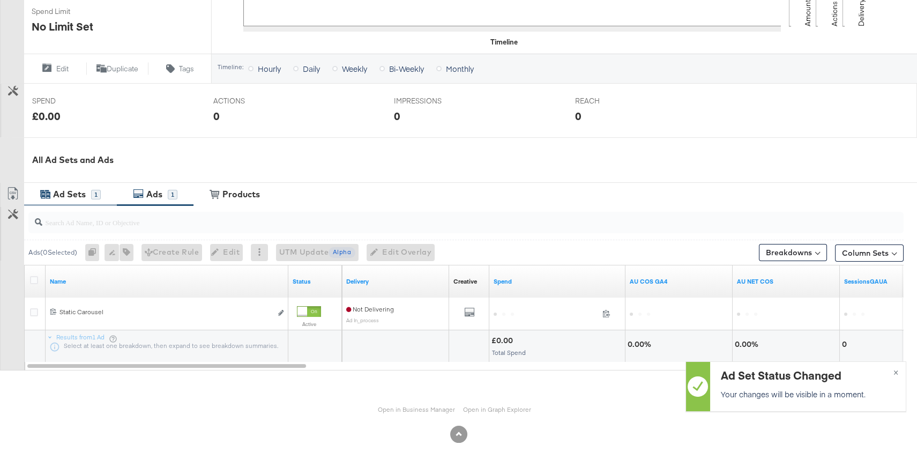
click at [66, 193] on div "Ad Sets" at bounding box center [69, 194] width 33 height 12
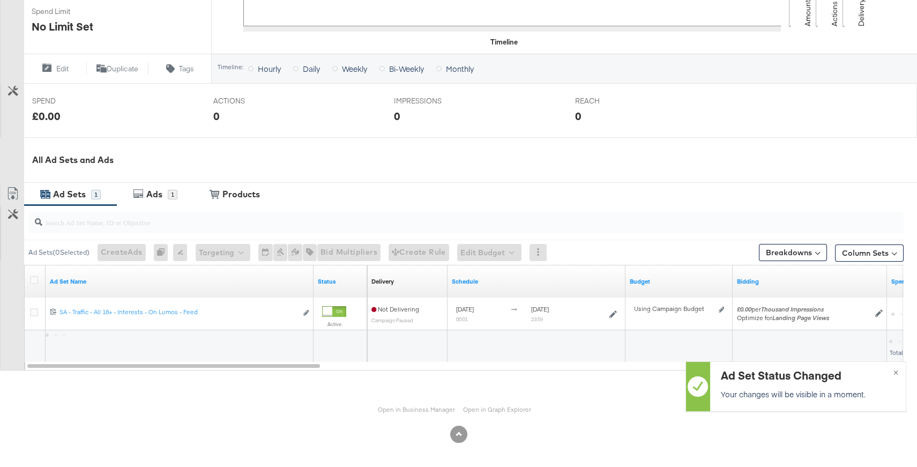
scroll to position [0, 0]
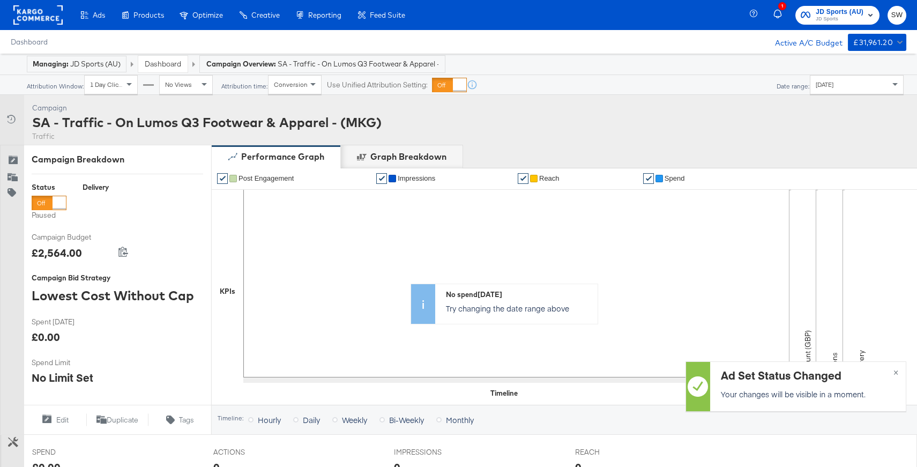
click at [51, 200] on div at bounding box center [49, 203] width 35 height 14
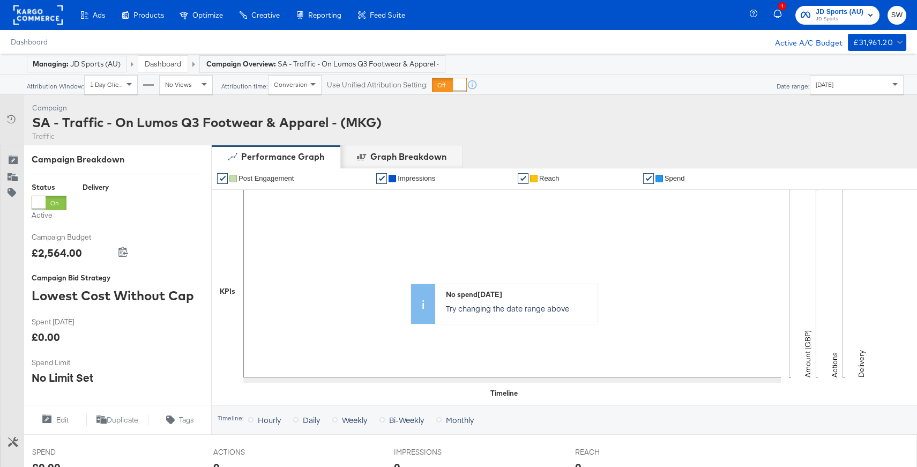
click at [154, 63] on link "Dashboard" at bounding box center [163, 64] width 36 height 10
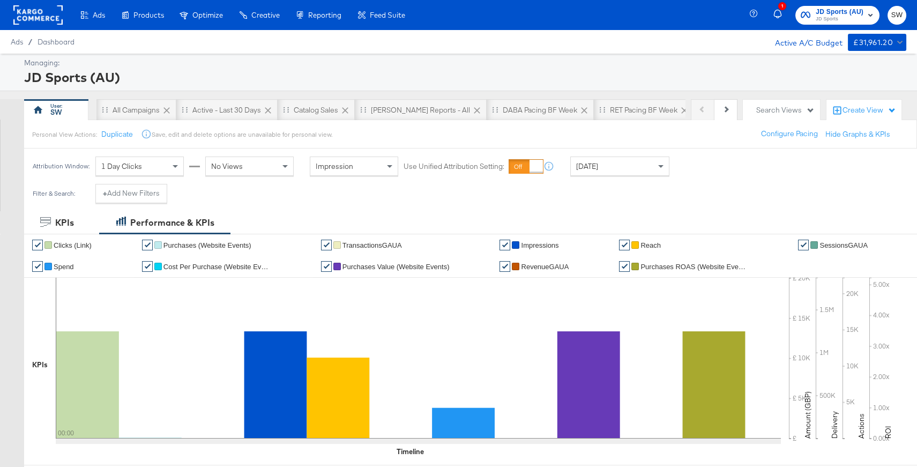
click at [154, 64] on div "Managing:" at bounding box center [464, 63] width 880 height 10
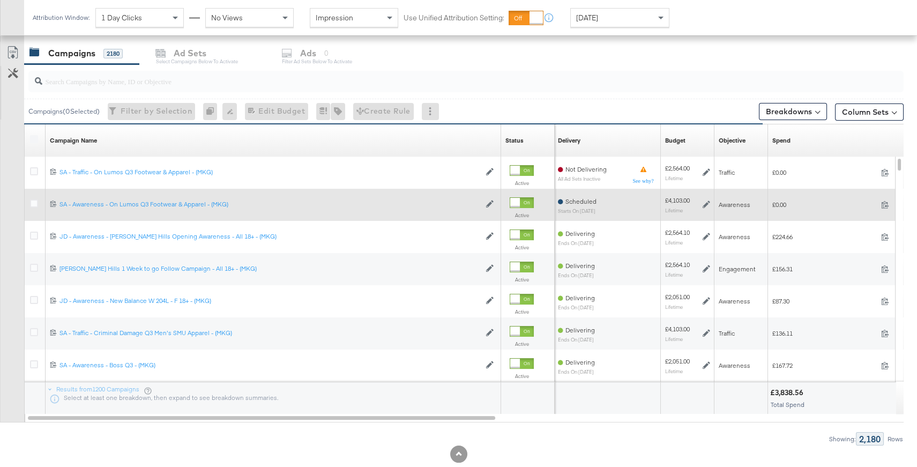
scroll to position [509, 0]
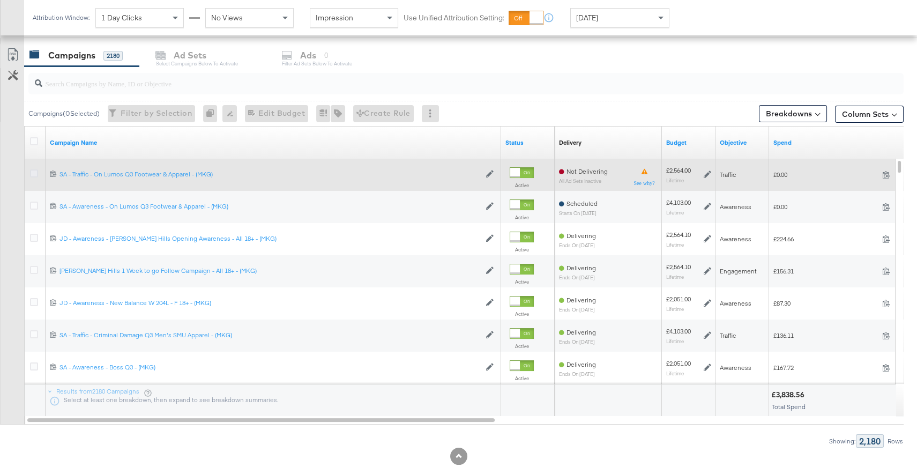
click at [34, 172] on icon at bounding box center [34, 173] width 8 height 8
click at [0, 0] on input "checkbox" at bounding box center [0, 0] width 0 height 0
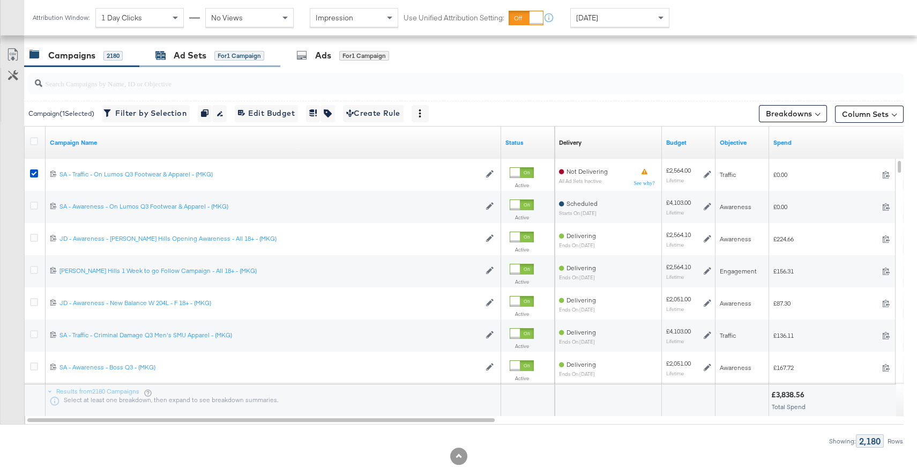
click at [195, 56] on div "Ad Sets" at bounding box center [190, 55] width 33 height 12
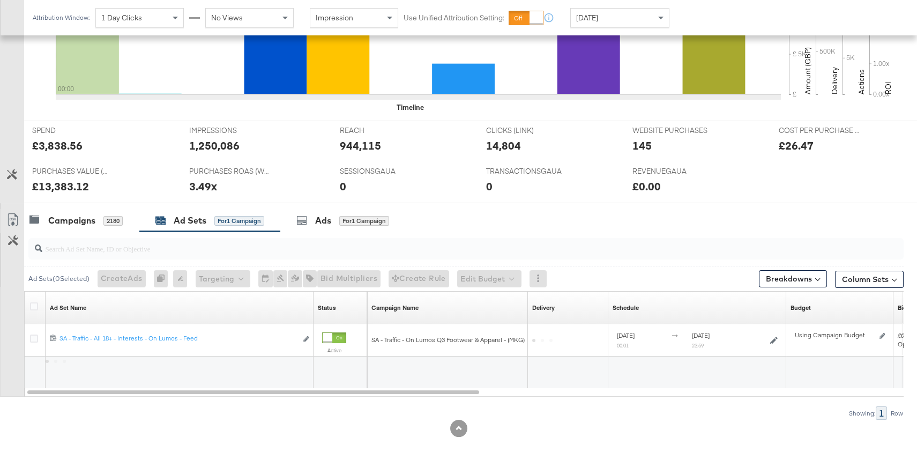
scroll to position [343, 0]
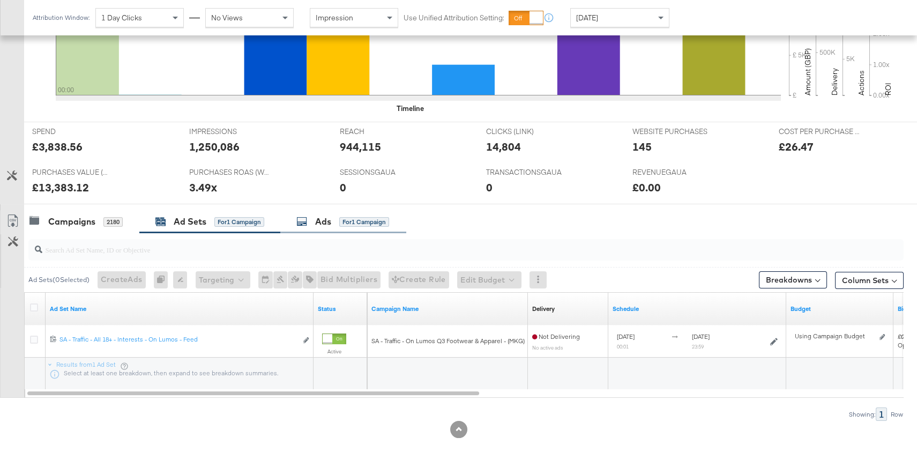
click at [322, 216] on div "Ads" at bounding box center [323, 222] width 16 height 12
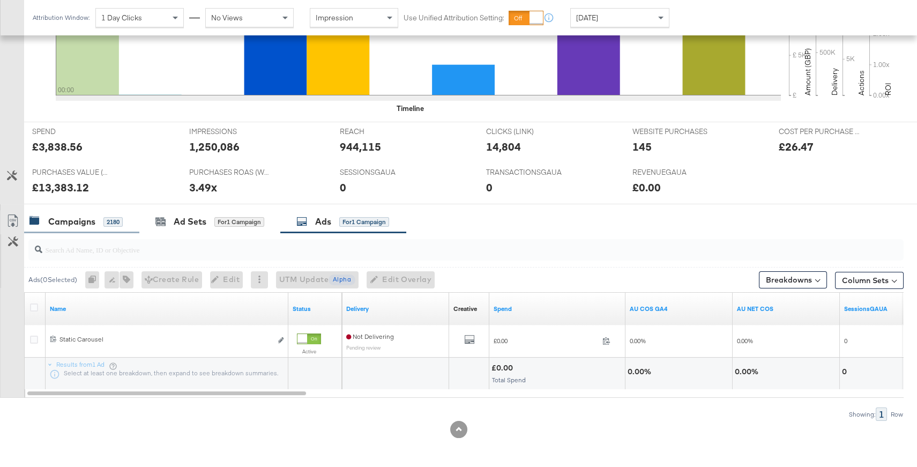
click at [66, 216] on div "Campaigns" at bounding box center [71, 222] width 47 height 12
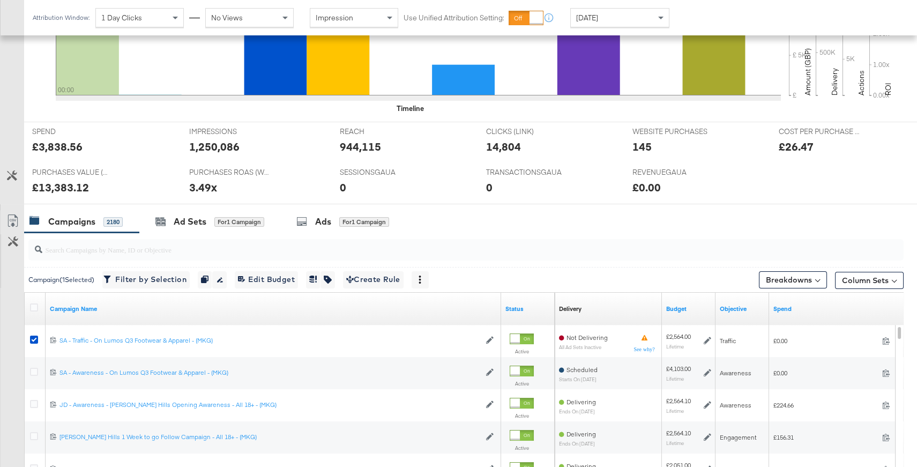
scroll to position [509, 0]
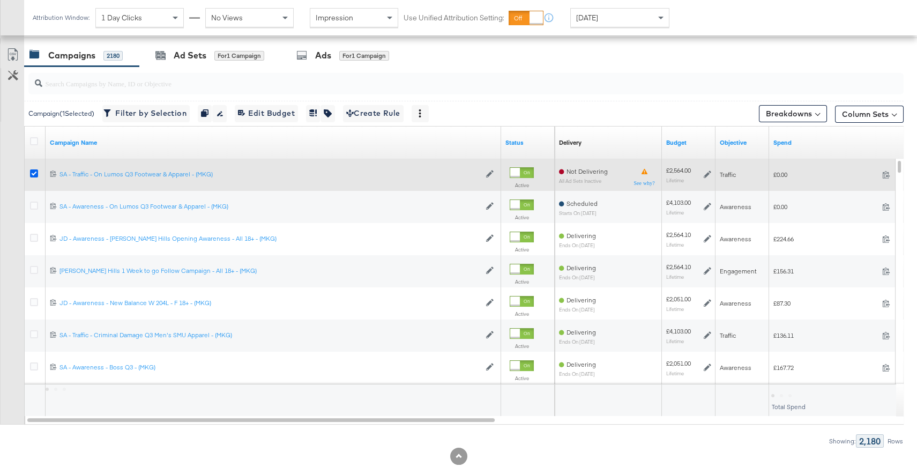
click at [35, 173] on icon at bounding box center [34, 173] width 8 height 8
click at [0, 0] on input "checkbox" at bounding box center [0, 0] width 0 height 0
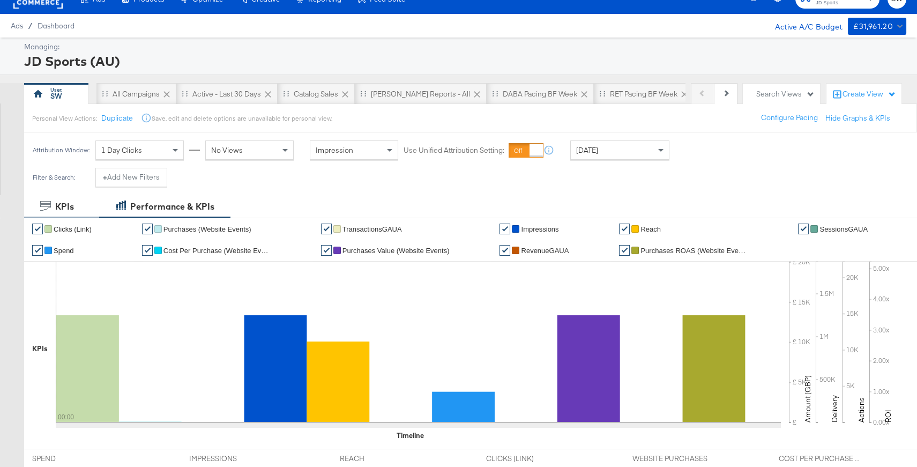
scroll to position [0, 0]
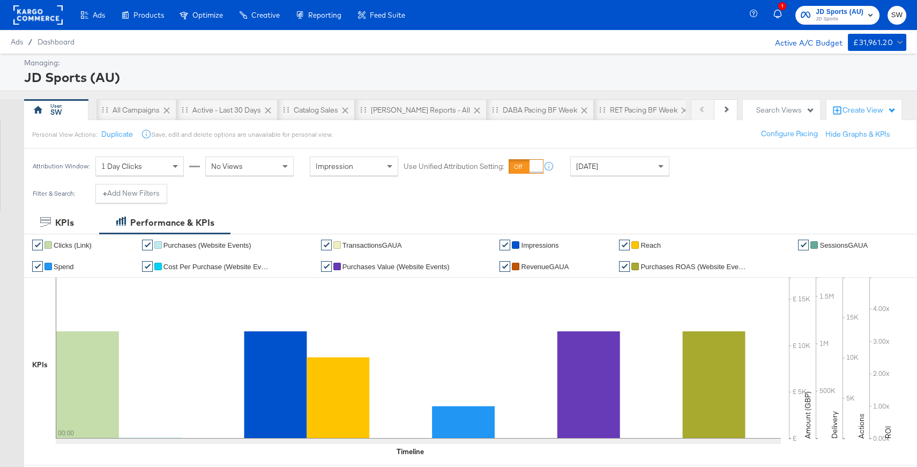
click at [849, 16] on span "JD Sports" at bounding box center [840, 19] width 48 height 9
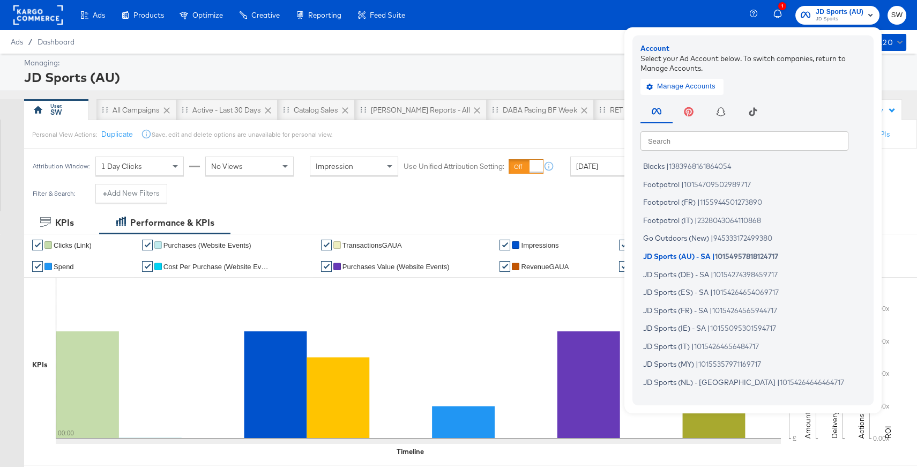
click at [748, 147] on input "text" at bounding box center [745, 140] width 208 height 19
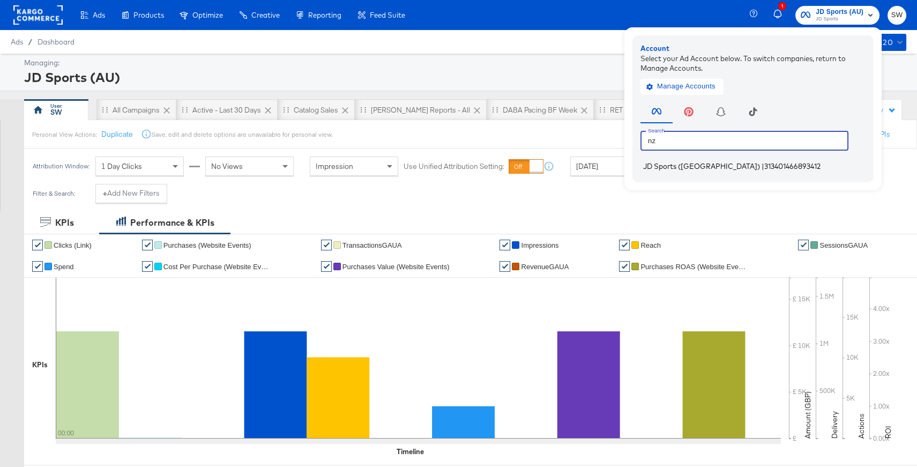
type input "nz"
click at [764, 170] on span "313401466893412" at bounding box center [792, 166] width 56 height 9
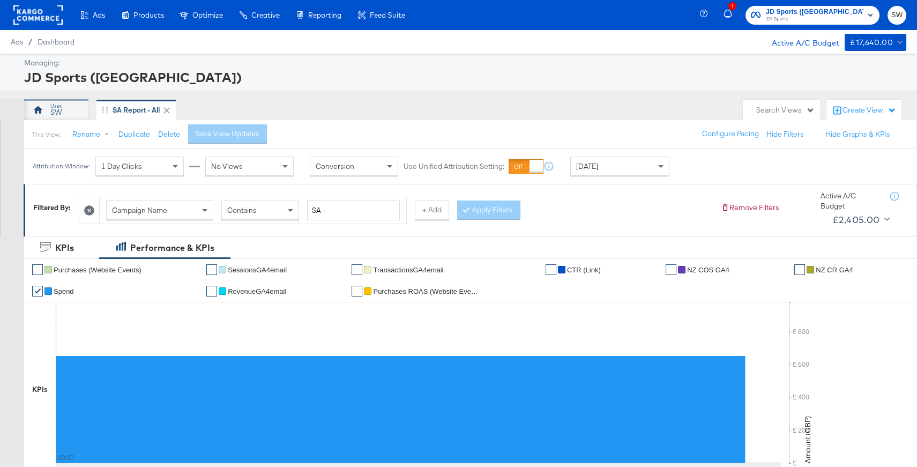
click at [51, 108] on div "SW" at bounding box center [55, 112] width 11 height 10
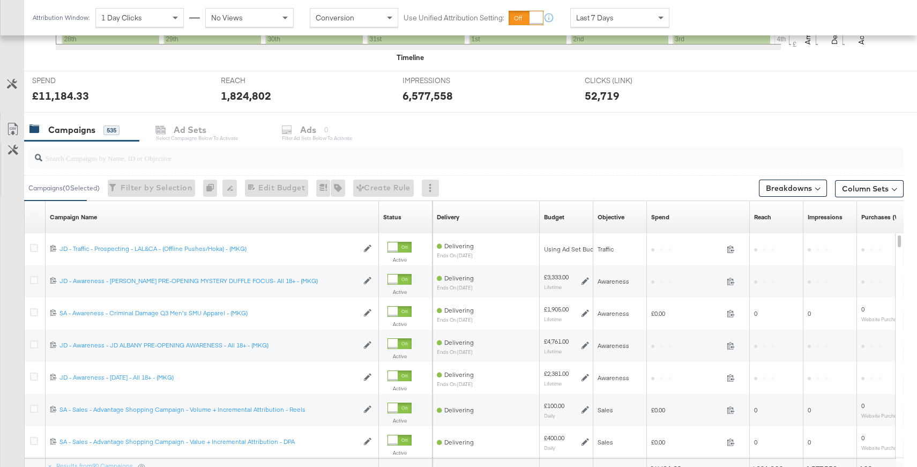
scroll to position [464, 0]
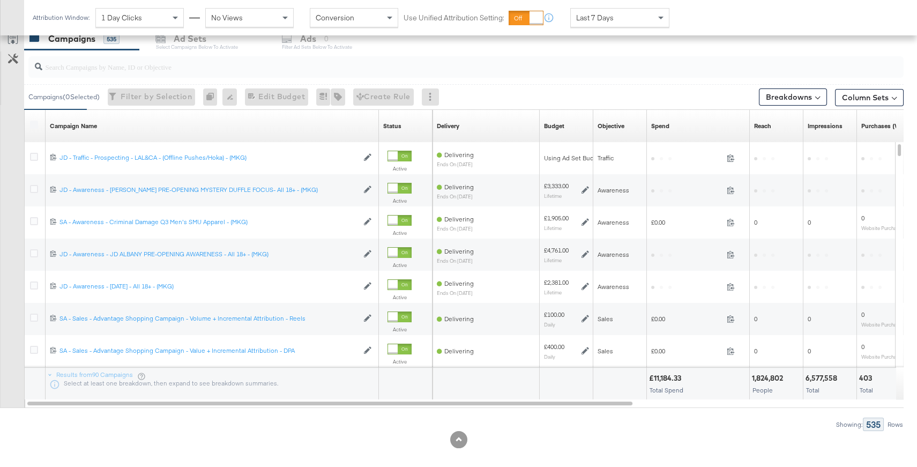
click at [253, 70] on input "search" at bounding box center [433, 62] width 782 height 21
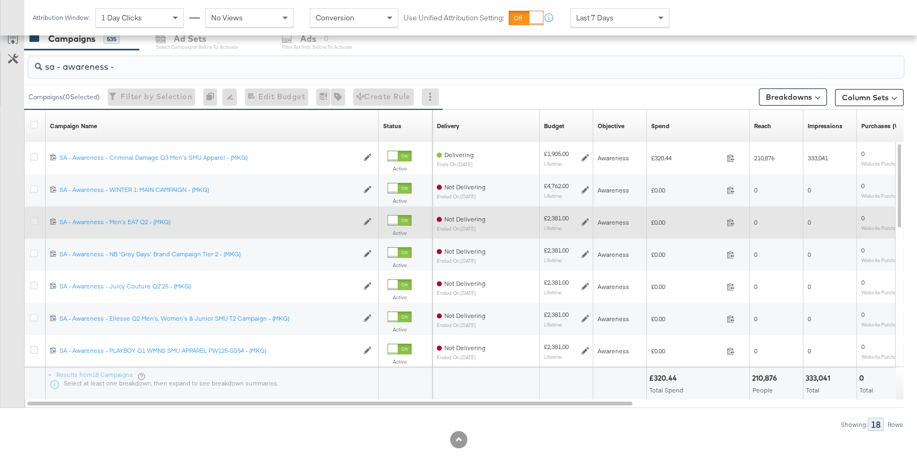
type input "sa - awareness -"
click at [36, 220] on icon at bounding box center [34, 221] width 8 height 8
click at [0, 0] on input "checkbox" at bounding box center [0, 0] width 0 height 0
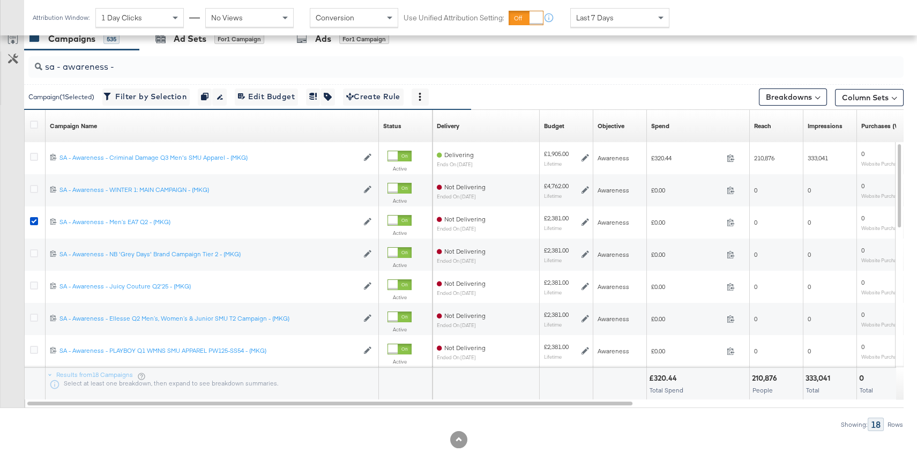
click at [212, 47] on div "Ad Sets for 1 Campaign" at bounding box center [209, 38] width 141 height 23
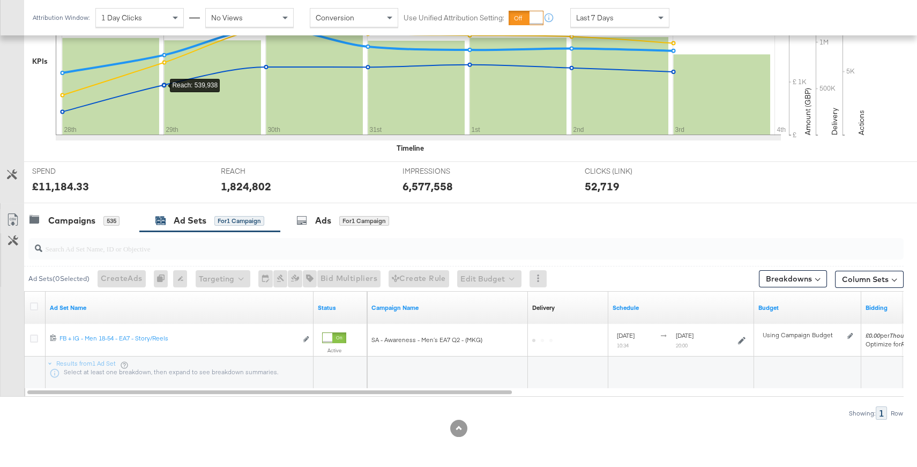
scroll to position [281, 0]
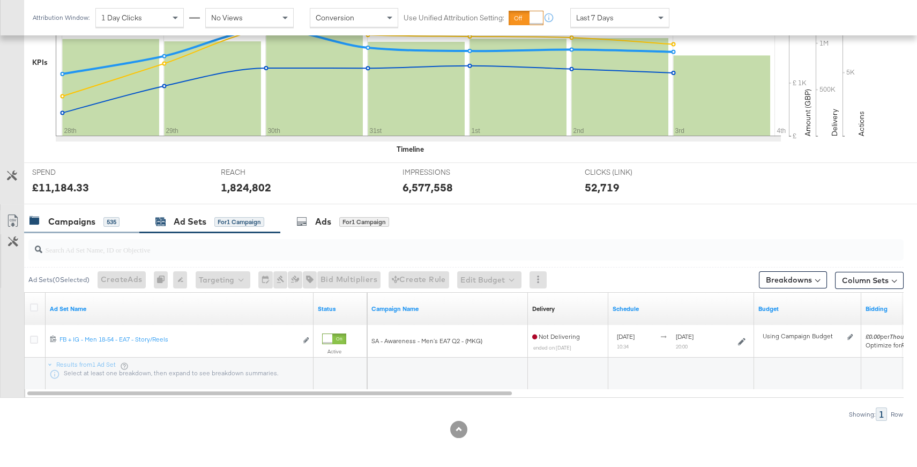
click at [95, 224] on div "Campaigns" at bounding box center [71, 222] width 47 height 12
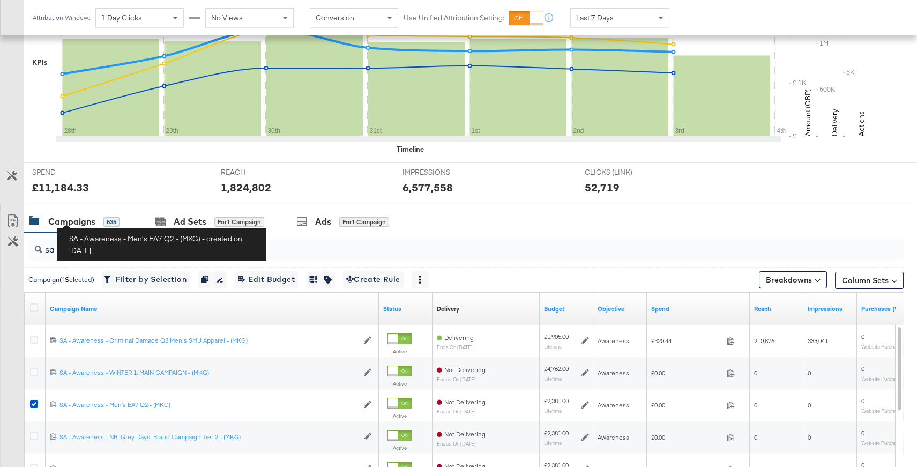
scroll to position [464, 0]
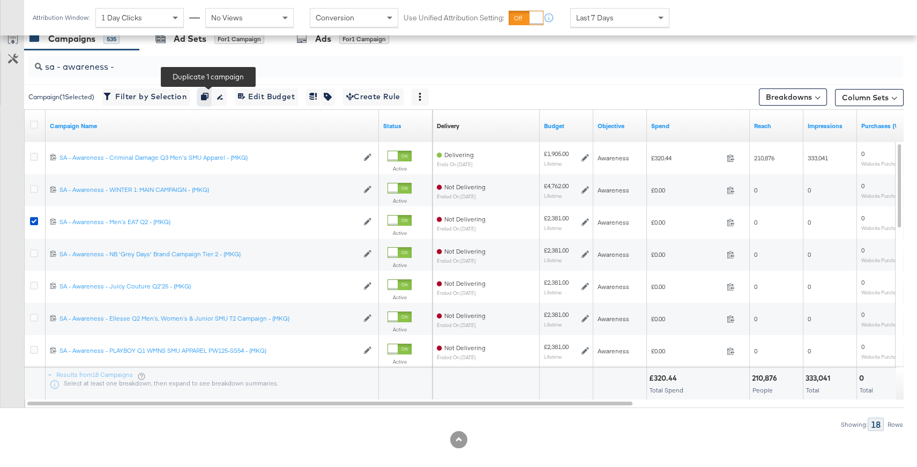
click at [205, 96] on icon "button" at bounding box center [205, 97] width 8 height 8
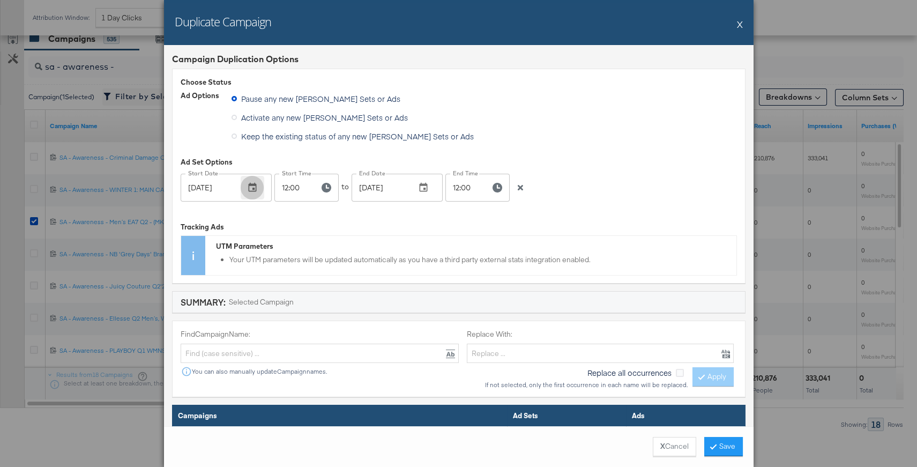
click at [251, 187] on icon "button" at bounding box center [252, 187] width 11 height 11
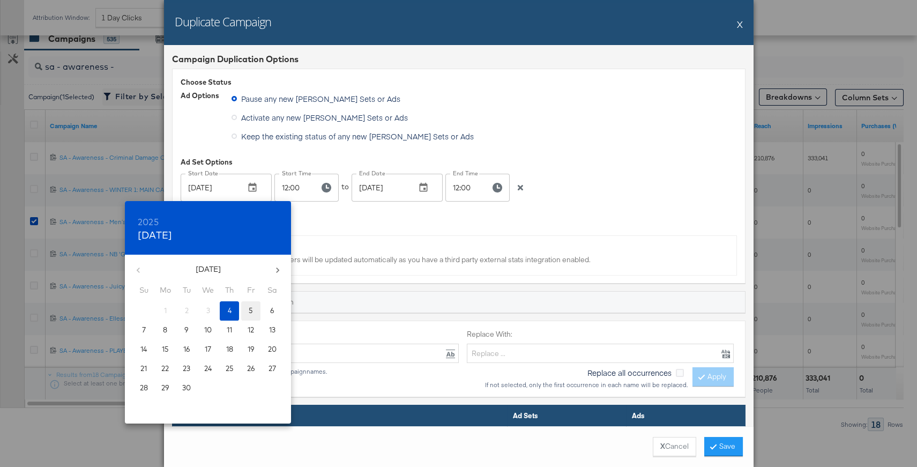
click at [253, 309] on span "5" at bounding box center [250, 311] width 19 height 10
type input "[DATE]"
click at [292, 183] on div at bounding box center [458, 233] width 917 height 467
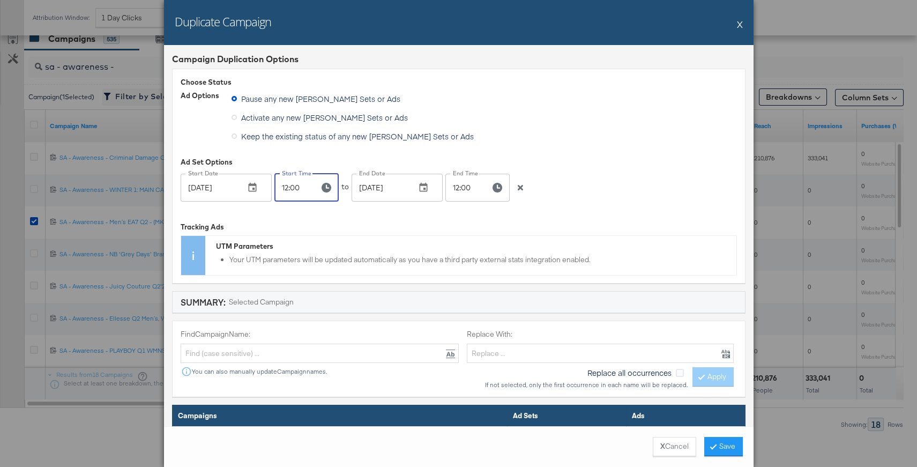
click at [284, 187] on input "12:00" at bounding box center [292, 188] width 36 height 28
type input "00:01"
click at [421, 185] on icon "button" at bounding box center [423, 187] width 8 height 9
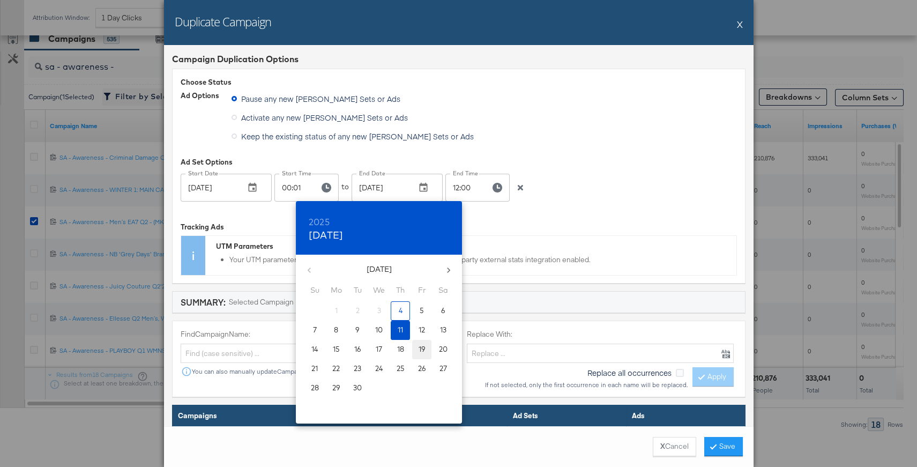
click at [420, 343] on button "19" at bounding box center [421, 349] width 19 height 19
type input "[DATE]"
click at [472, 192] on div at bounding box center [458, 233] width 917 height 467
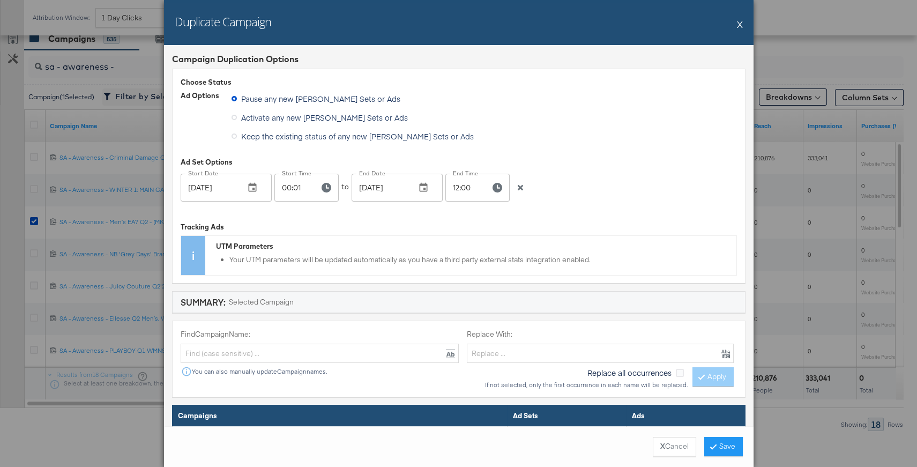
click at [458, 187] on input "12:00" at bounding box center [463, 188] width 36 height 28
click at [455, 188] on input "12:00" at bounding box center [463, 188] width 36 height 28
click at [494, 185] on icon "button" at bounding box center [498, 188] width 10 height 10
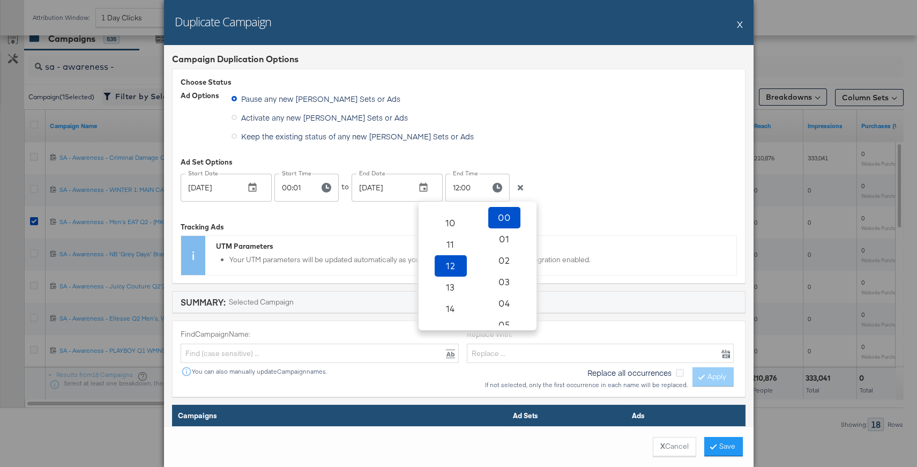
scroll to position [397, 0]
click at [449, 311] on span "23" at bounding box center [451, 314] width 24 height 15
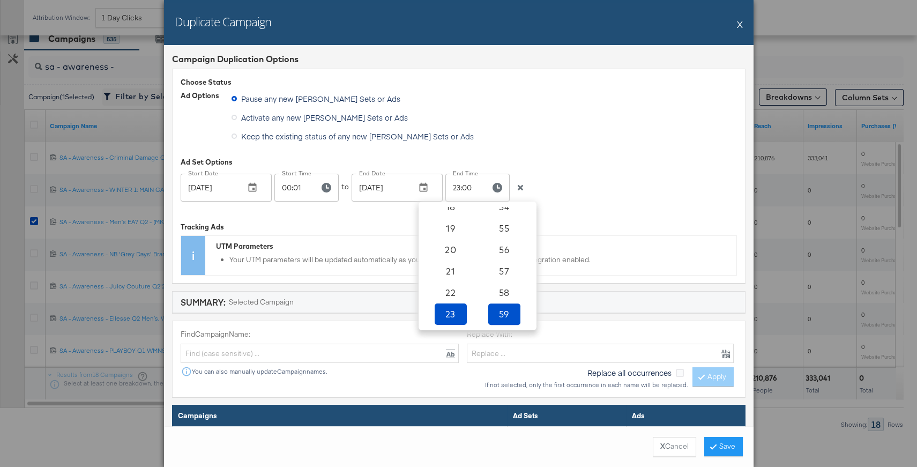
click at [504, 319] on span "59" at bounding box center [505, 314] width 24 height 15
type input "23:59"
click at [612, 209] on div "Choose Status Ad Options Pause any new Campaigns, Ad Sets or Ads Activate any n…" at bounding box center [459, 176] width 574 height 214
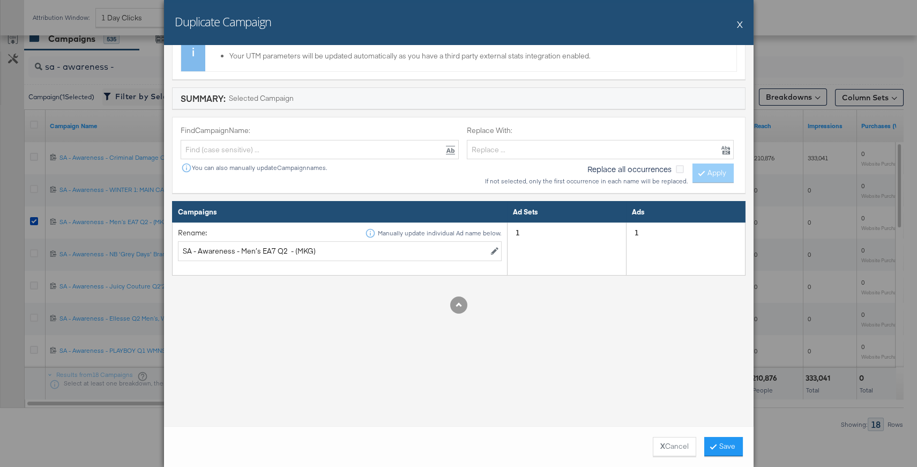
scroll to position [204, 0]
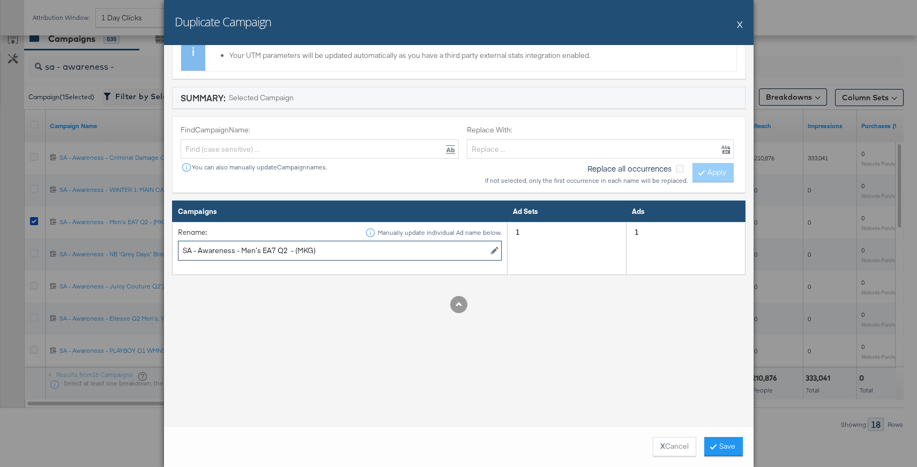
drag, startPoint x: 285, startPoint y: 250, endPoint x: 241, endPoint y: 249, distance: 43.5
click at [241, 249] on input "SA - Awareness - Men’s EA7 Q2 - (MKG)" at bounding box center [340, 251] width 324 height 20
paste input "On Lumos Q3 Footwear & Apparel"
type input "SA - Awareness - On Lumos Q3 Footwear & Apparel - (MKG)"
click at [726, 445] on button "Save" at bounding box center [723, 446] width 39 height 19
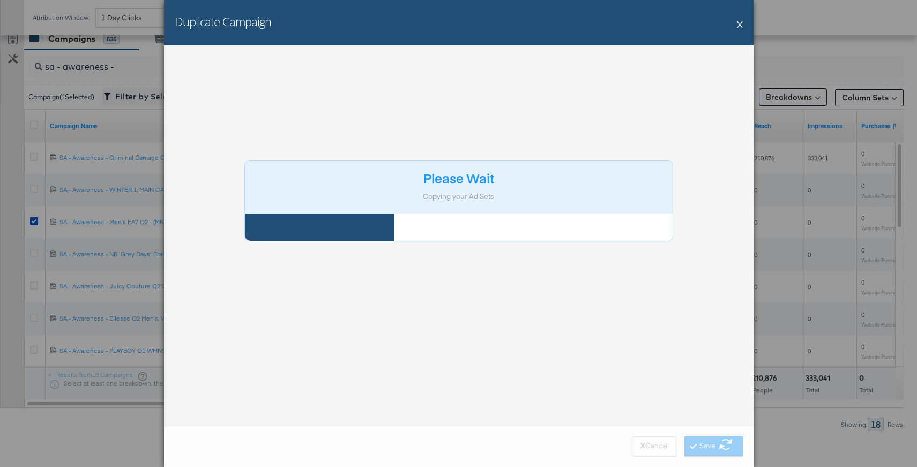
scroll to position [474, 0]
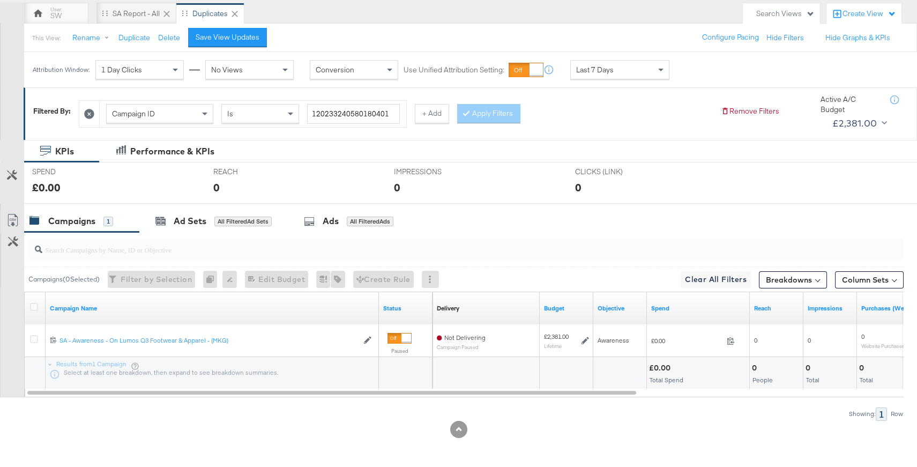
scroll to position [95, 0]
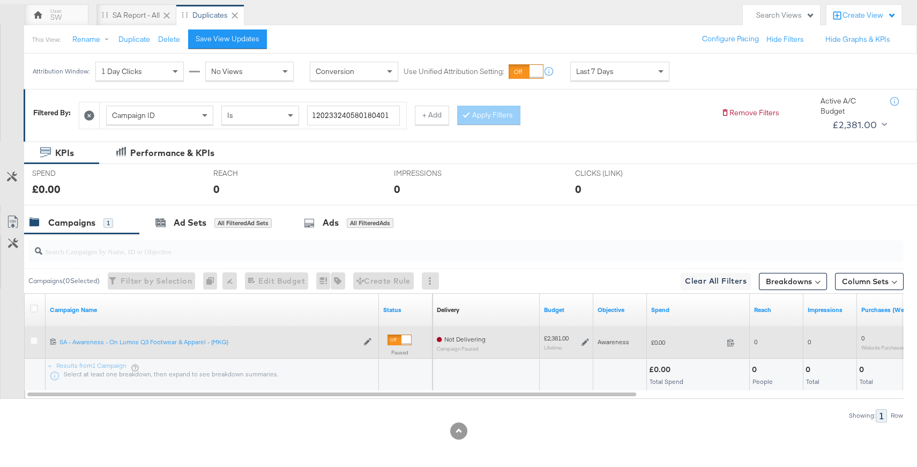
click at [587, 344] on icon at bounding box center [586, 342] width 8 height 8
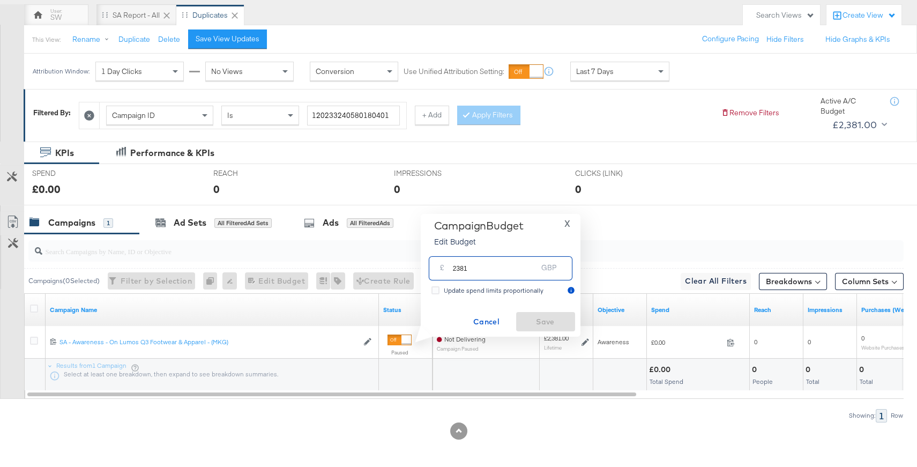
drag, startPoint x: 496, startPoint y: 273, endPoint x: 433, endPoint y: 270, distance: 63.9
click at [433, 270] on div "£ 2381 GBP" at bounding box center [501, 268] width 144 height 24
type input "1905"
click at [528, 321] on span "Save" at bounding box center [546, 321] width 50 height 13
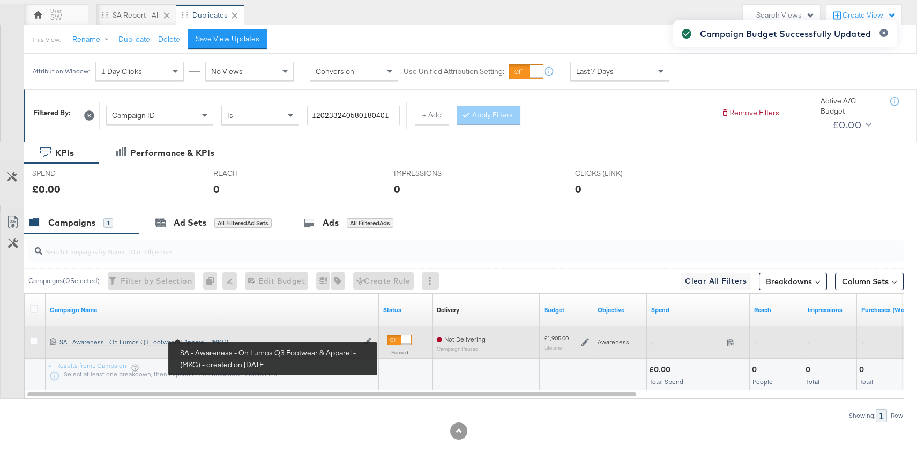
click at [159, 341] on div "SA - Awareness - On Lumos Q3 Footwear & Apparel - (MKG) SA - Awareness - On Lum…" at bounding box center [209, 342] width 299 height 9
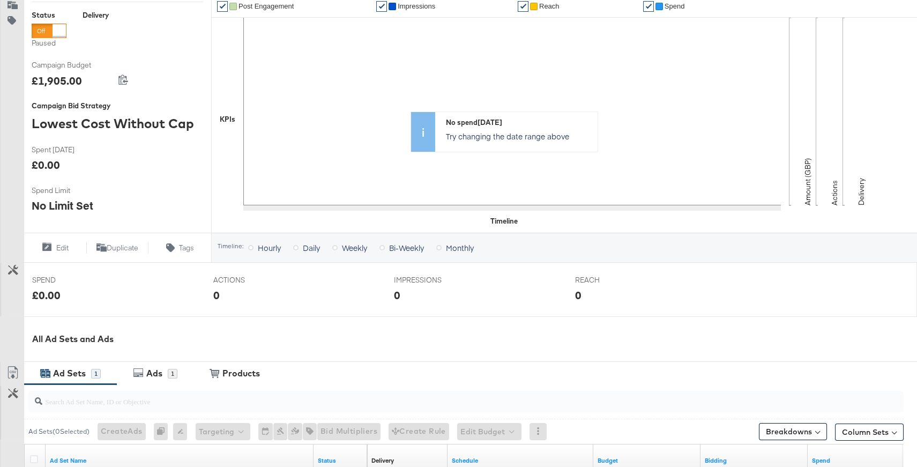
scroll to position [351, 0]
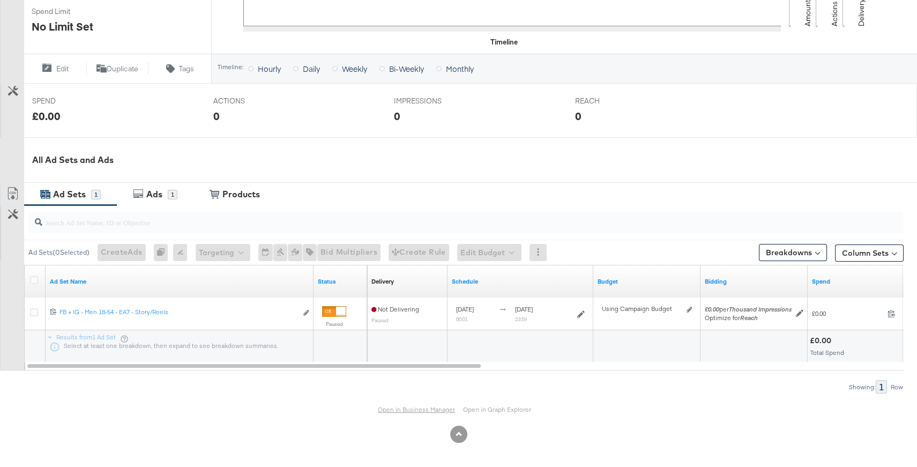
click at [419, 408] on link "Open in Business Manager" at bounding box center [416, 409] width 77 height 8
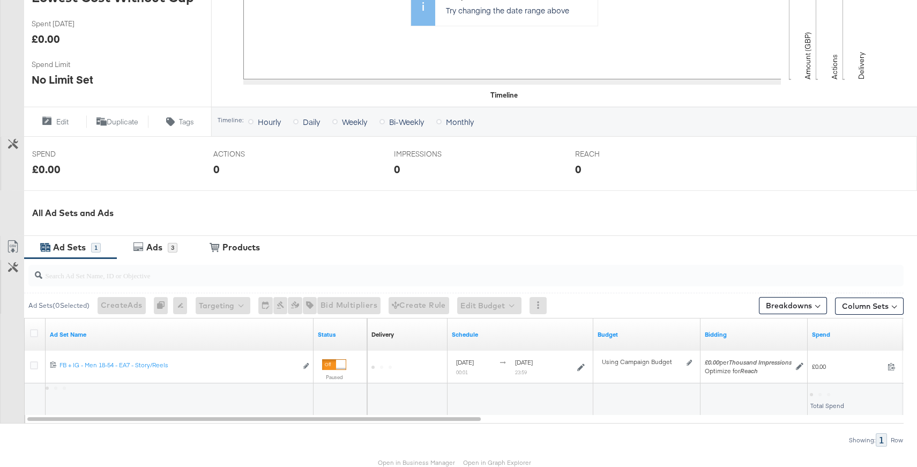
scroll to position [351, 0]
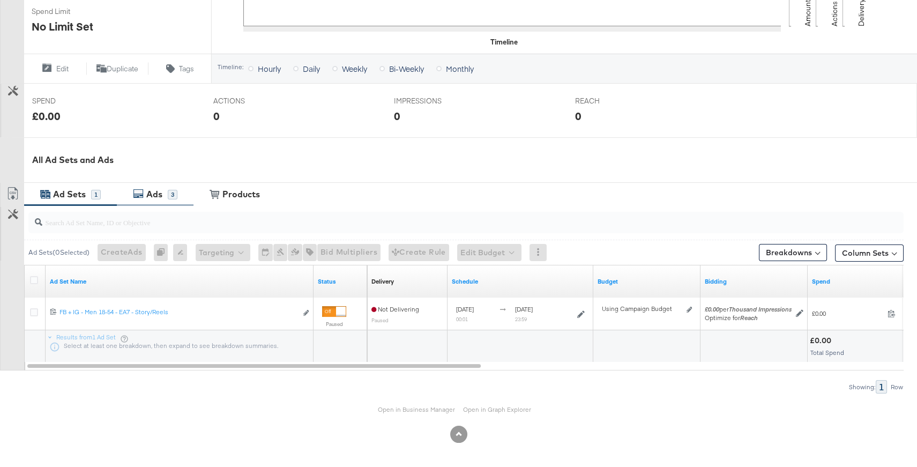
click at [163, 197] on div "Ads" at bounding box center [156, 194] width 24 height 12
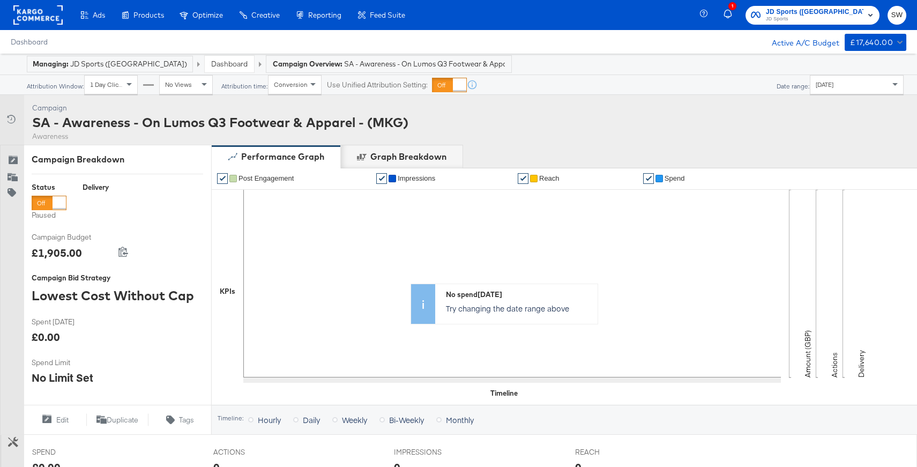
scroll to position [351, 0]
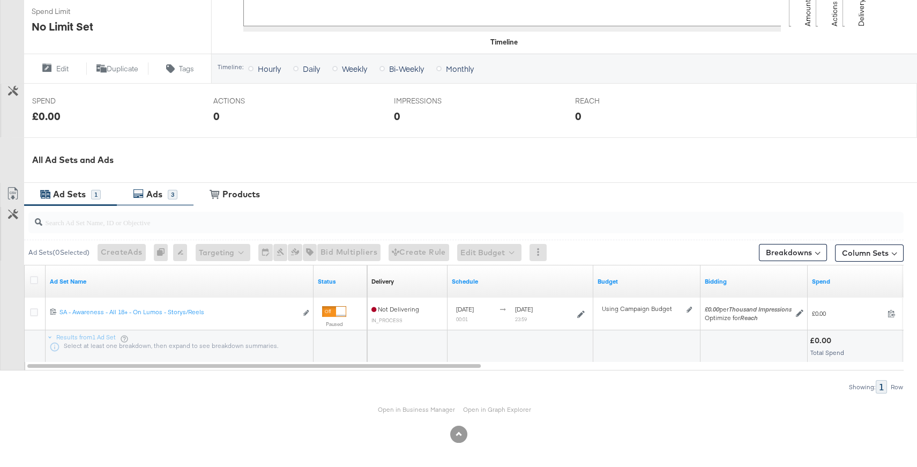
click at [176, 200] on div "Ads 3" at bounding box center [155, 194] width 77 height 23
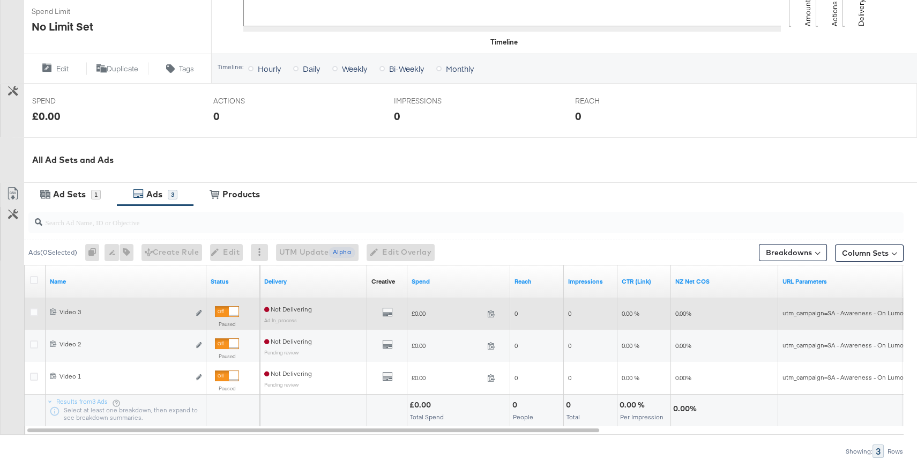
click at [229, 310] on div at bounding box center [234, 312] width 10 height 10
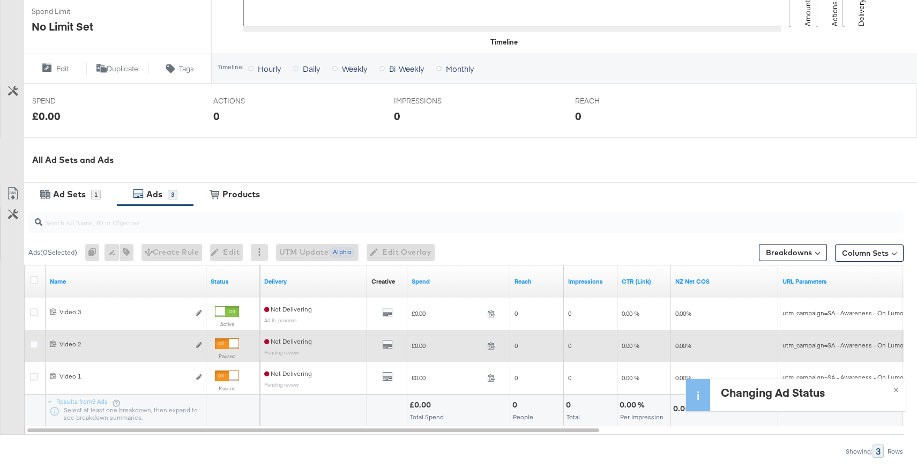
click at [227, 341] on div at bounding box center [227, 343] width 24 height 11
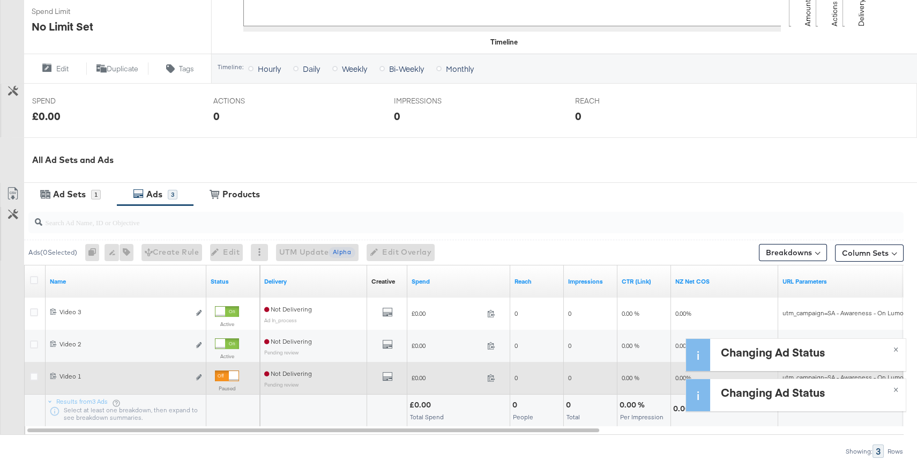
click at [228, 374] on div at bounding box center [227, 375] width 24 height 11
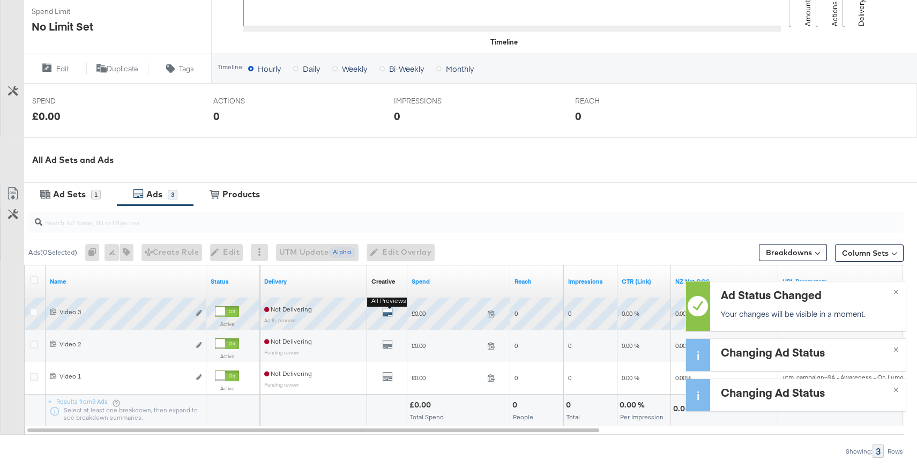
click at [387, 311] on icon "default" at bounding box center [387, 312] width 11 height 11
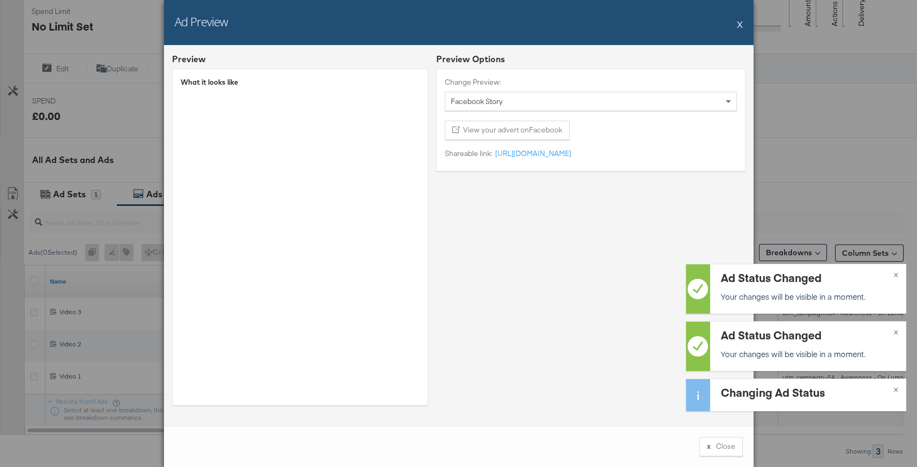
click at [740, 24] on button "X" at bounding box center [740, 23] width 6 height 21
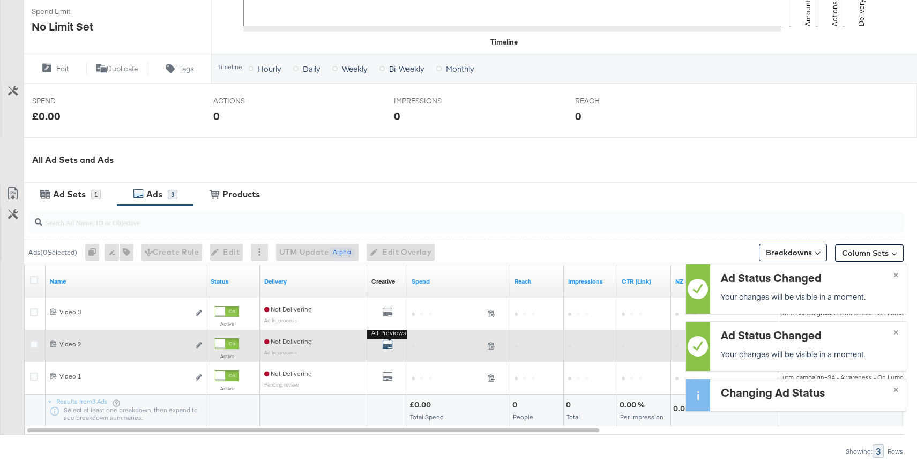
click at [383, 347] on icon "default" at bounding box center [387, 344] width 11 height 11
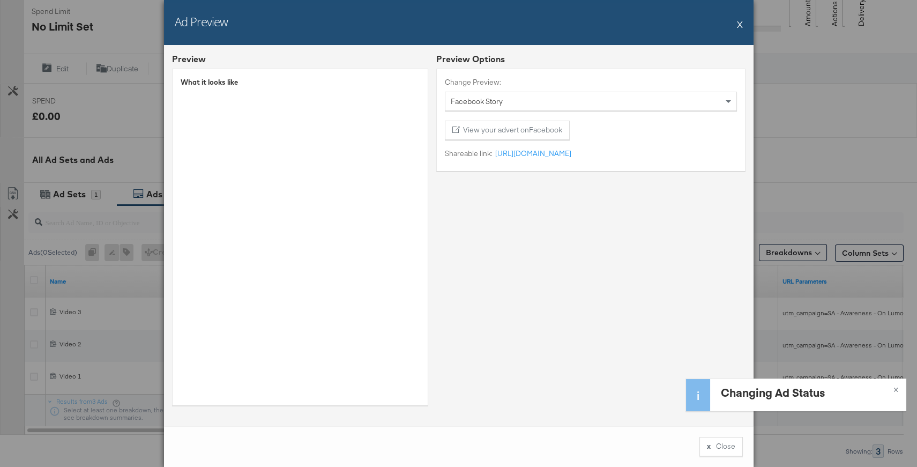
click at [740, 24] on button "X" at bounding box center [740, 23] width 6 height 21
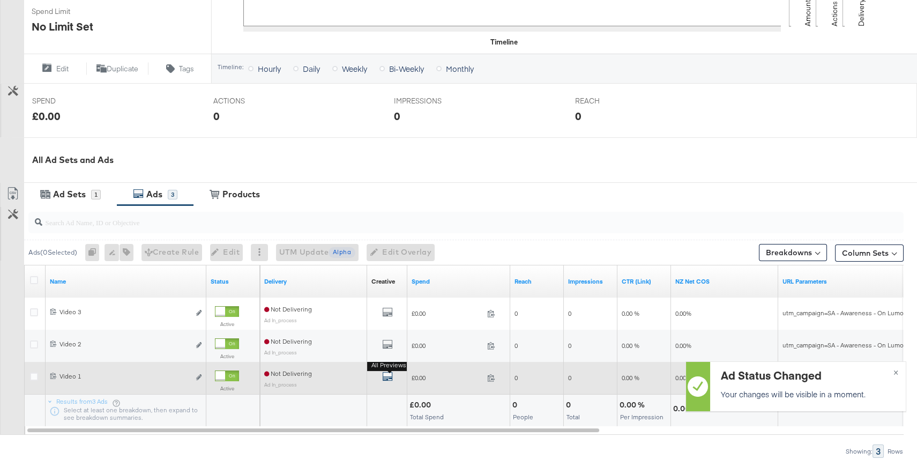
click at [385, 373] on icon "default" at bounding box center [387, 376] width 11 height 11
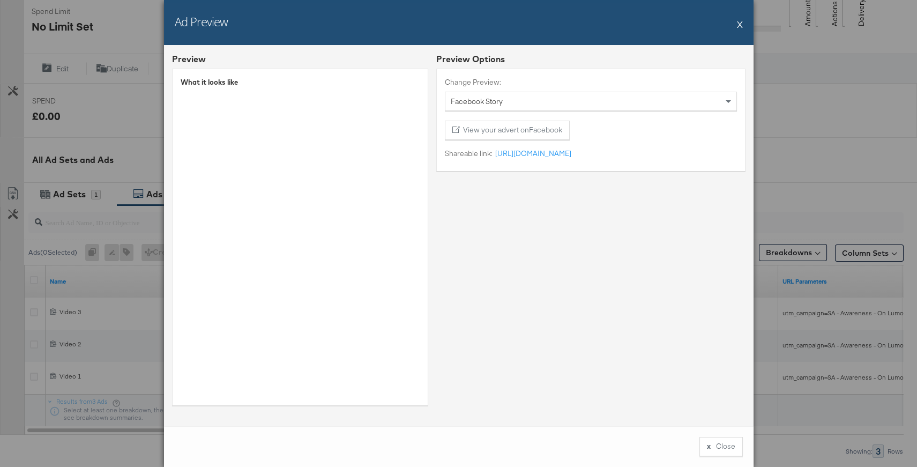
click at [739, 23] on button "X" at bounding box center [740, 23] width 6 height 21
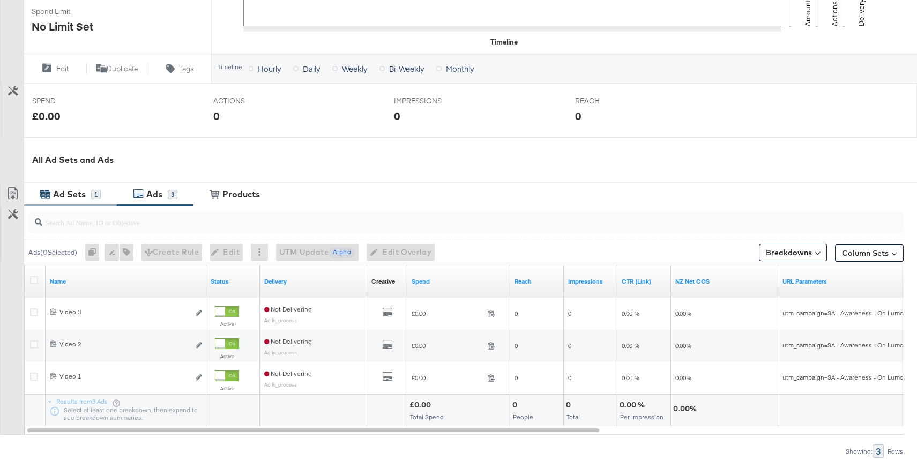
click at [88, 194] on div "Ad Sets" at bounding box center [70, 194] width 41 height 12
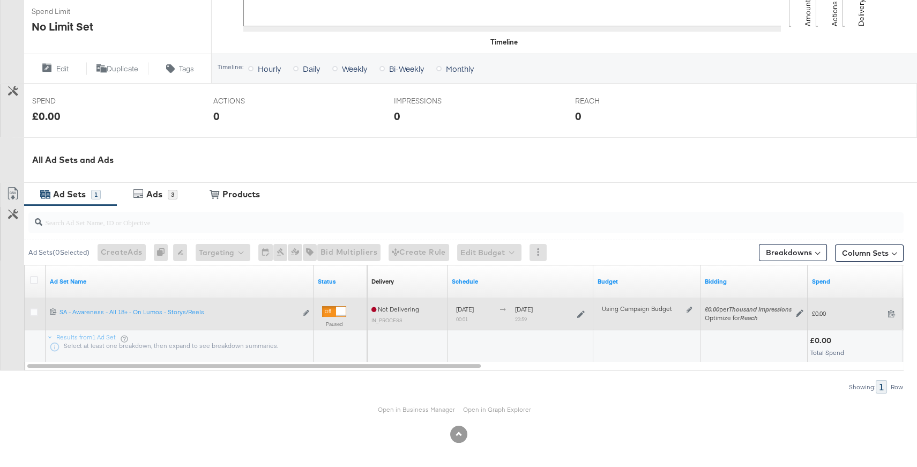
click at [341, 313] on div at bounding box center [341, 312] width 10 height 10
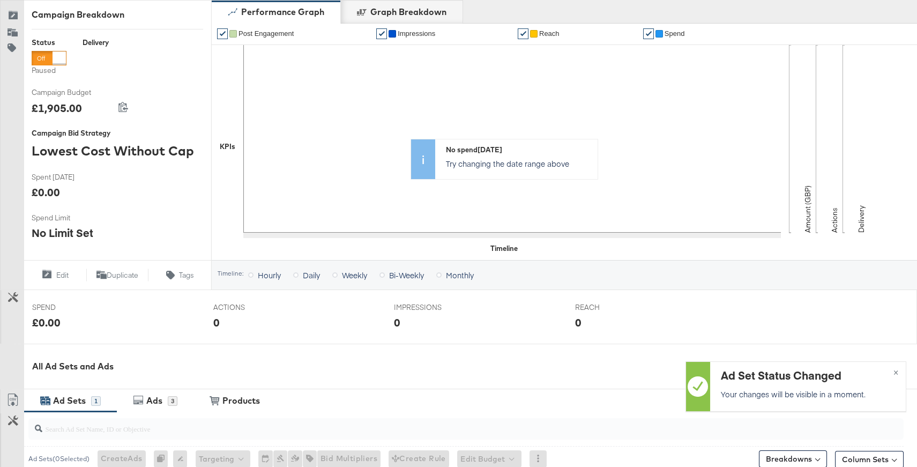
scroll to position [0, 0]
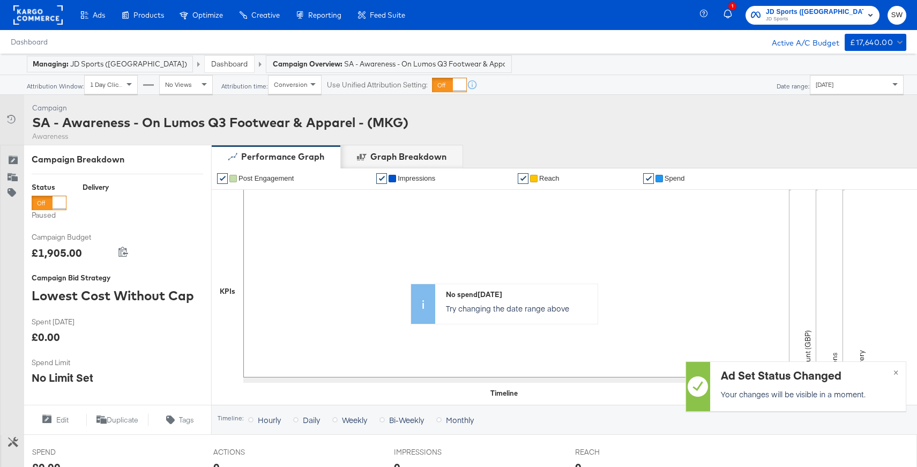
click at [50, 199] on div at bounding box center [49, 203] width 35 height 14
click at [211, 64] on link "Dashboard" at bounding box center [229, 64] width 36 height 10
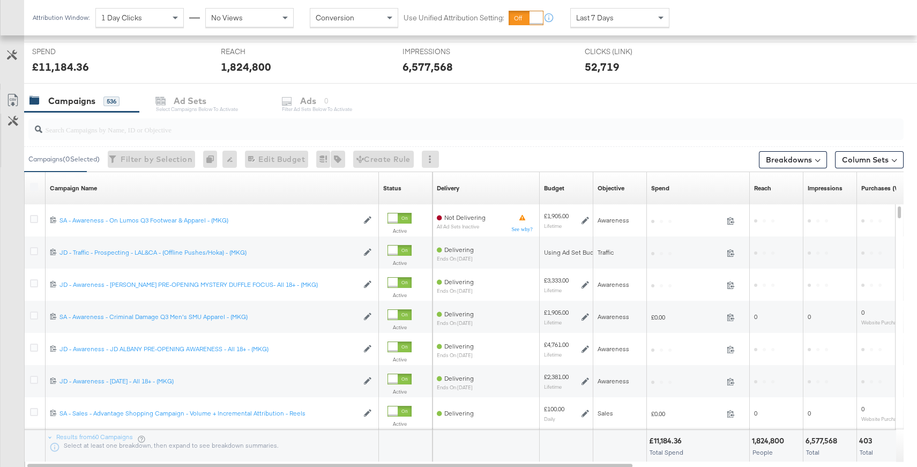
scroll to position [401, 0]
click at [192, 126] on input "search" at bounding box center [433, 125] width 782 height 21
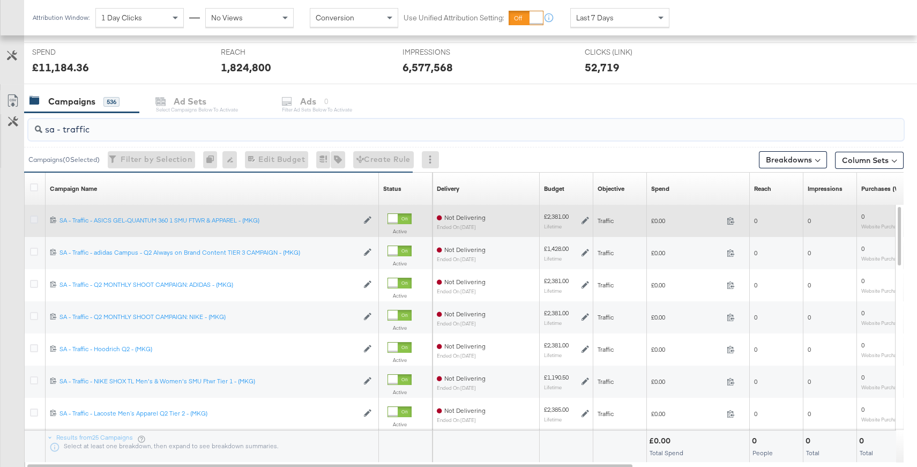
type input "sa - traffic"
click at [33, 216] on icon at bounding box center [34, 220] width 8 height 8
click at [0, 0] on input "checkbox" at bounding box center [0, 0] width 0 height 0
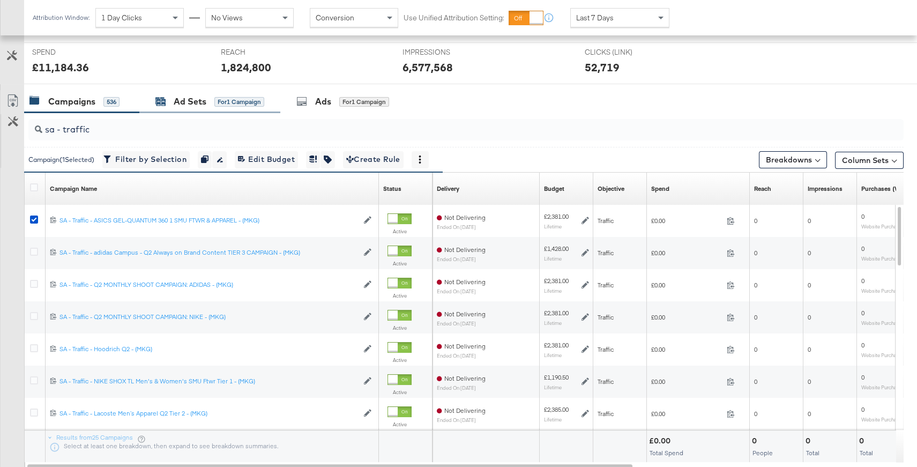
click at [202, 95] on div "Ad Sets" at bounding box center [190, 101] width 33 height 12
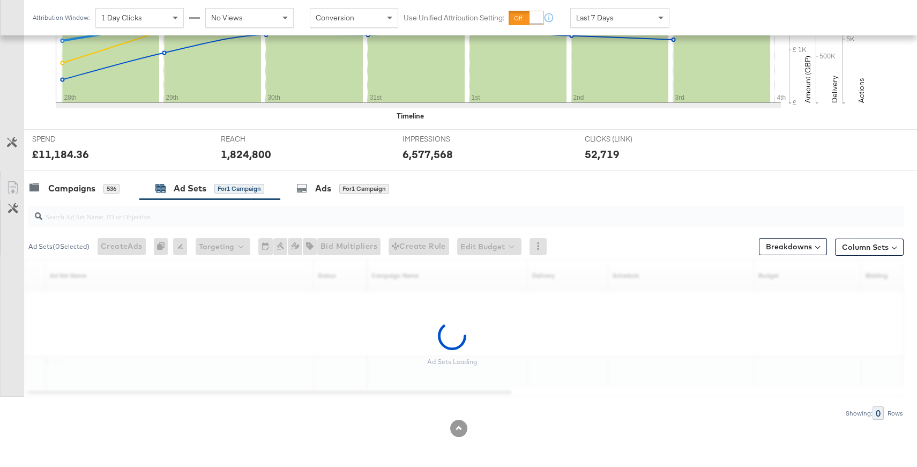
scroll to position [313, 0]
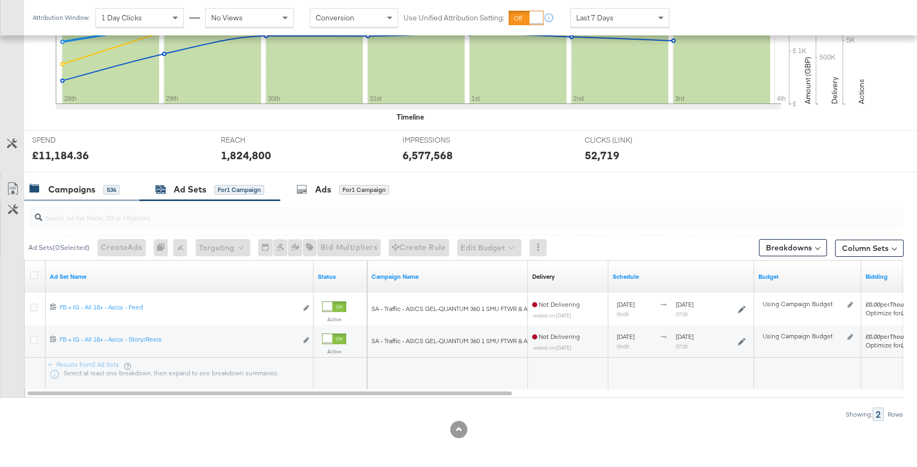
click at [89, 190] on div "Campaigns" at bounding box center [71, 189] width 47 height 12
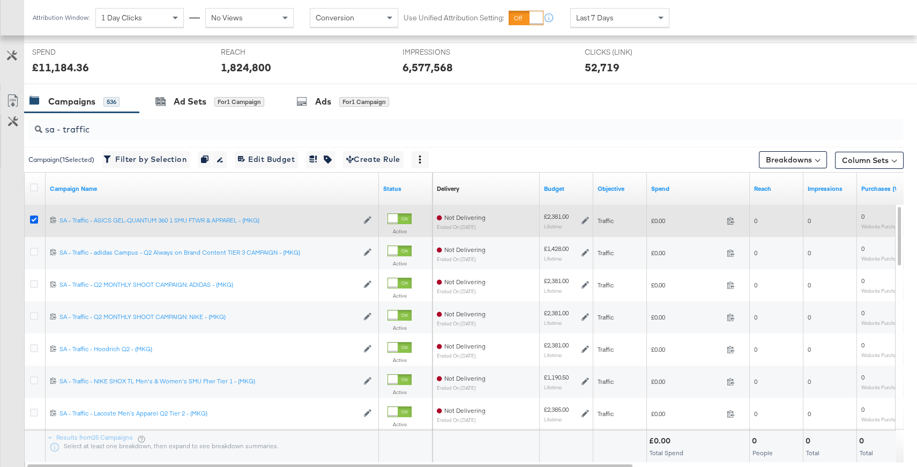
click at [31, 217] on icon at bounding box center [34, 220] width 8 height 8
click at [0, 0] on input "checkbox" at bounding box center [0, 0] width 0 height 0
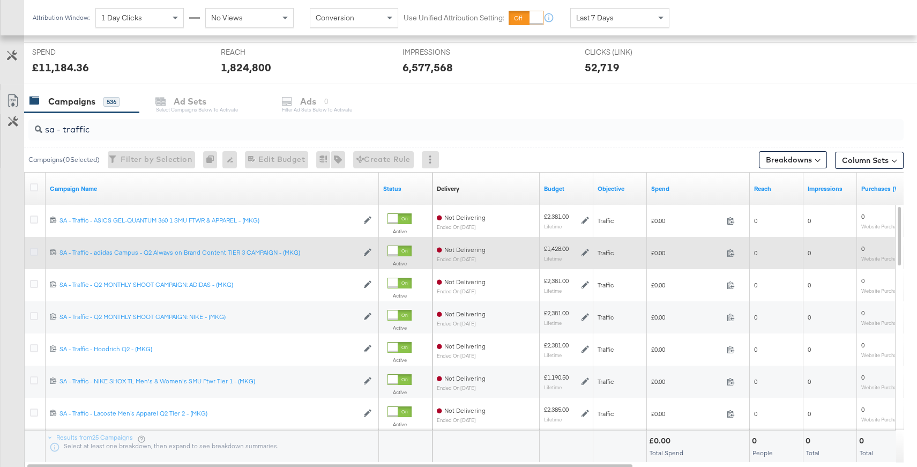
click at [31, 251] on icon at bounding box center [34, 252] width 8 height 8
click at [0, 0] on input "checkbox" at bounding box center [0, 0] width 0 height 0
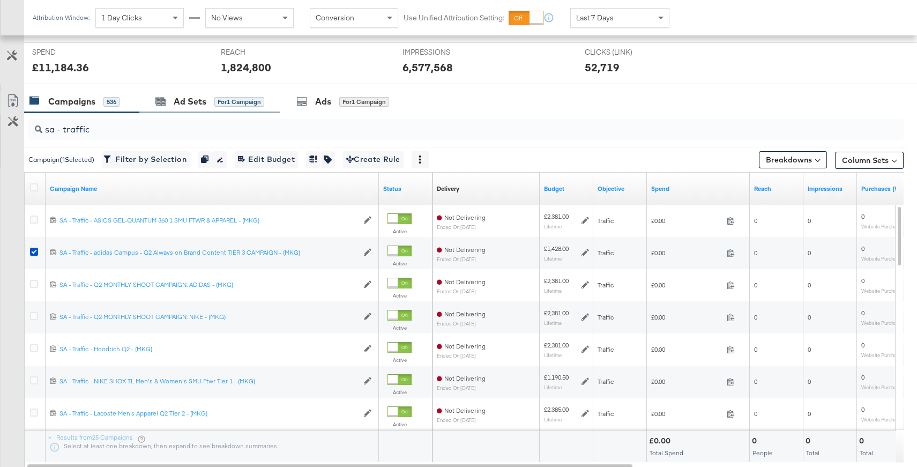
click at [224, 109] on div "Ad Sets for 1 Campaign" at bounding box center [209, 101] width 141 height 23
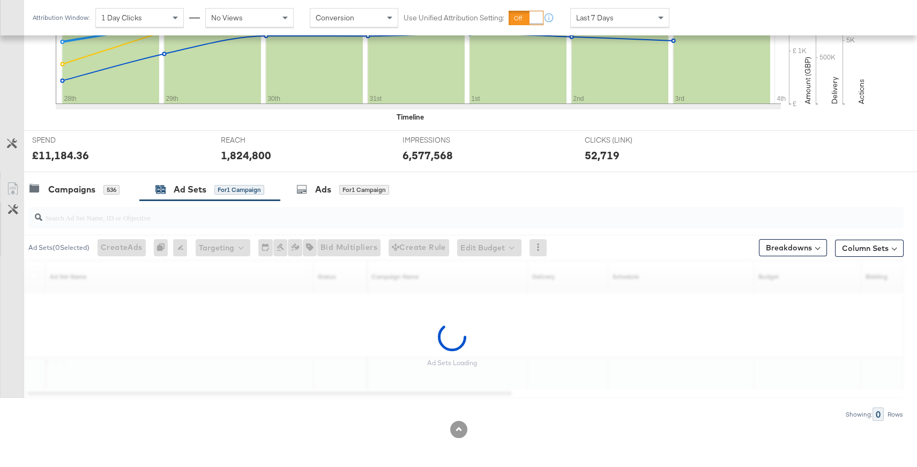
scroll to position [281, 0]
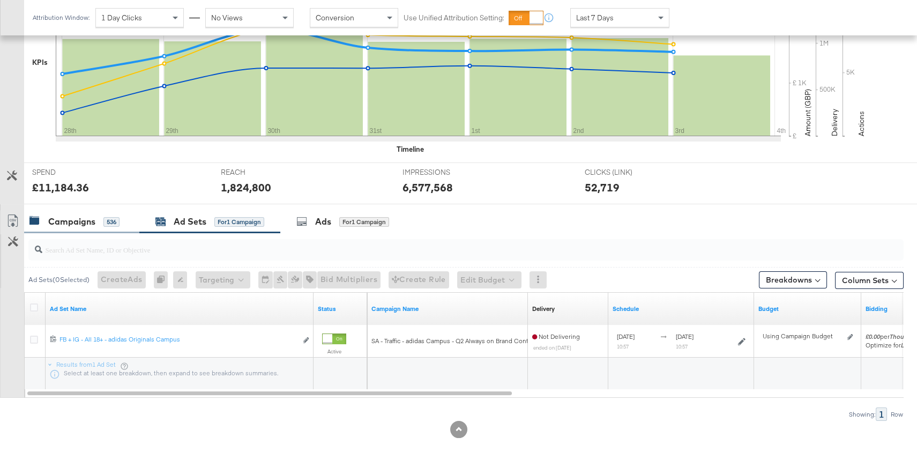
click at [55, 220] on div "Campaigns" at bounding box center [71, 222] width 47 height 12
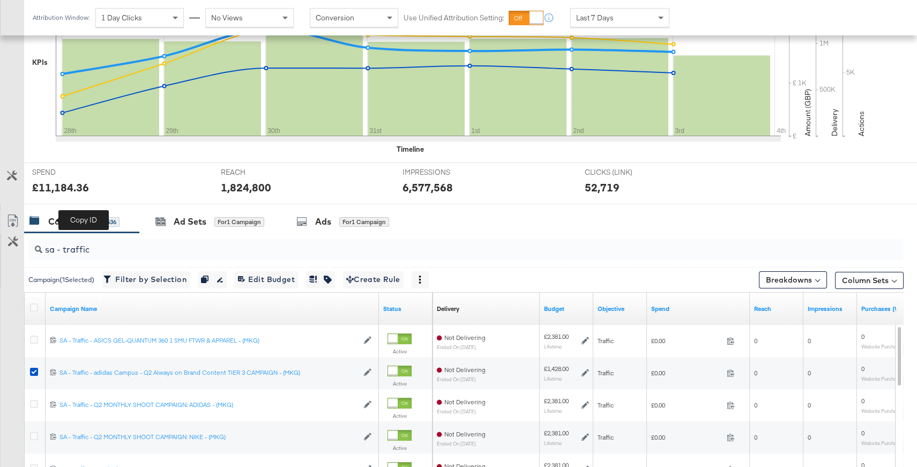
scroll to position [401, 0]
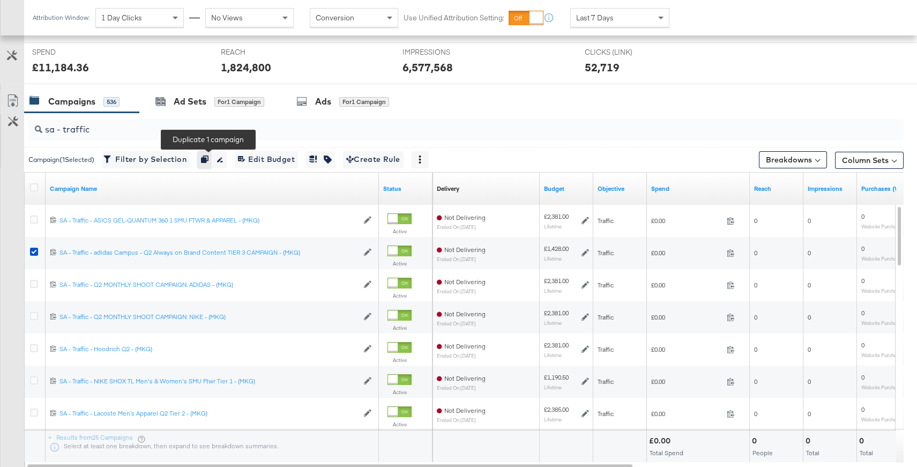
click at [204, 158] on button "button" at bounding box center [205, 159] width 14 height 17
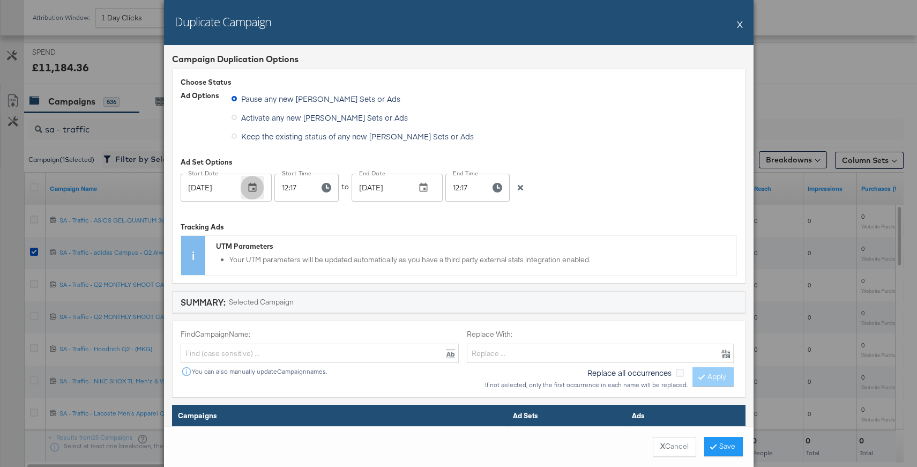
click at [250, 190] on icon "button" at bounding box center [252, 187] width 11 height 11
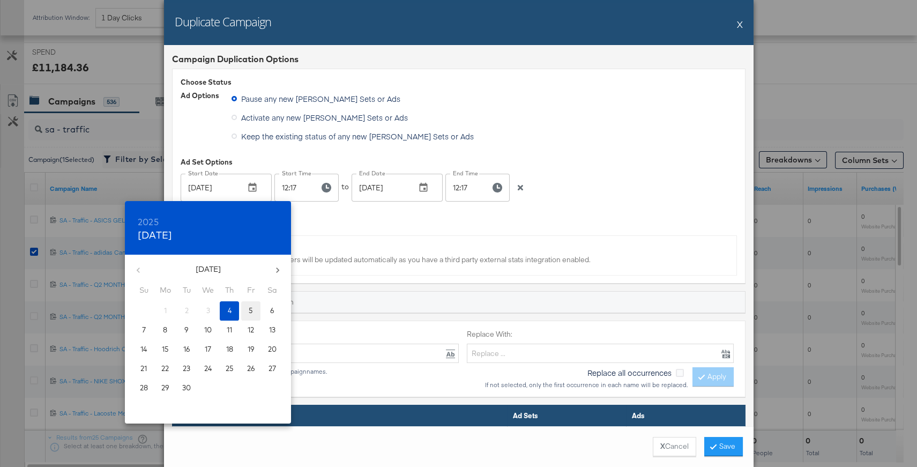
click at [253, 315] on span "5" at bounding box center [250, 311] width 19 height 10
type input "Sep 05, 2025"
click at [321, 216] on div at bounding box center [458, 233] width 917 height 467
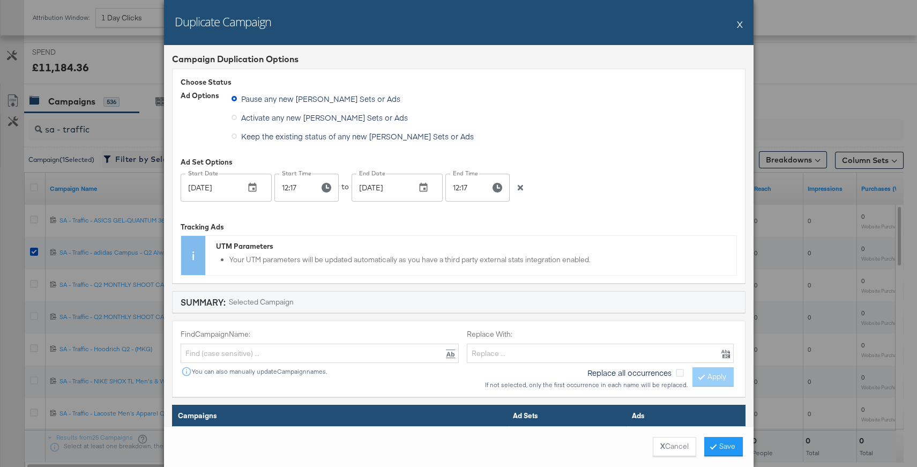
click at [283, 187] on input "12:17" at bounding box center [292, 188] width 36 height 28
type input "00:01"
click at [426, 189] on icon "button" at bounding box center [423, 187] width 8 height 9
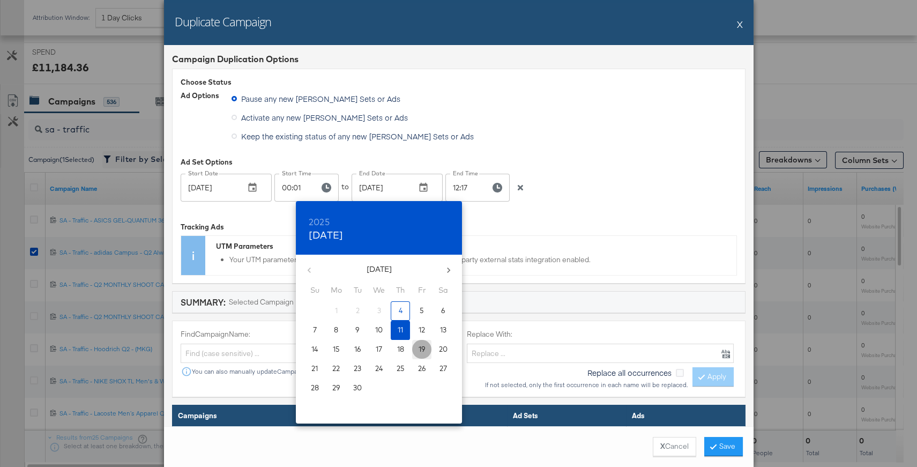
click at [419, 345] on p "19" at bounding box center [422, 349] width 7 height 10
type input "Sep 19, 2025"
drag, startPoint x: 478, startPoint y: 190, endPoint x: 462, endPoint y: 189, distance: 15.6
click at [478, 190] on div at bounding box center [458, 233] width 917 height 467
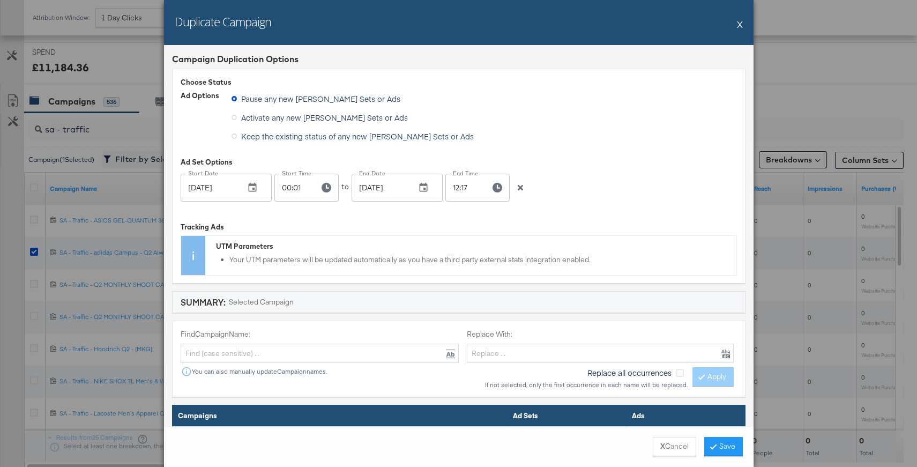
click at [456, 187] on input "12:17" at bounding box center [463, 188] width 36 height 28
type input "23:59"
click at [579, 217] on div "Tracking Ads UTM Parameters Your UTM parameters will be updated automatically a…" at bounding box center [459, 243] width 556 height 63
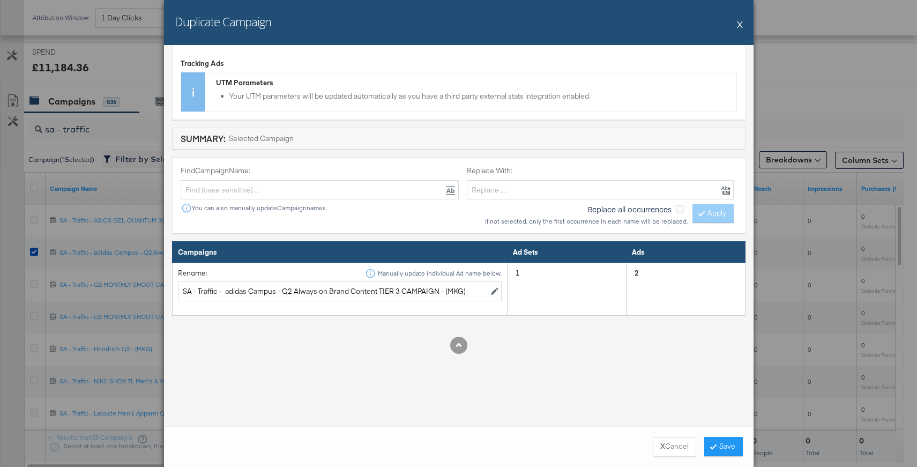
scroll to position [164, 0]
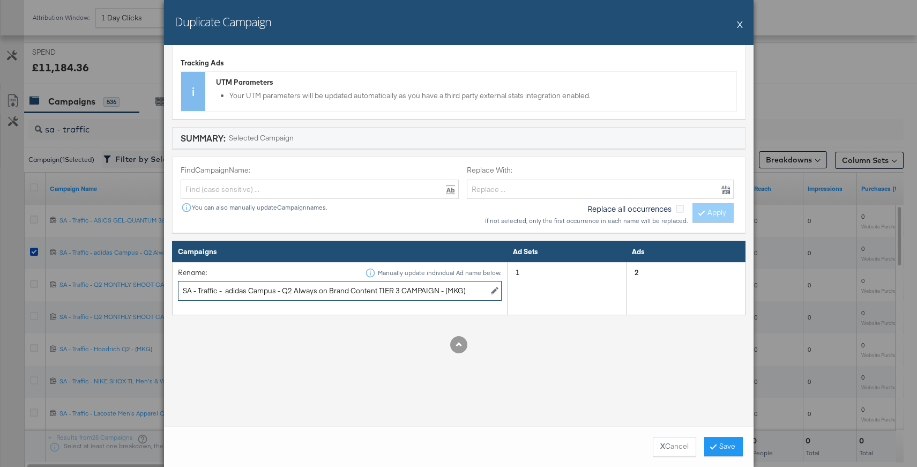
drag, startPoint x: 440, startPoint y: 289, endPoint x: 226, endPoint y: 285, distance: 213.9
click at [226, 285] on input "SA - Traffic - adidas Campus - Q2 Always on Brand Content TIER 3 CAMPAIGN - (MK…" at bounding box center [340, 291] width 324 height 20
paste input "On Lumos Q3 Footwear & Apparel"
click at [225, 289] on input "SA - Traffic - On Lumos Q3 Footwear & Apparel - (MKG)" at bounding box center [340, 291] width 324 height 20
type input "SA - Traffic - On Lumos Q3 Footwear & Apparel - (MKG)"
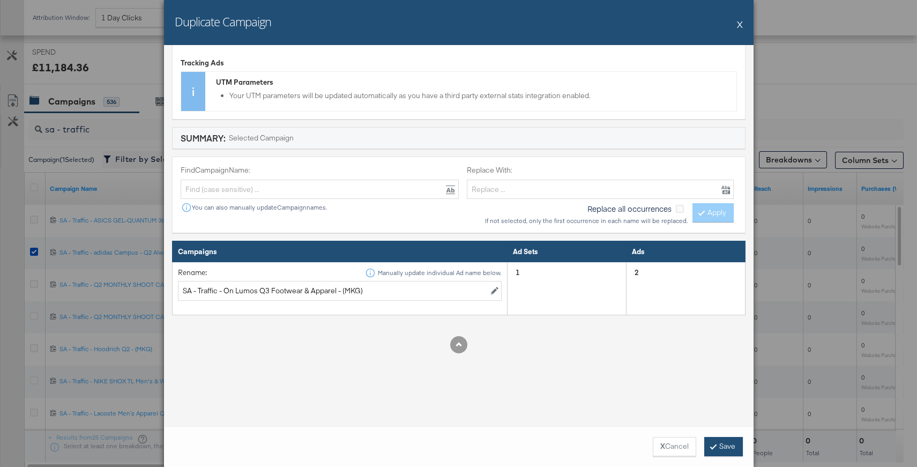
click at [715, 445] on button "Save" at bounding box center [723, 446] width 39 height 19
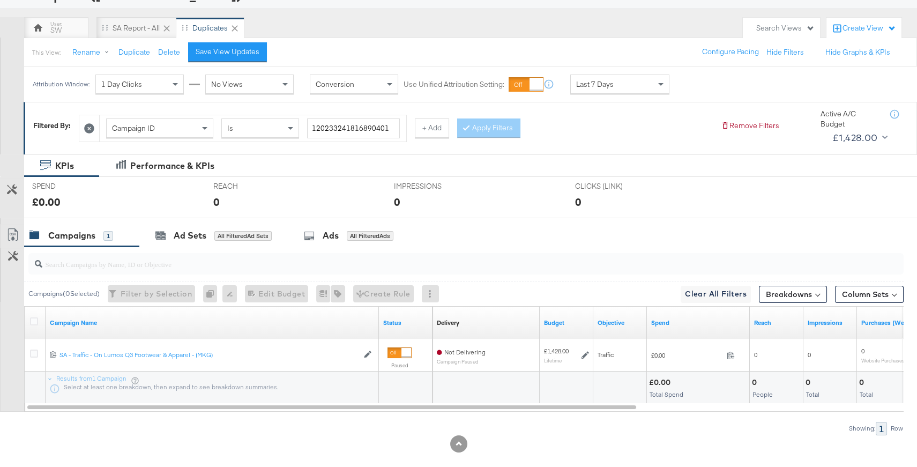
scroll to position [96, 0]
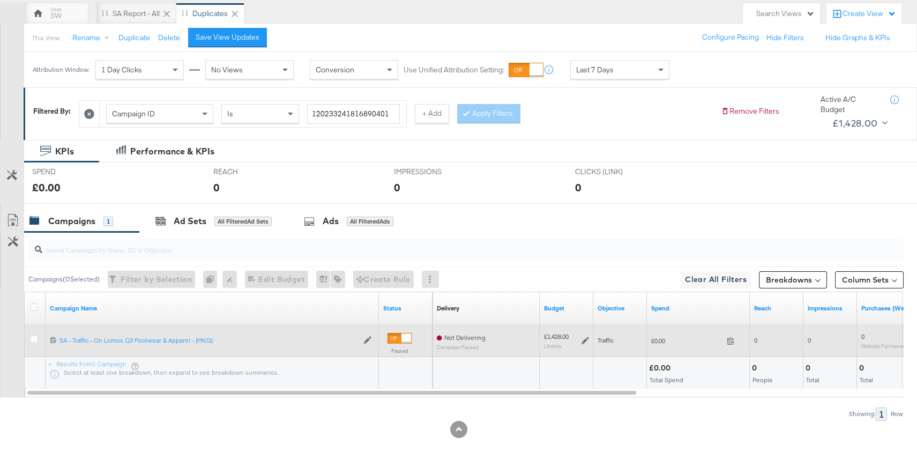
click at [586, 343] on icon at bounding box center [586, 341] width 8 height 8
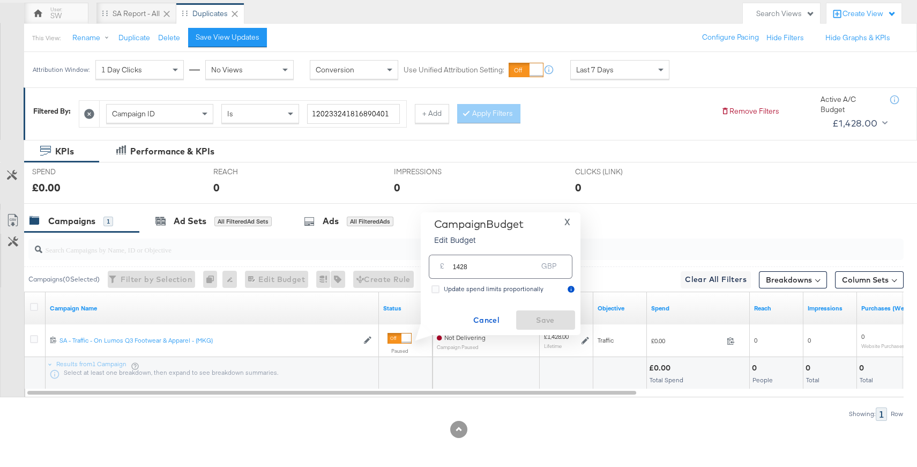
click at [499, 268] on input "1428" at bounding box center [495, 262] width 85 height 23
type input "1905"
click at [551, 324] on span "Save" at bounding box center [546, 320] width 50 height 13
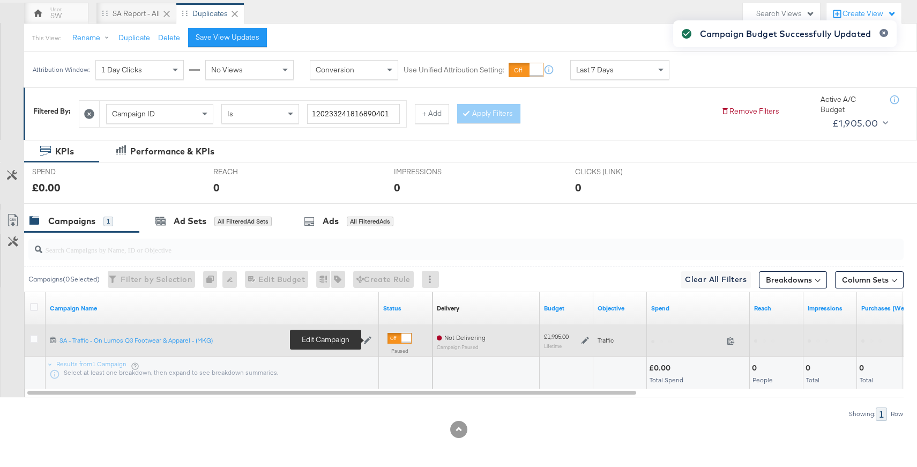
click at [366, 340] on icon at bounding box center [368, 340] width 8 height 8
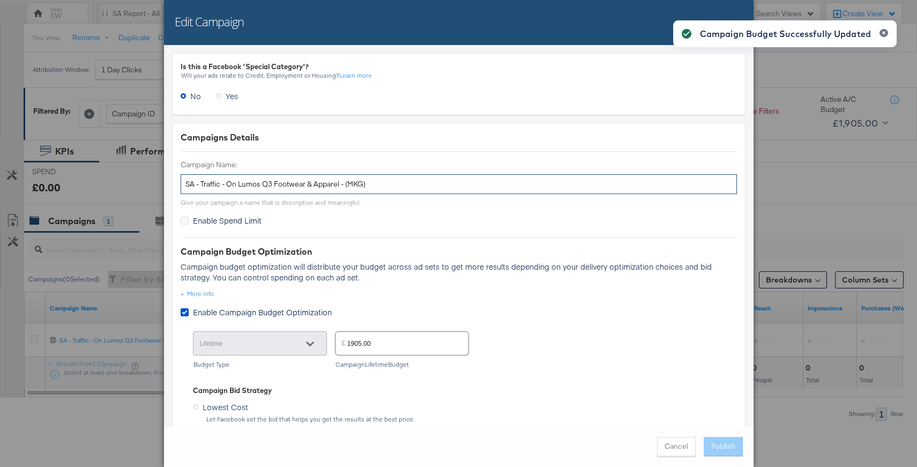
click at [317, 174] on input "SA - Traffic - On Lumos Q3 Footwear & Apparel - (MKG)" at bounding box center [459, 184] width 556 height 20
click at [317, 175] on input "SA - Traffic - On Lumos Q3 Footwear & Apparel - (MKG)" at bounding box center [459, 184] width 556 height 20
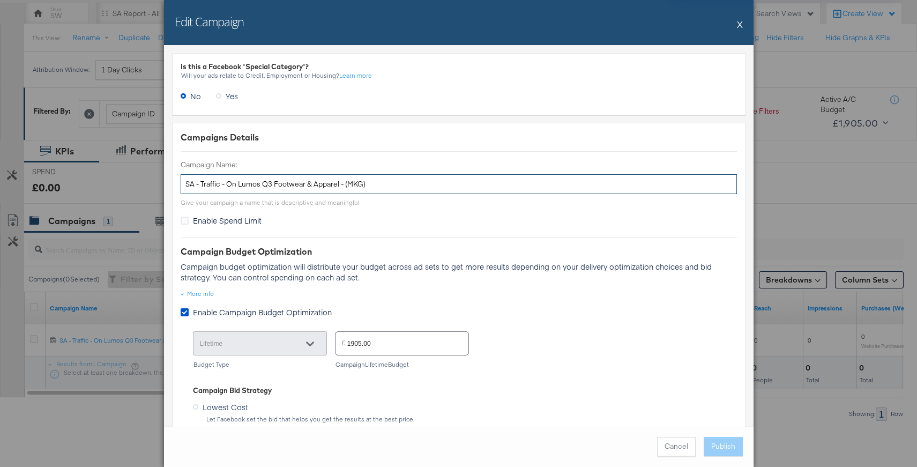
click at [317, 175] on input "SA - Traffic - On Lumos Q3 Footwear & Apparel - (MKG)" at bounding box center [459, 184] width 556 height 20
click at [740, 23] on button "X" at bounding box center [740, 23] width 6 height 21
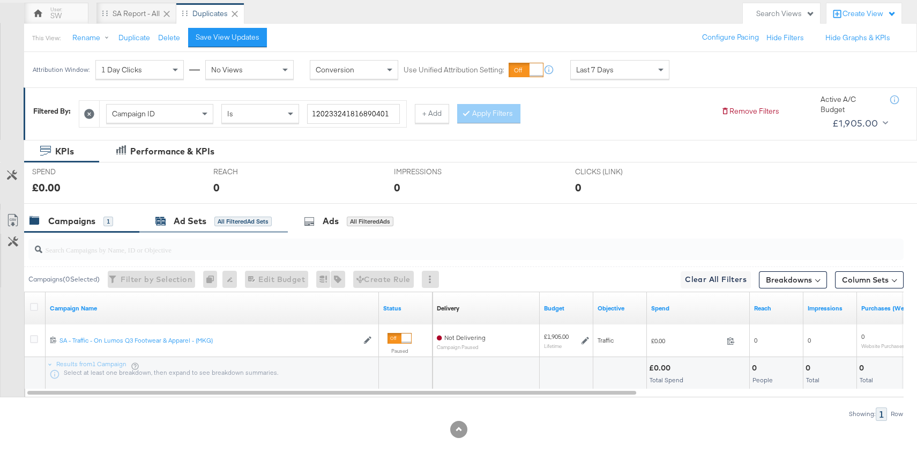
drag, startPoint x: 175, startPoint y: 217, endPoint x: 183, endPoint y: 216, distance: 8.1
click at [175, 218] on div "Ad Sets" at bounding box center [190, 221] width 33 height 12
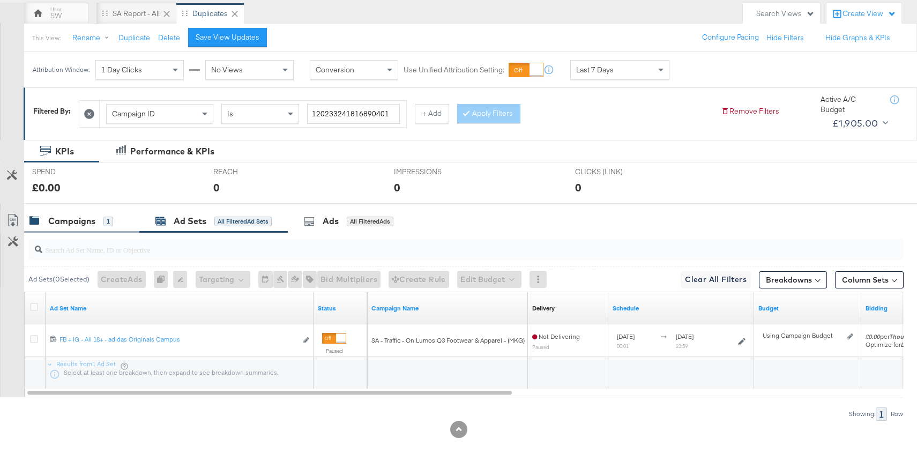
click at [85, 226] on div "Campaigns" at bounding box center [71, 221] width 47 height 12
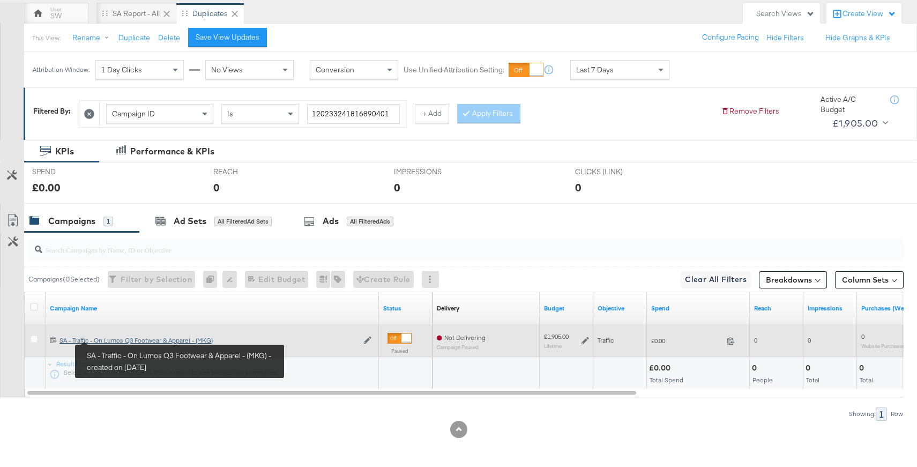
click at [115, 340] on div "SA - Traffic - On Lumos Q3 Footwear & Apparel - (MKG) SA - Traffic - On Lumos Q…" at bounding box center [209, 340] width 299 height 9
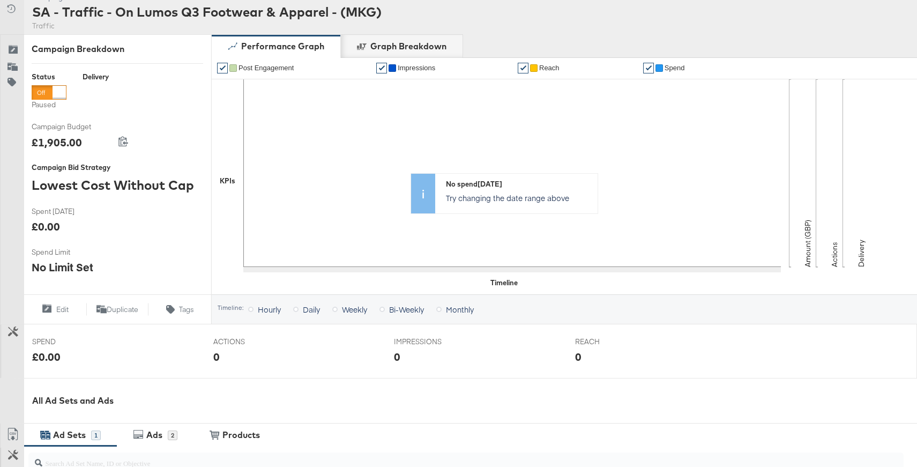
scroll to position [351, 0]
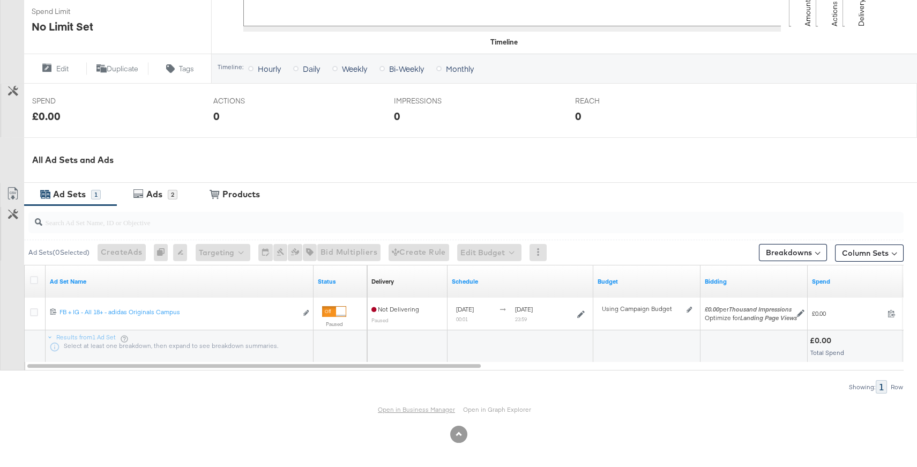
click at [406, 407] on link "Open in Business Manager" at bounding box center [416, 409] width 77 height 8
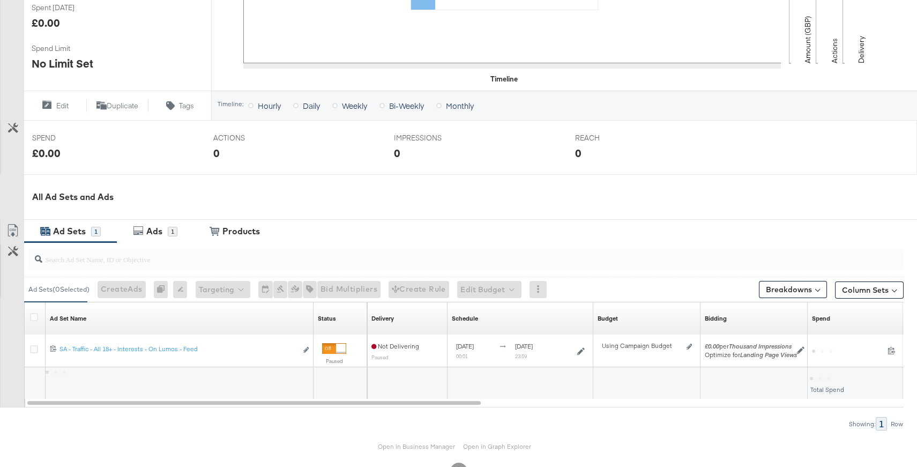
scroll to position [351, 0]
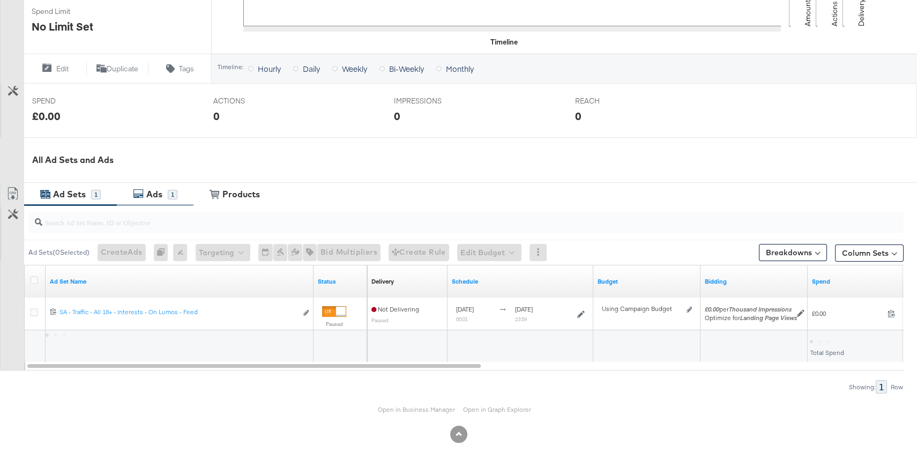
click at [158, 188] on div "Ads" at bounding box center [154, 194] width 16 height 12
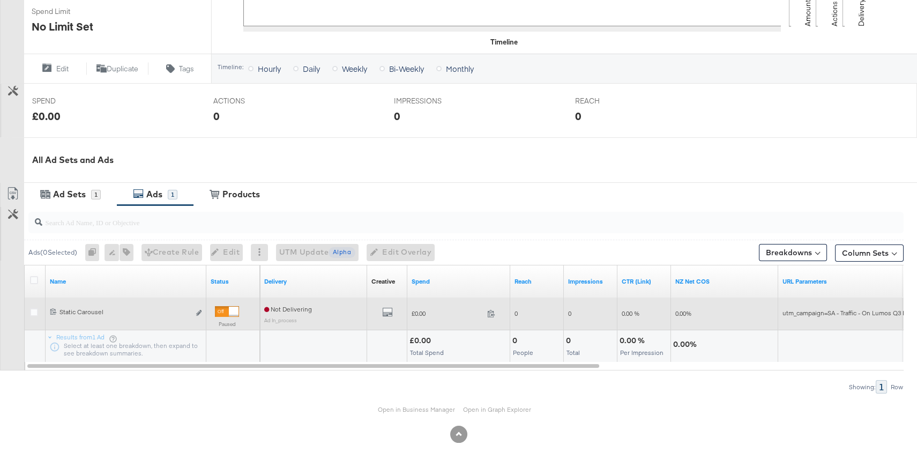
click at [229, 307] on div at bounding box center [234, 312] width 10 height 10
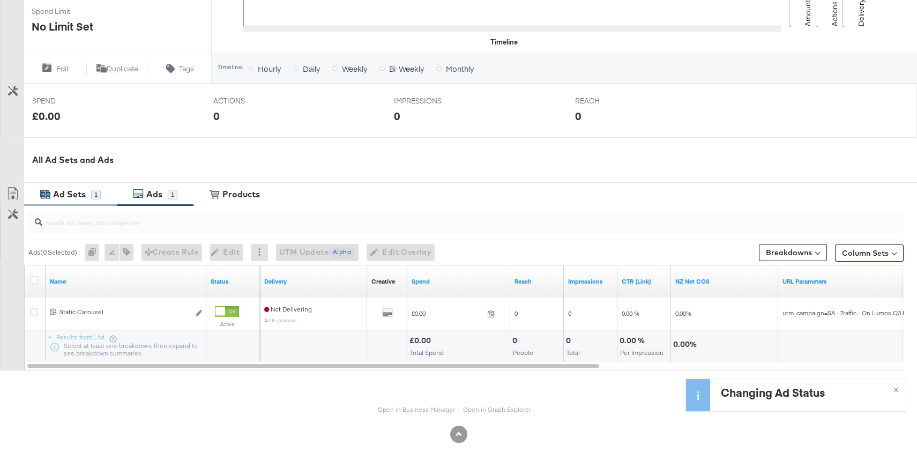
click at [84, 199] on div "Ad Sets" at bounding box center [69, 194] width 33 height 12
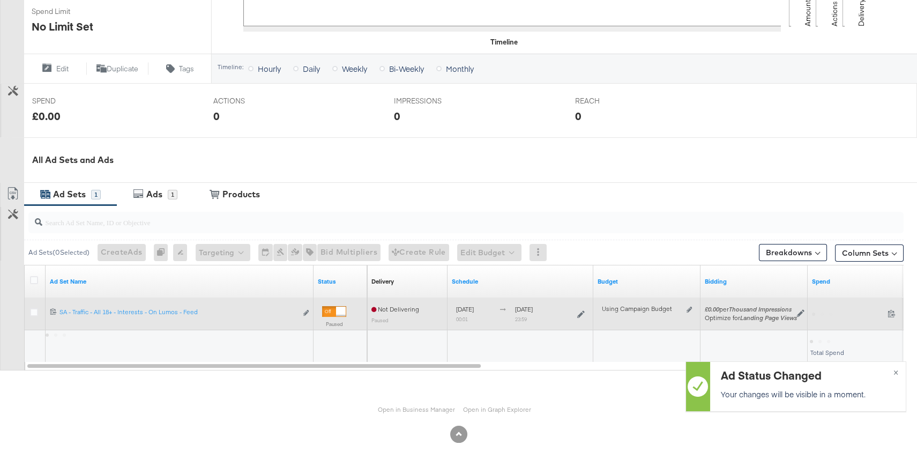
click at [331, 308] on div at bounding box center [334, 311] width 24 height 11
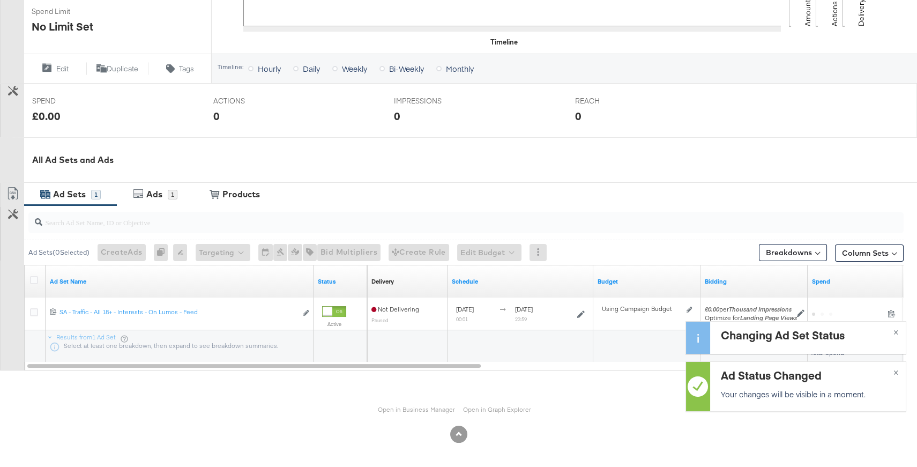
scroll to position [0, 0]
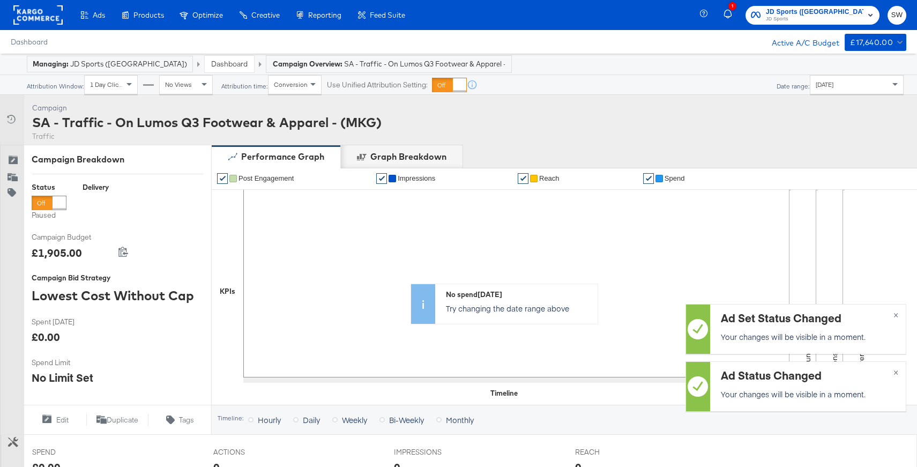
click at [60, 201] on div at bounding box center [59, 202] width 13 height 13
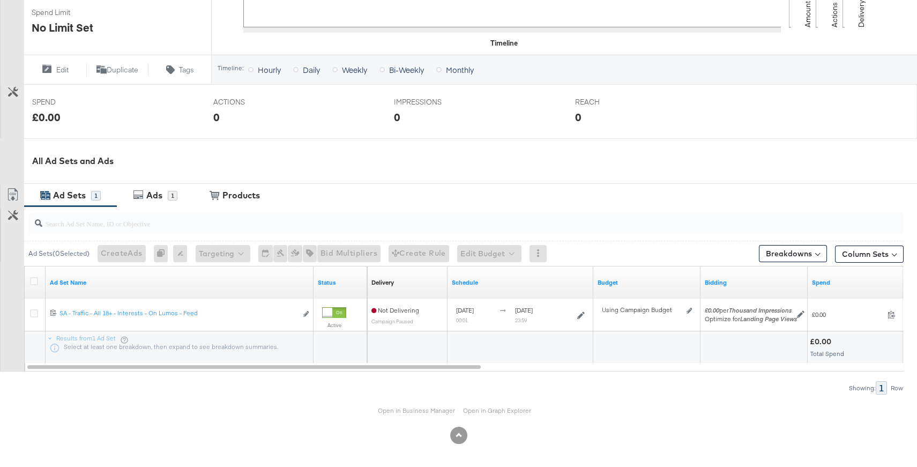
scroll to position [351, 0]
click at [158, 197] on div "Ads" at bounding box center [154, 194] width 16 height 12
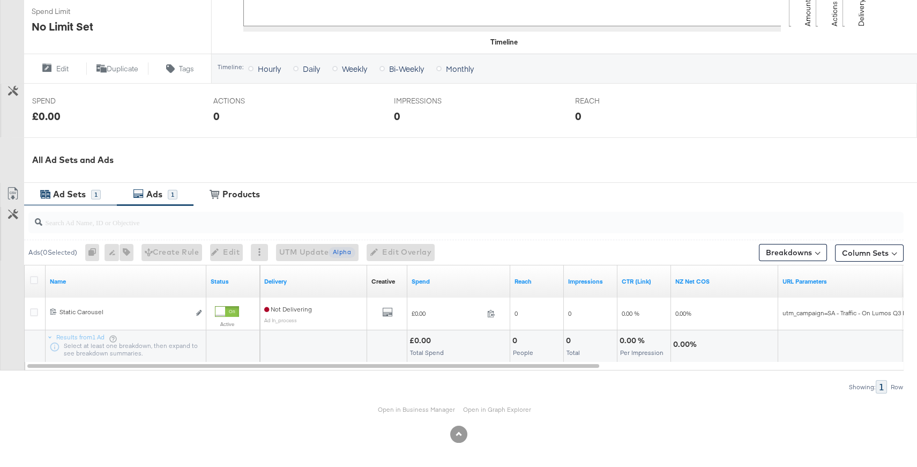
click at [83, 199] on div "Ad Sets 1" at bounding box center [70, 194] width 93 height 23
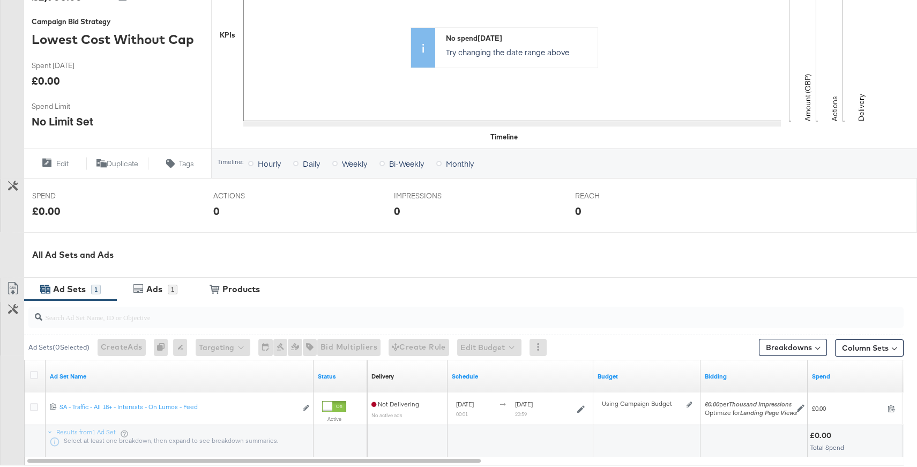
scroll to position [0, 0]
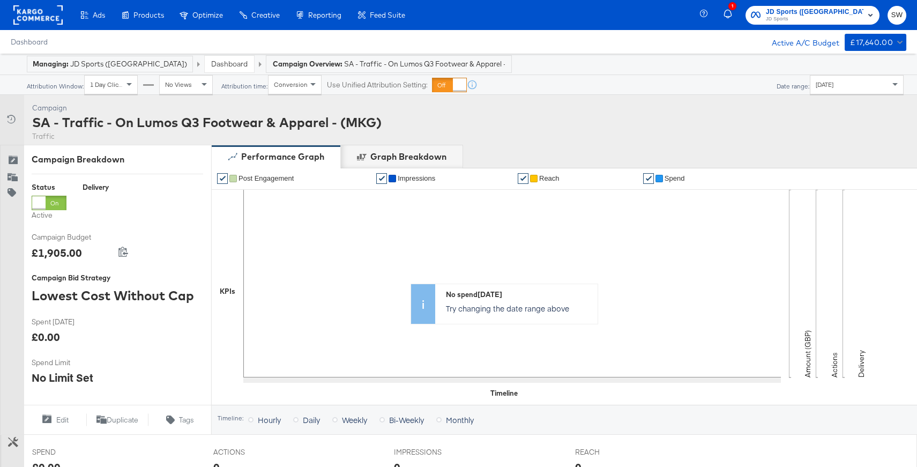
click at [211, 65] on link "Dashboard" at bounding box center [229, 64] width 36 height 10
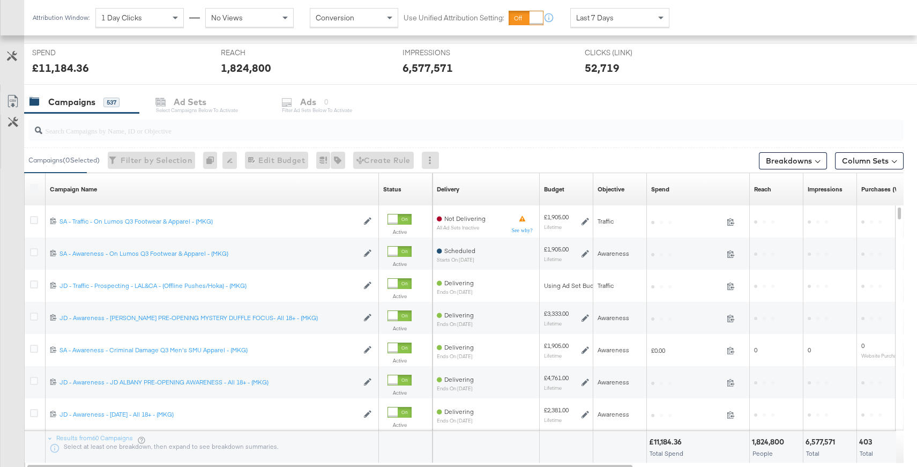
scroll to position [400, 0]
